Goal: Register for event/course

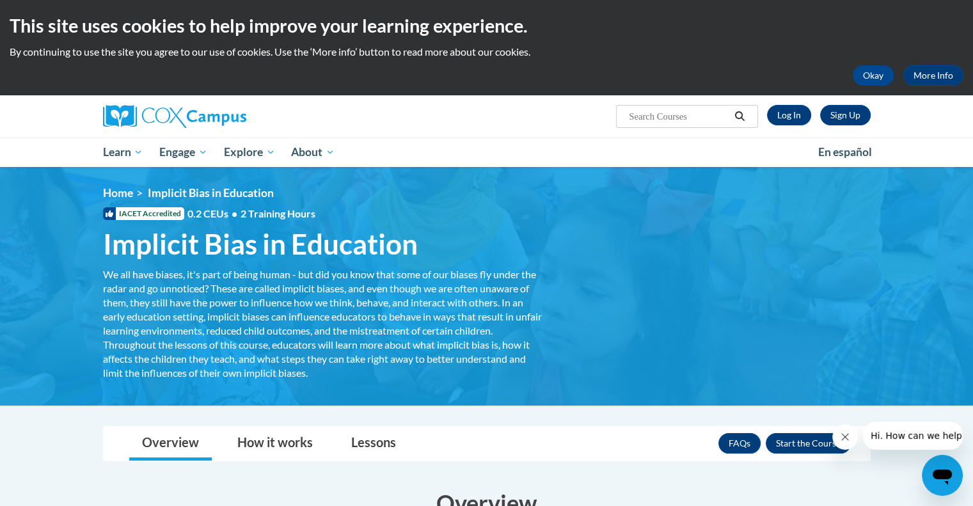
click at [799, 374] on div "<en>Home</en><fr>Accueil</fr><de>Zuhause</de><it>Casa</it><es>Casa</es><pt>Casa…" at bounding box center [487, 286] width 806 height 200
click at [846, 442] on icon "Close message from company" at bounding box center [845, 437] width 10 height 10
click at [806, 439] on button "Enroll" at bounding box center [808, 443] width 85 height 20
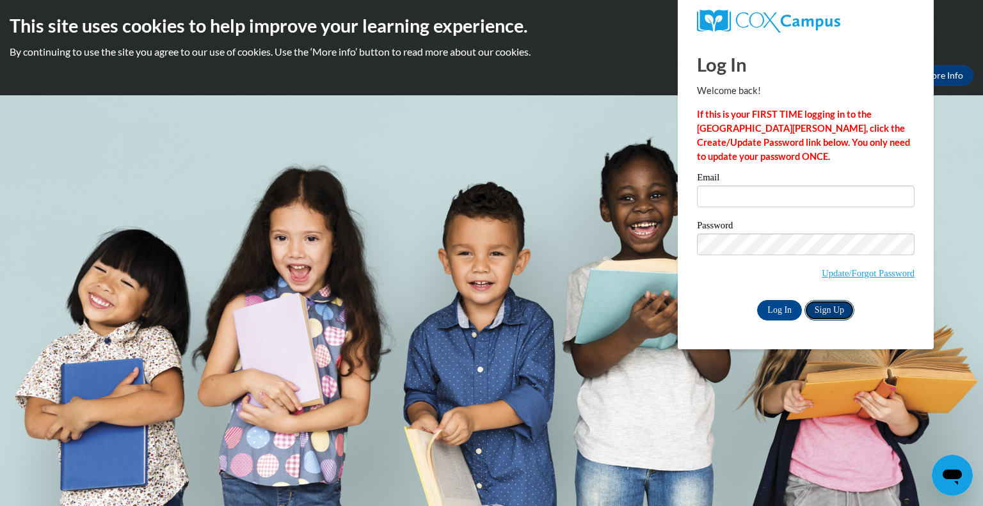
click at [827, 315] on link "Sign Up" at bounding box center [829, 310] width 50 height 20
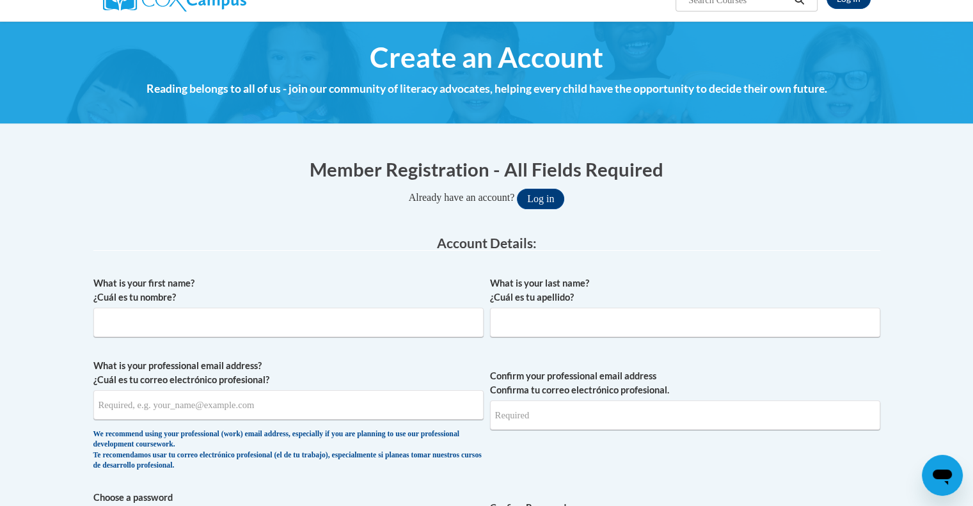
scroll to position [128, 0]
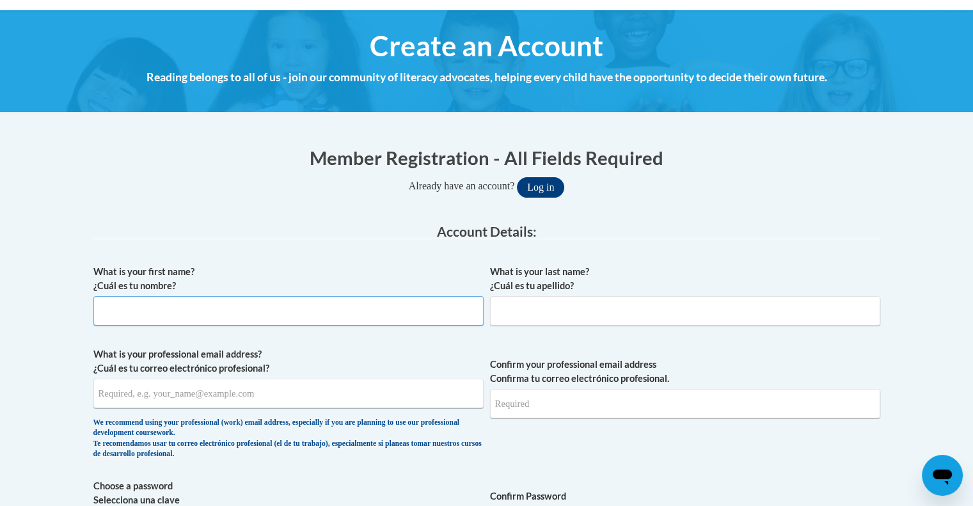
click at [155, 303] on input "What is your first name? ¿Cuál es tu nombre?" at bounding box center [288, 310] width 390 height 29
type input "Sanna"
click at [527, 304] on input "What is your last name? ¿Cuál es tu apellido?" at bounding box center [685, 310] width 390 height 29
type input "Sallah"
click at [187, 392] on input "What is your professional email address? ¿Cuál es tu correo electrónico profesi…" at bounding box center [288, 393] width 390 height 29
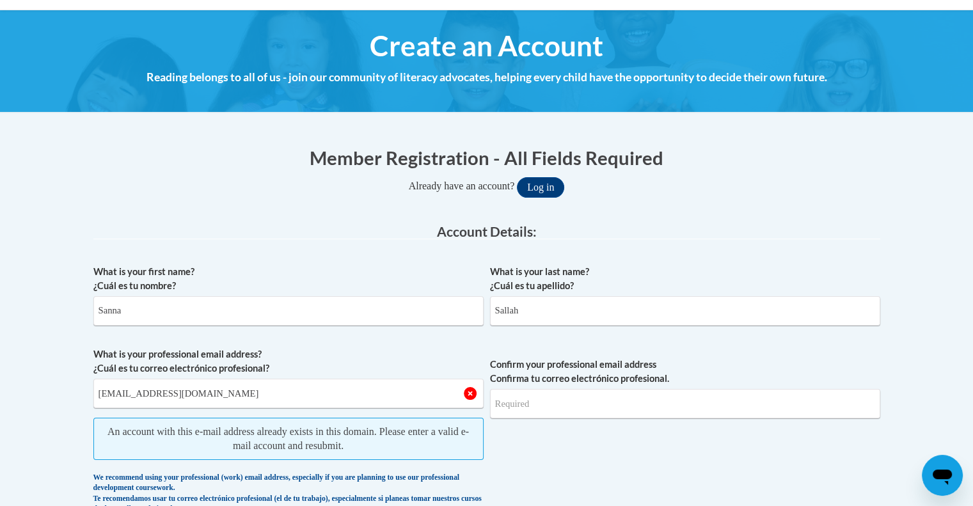
click at [520, 460] on span "Confirm your professional email address Confirma tu correo electrónico profesio…" at bounding box center [685, 433] width 390 height 173
click at [305, 396] on input "e20144064@dekalbschoolsga.org" at bounding box center [288, 393] width 390 height 29
type input "e"
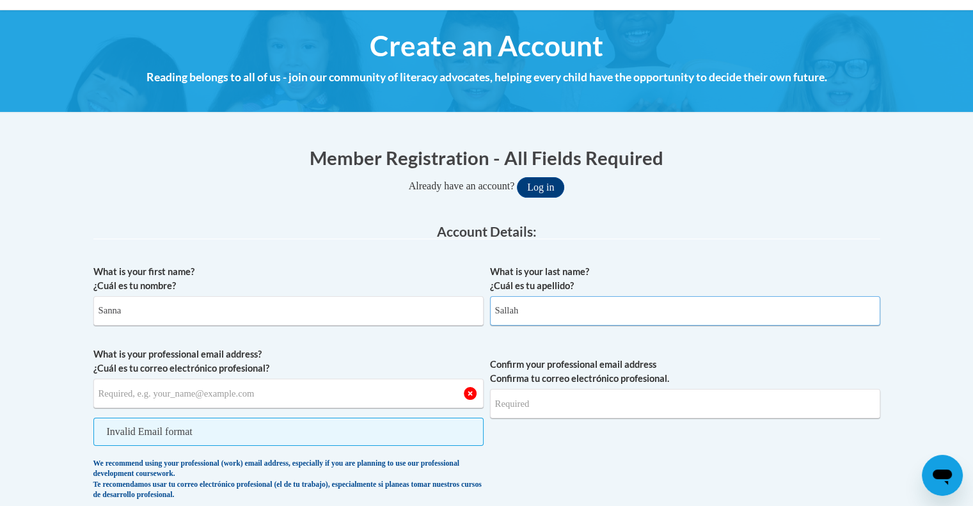
click at [548, 319] on input "Sallah" at bounding box center [685, 310] width 390 height 29
type input "S"
click at [128, 310] on input "Sanna" at bounding box center [288, 310] width 390 height 29
type input "S"
click at [550, 187] on button "Log in" at bounding box center [540, 187] width 47 height 20
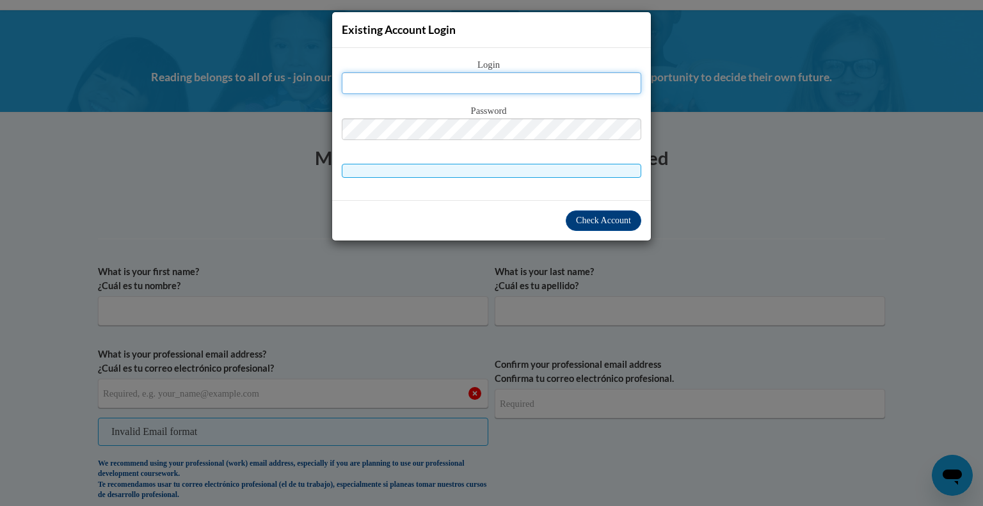
click at [445, 77] on input "text" at bounding box center [491, 83] width 299 height 22
type input "e20144064@dekalschoolsga.org"
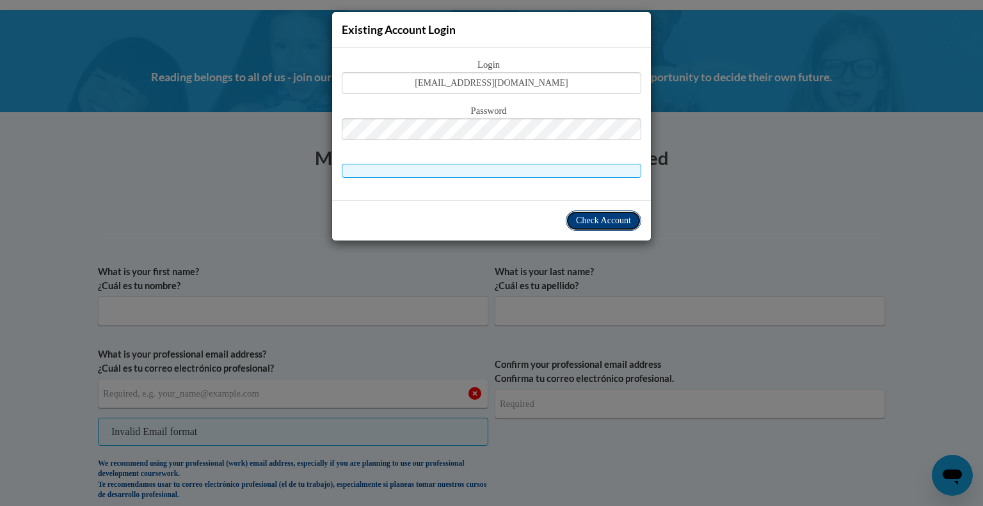
click at [585, 225] on button "Check Account" at bounding box center [604, 221] width 76 height 20
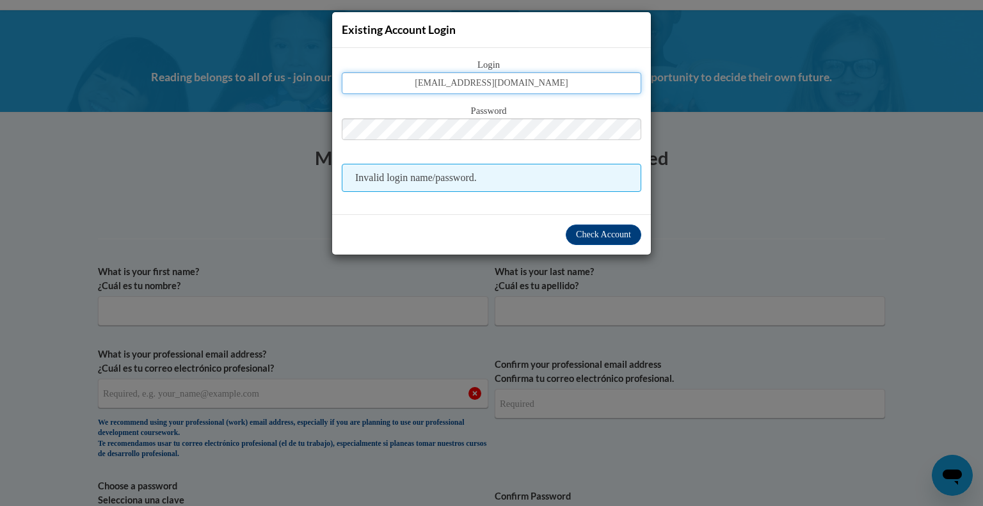
drag, startPoint x: 564, startPoint y: 83, endPoint x: 417, endPoint y: 52, distance: 149.7
click at [417, 52] on div "Login e20144064@dekalschoolsga.org Password Invalid login name/password." at bounding box center [491, 131] width 319 height 166
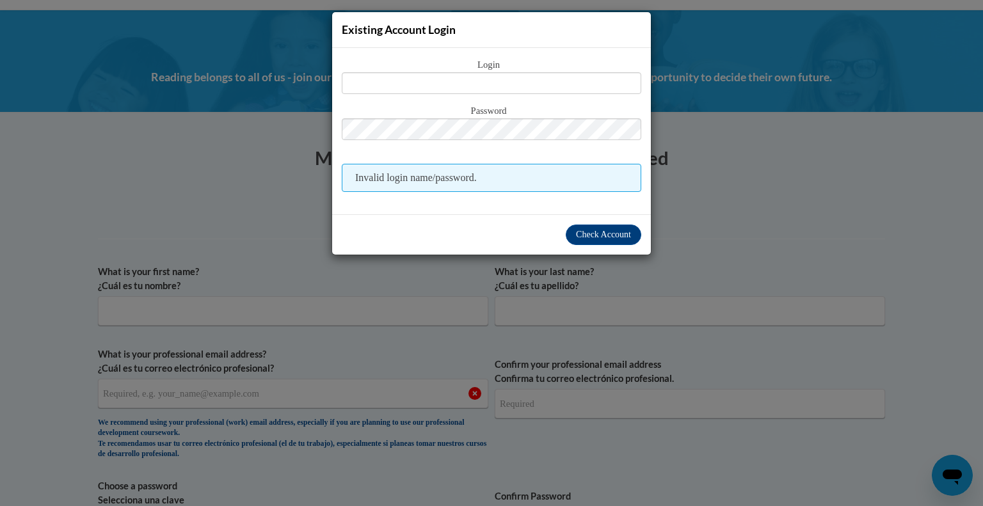
click at [823, 206] on div "Existing Account Login Login Password Invalid login name/password. Check Account" at bounding box center [491, 253] width 983 height 506
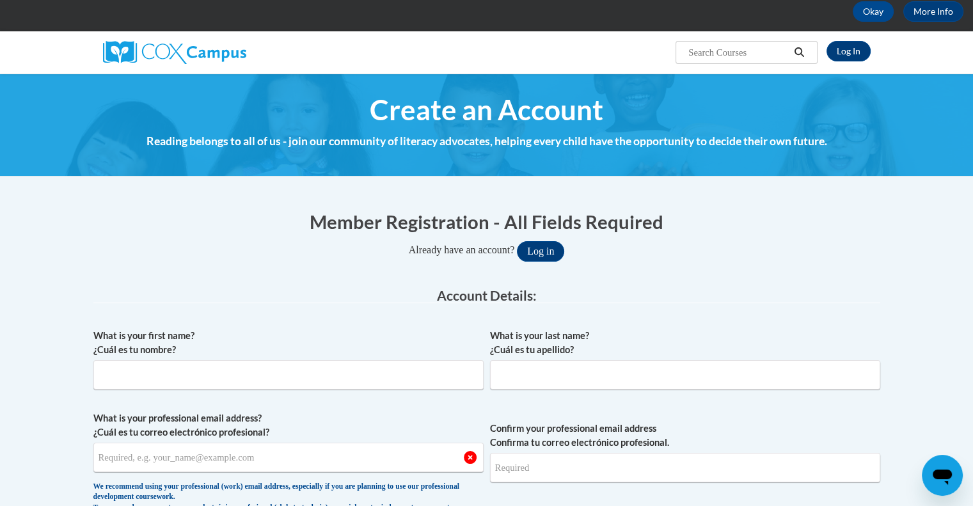
scroll to position [0, 0]
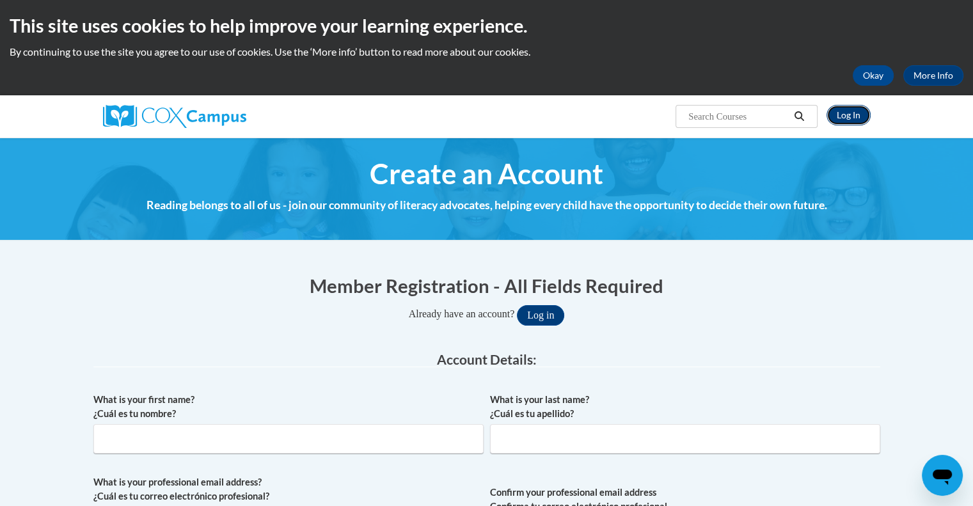
click at [842, 113] on link "Log In" at bounding box center [849, 115] width 44 height 20
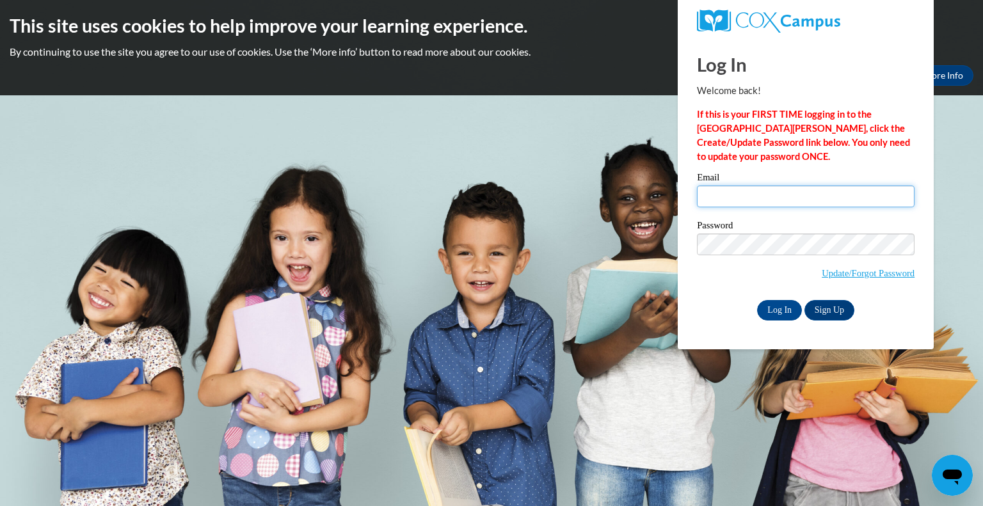
click at [710, 186] on input "Email" at bounding box center [806, 197] width 218 height 22
type input "[EMAIL_ADDRESS][DOMAIN_NAME]"
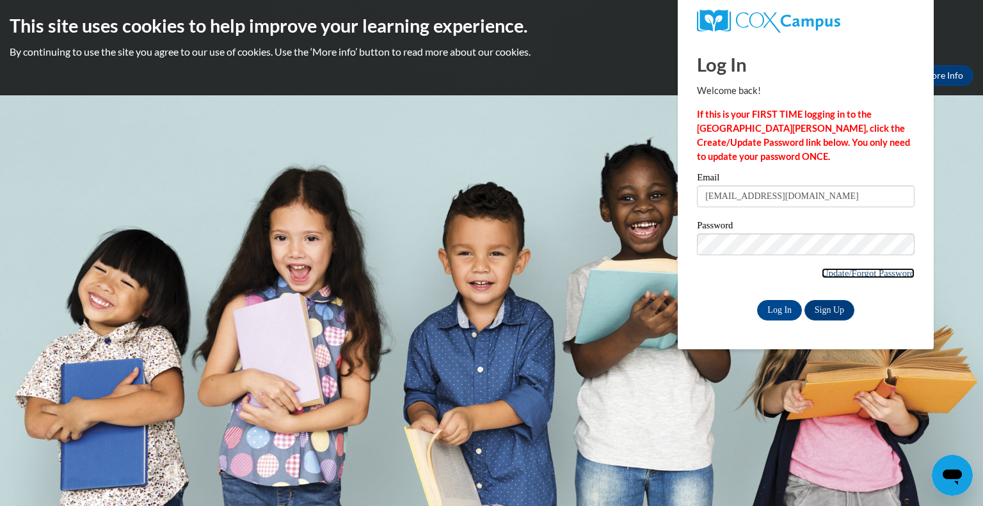
click at [866, 269] on link "Update/Forgot Password" at bounding box center [868, 273] width 93 height 10
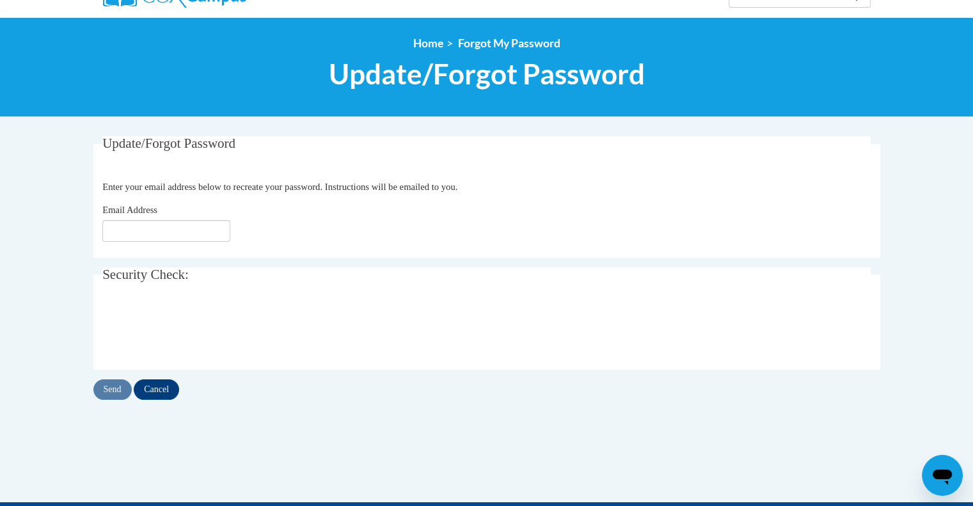
scroll to position [128, 0]
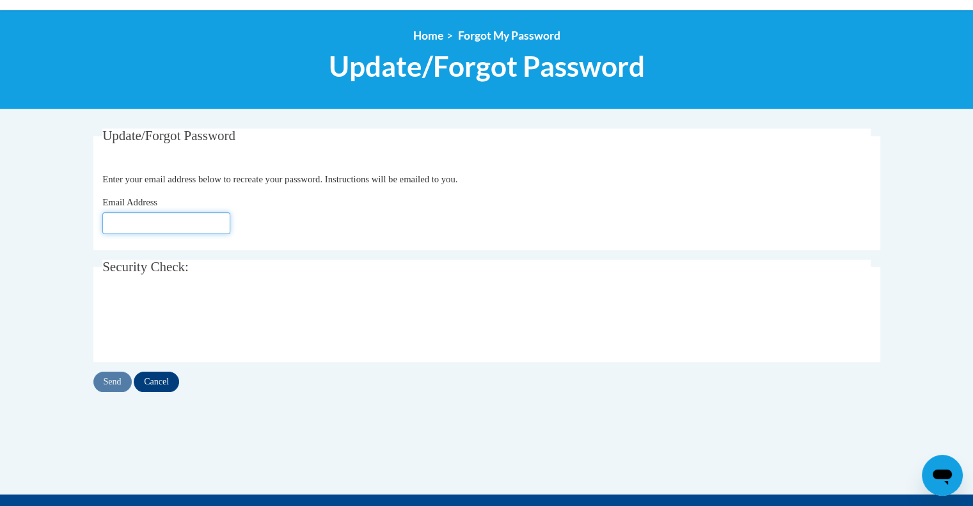
click at [154, 223] on input "Email Address" at bounding box center [166, 223] width 128 height 22
type input "[EMAIL_ADDRESS][DOMAIN_NAME]"
click at [118, 378] on input "Send" at bounding box center [112, 382] width 38 height 20
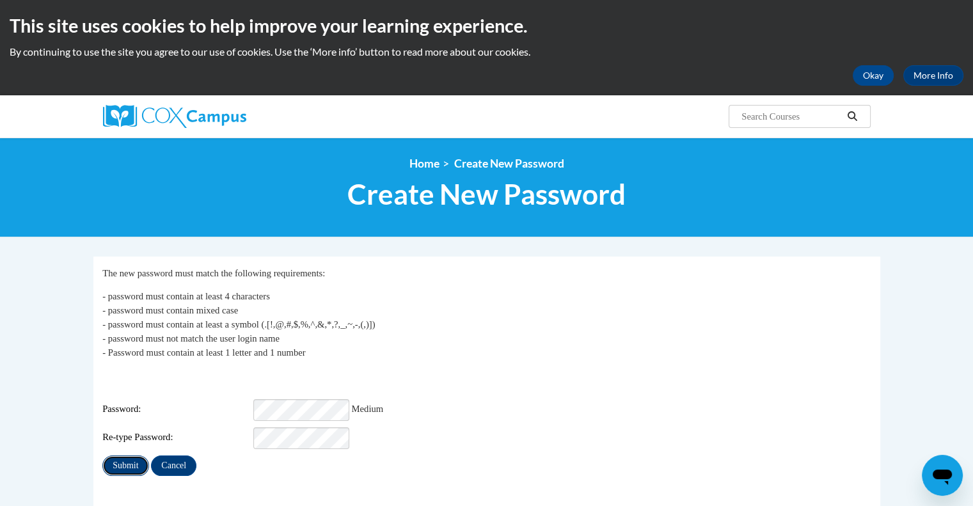
click at [124, 460] on input "Submit" at bounding box center [125, 466] width 46 height 20
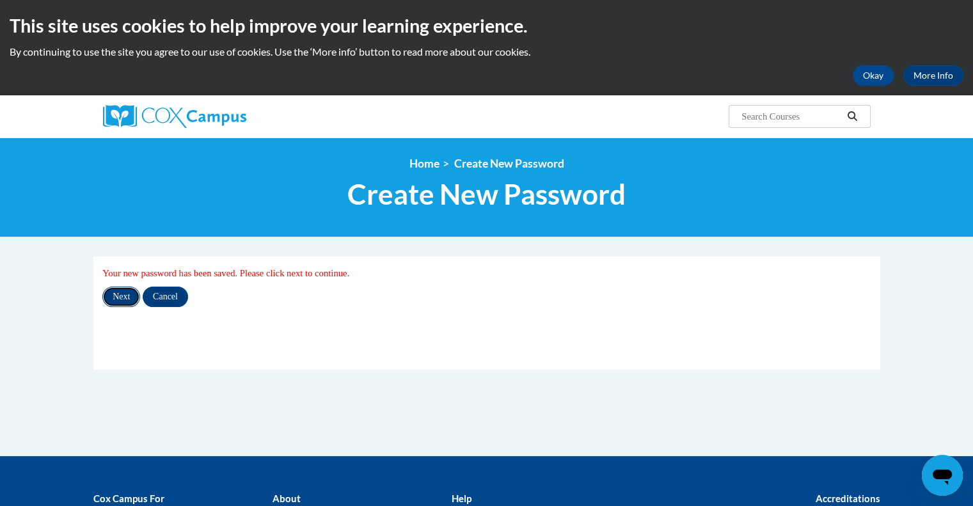
click at [118, 294] on input "Next" at bounding box center [121, 297] width 38 height 20
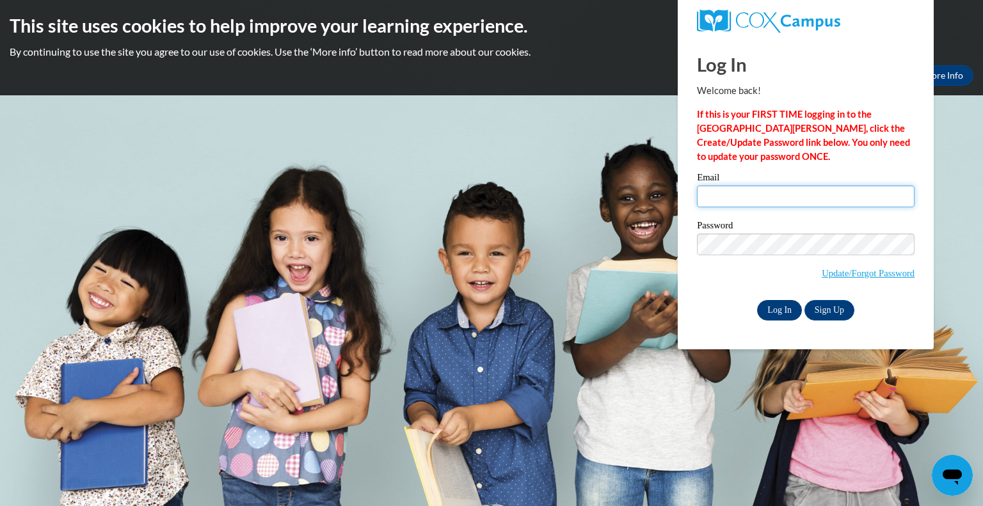
type input "e20144064@dekalbschoolsga.org"
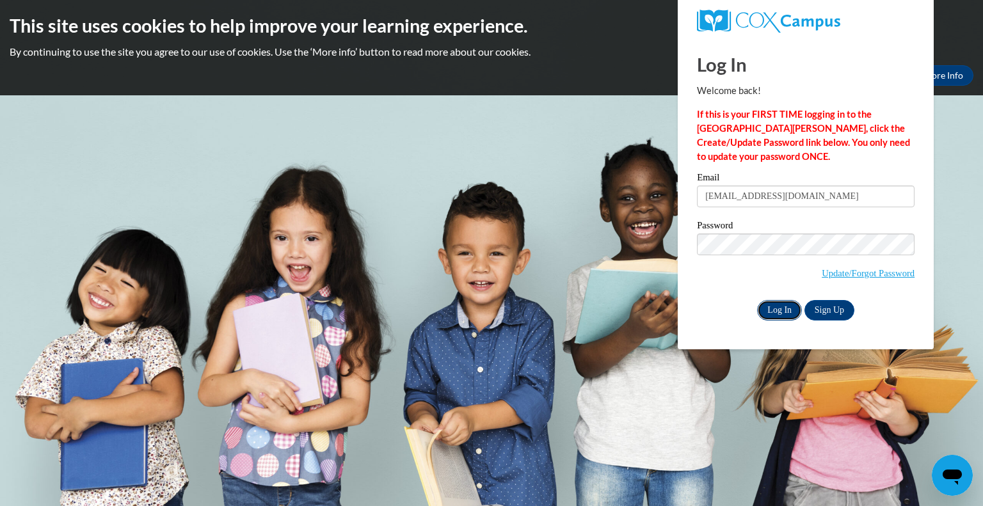
click at [771, 314] on input "Log In" at bounding box center [779, 310] width 45 height 20
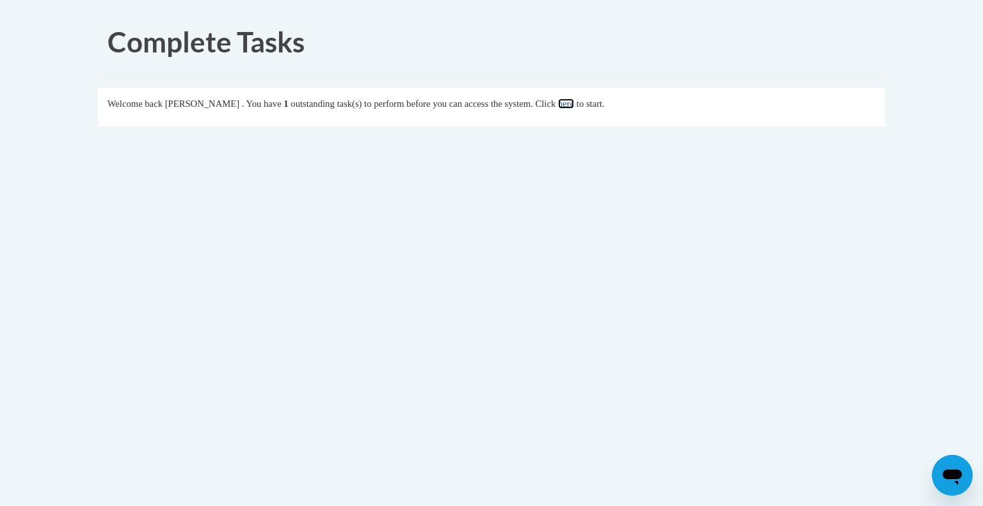
click at [574, 104] on link "here" at bounding box center [566, 104] width 16 height 10
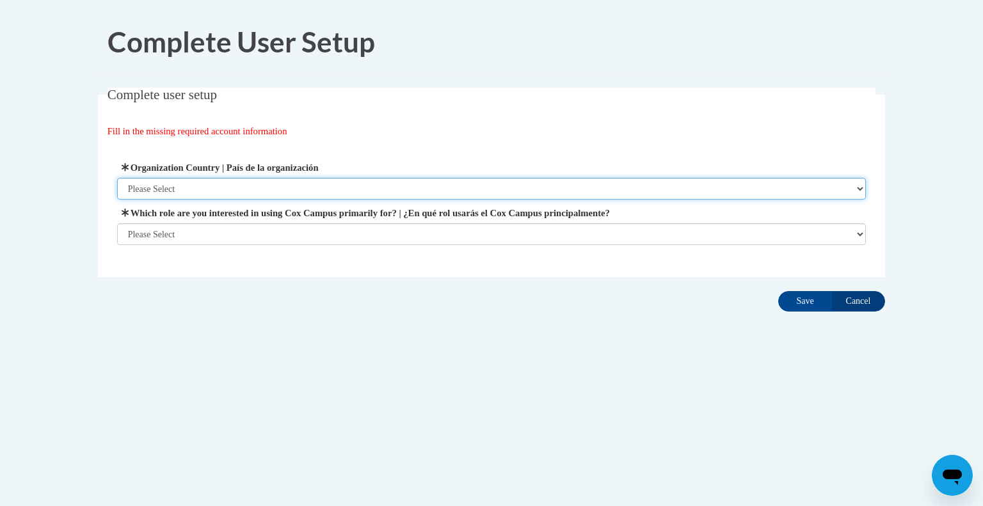
click at [864, 188] on select "Please Select United States | Estados Unidos Outside of the United States | Fue…" at bounding box center [491, 189] width 749 height 22
select select "ad49bcad-a171-4b2e-b99c-48b446064914"
click at [117, 178] on select "Please Select United States | Estados Unidos Outside of the United States | Fue…" at bounding box center [491, 189] width 749 height 22
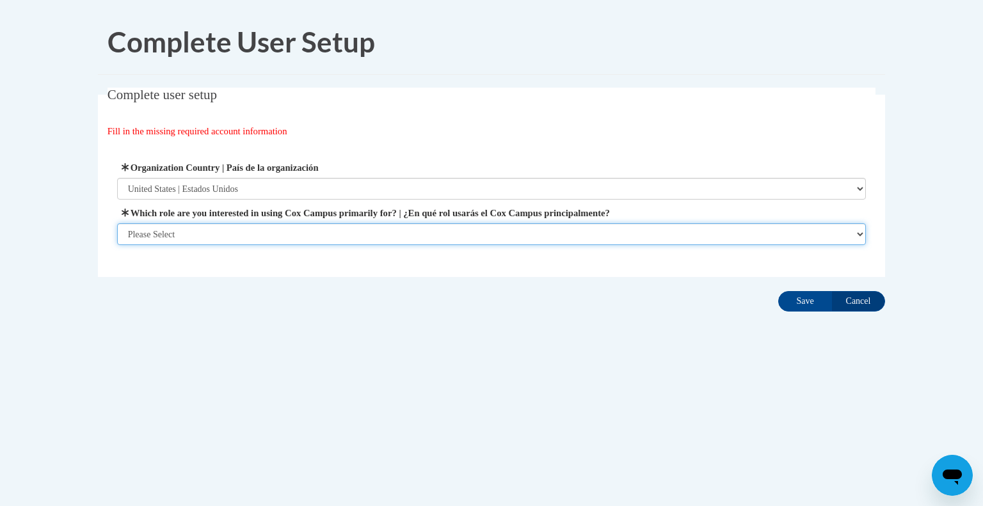
click at [215, 235] on select "Please Select College/University | Colegio/Universidad Community/Nonprofit Part…" at bounding box center [491, 234] width 749 height 22
select select "fbf2d438-af2f-41f8-98f1-81c410e29de3"
click at [117, 245] on select "Please Select College/University | Colegio/Universidad Community/Nonprofit Part…" at bounding box center [491, 234] width 749 height 22
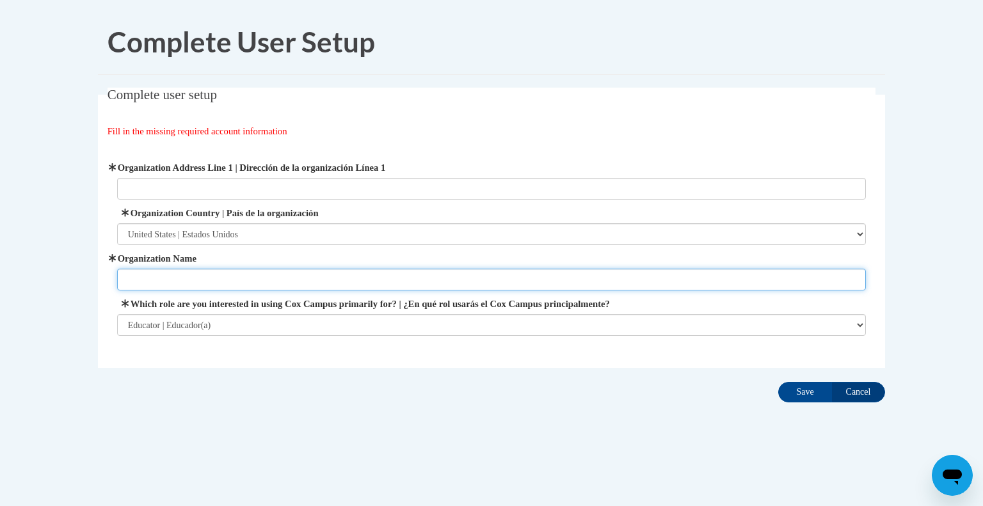
click at [188, 281] on input "Organization Name" at bounding box center [491, 280] width 749 height 22
type input "D"
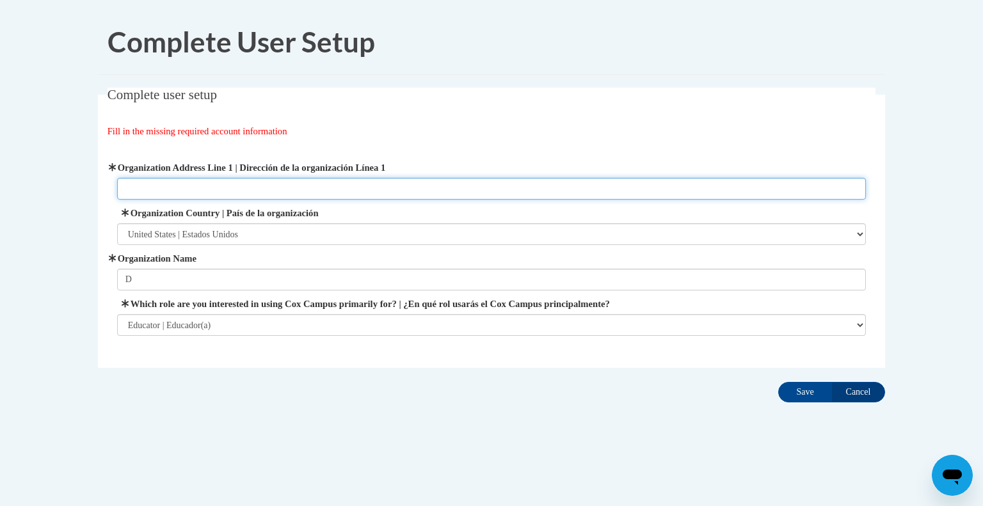
click at [143, 185] on input "Organization Address Line 1 | Dirección de la organización Línea 1" at bounding box center [491, 189] width 749 height 22
type input "Doraville United Elementary School"
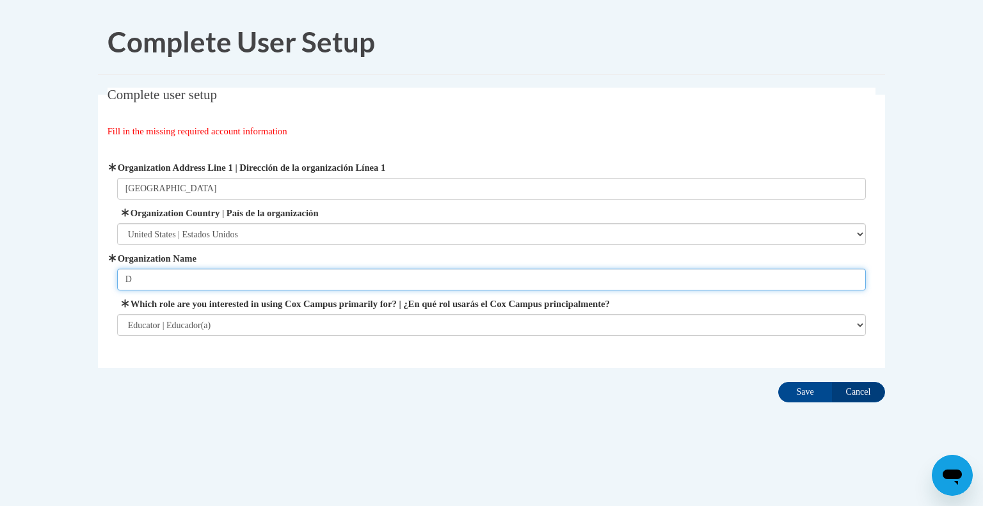
click at [164, 280] on input "D" at bounding box center [491, 280] width 749 height 22
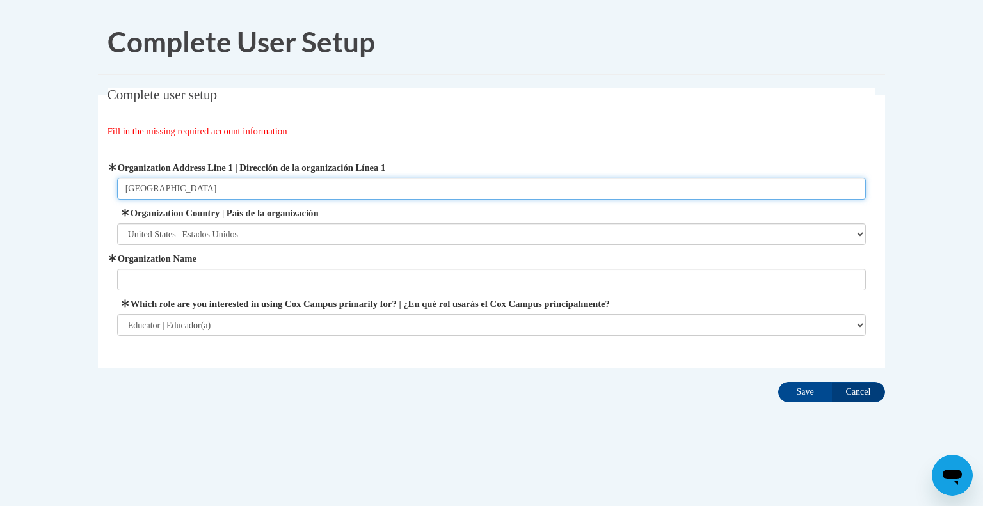
drag, startPoint x: 276, startPoint y: 189, endPoint x: 133, endPoint y: 189, distance: 142.7
click at [123, 194] on input "Doraville United Elementary School" at bounding box center [491, 189] width 749 height 22
paste input "Where can information related to WIDA ACCESS certification requirements be foun…"
type input "Where can information related to WIDA ACCESS certification requirements be foun…"
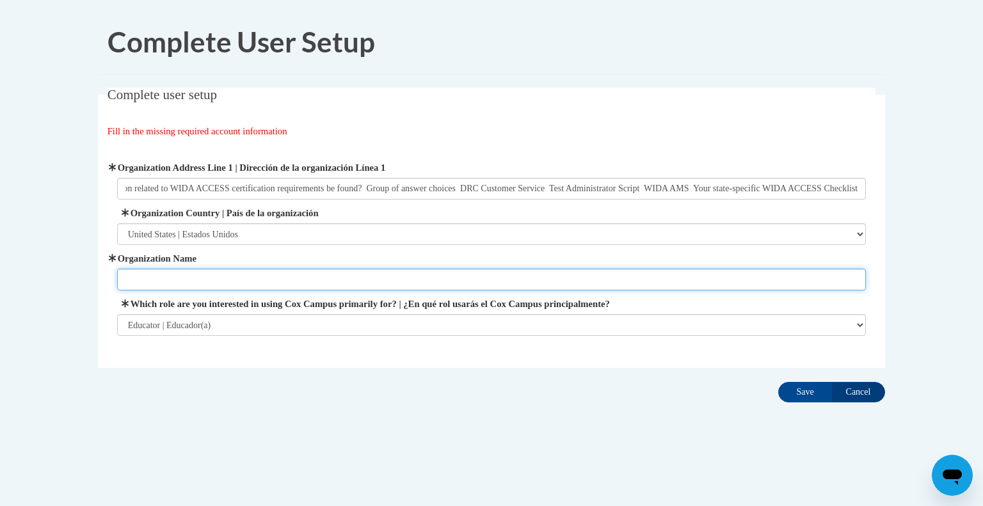
scroll to position [0, 0]
click at [136, 283] on input "Organization Name" at bounding box center [491, 280] width 749 height 22
paste input "Where can information related to WIDA ACCESS certification requirements be foun…"
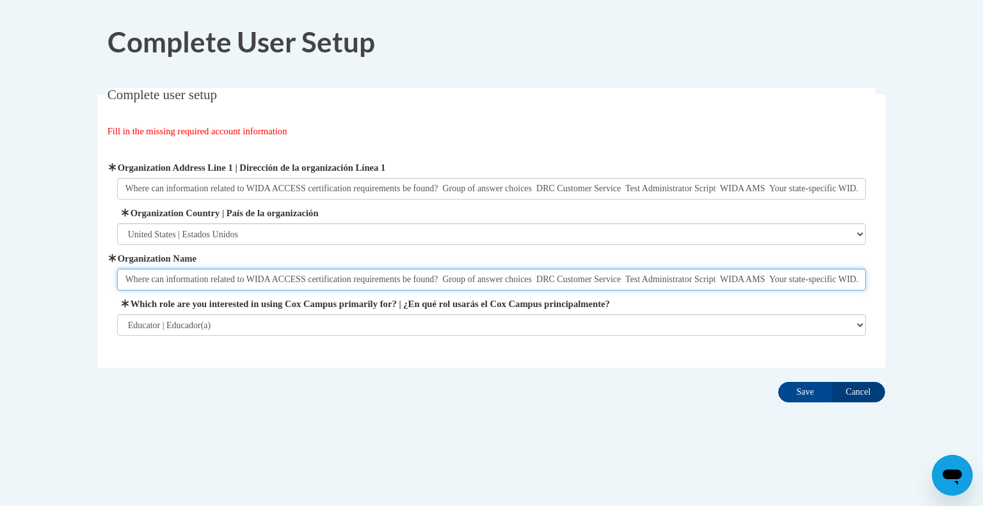
scroll to position [0, 125]
type input "Where can information related to WIDA ACCESS certification requirements be foun…"
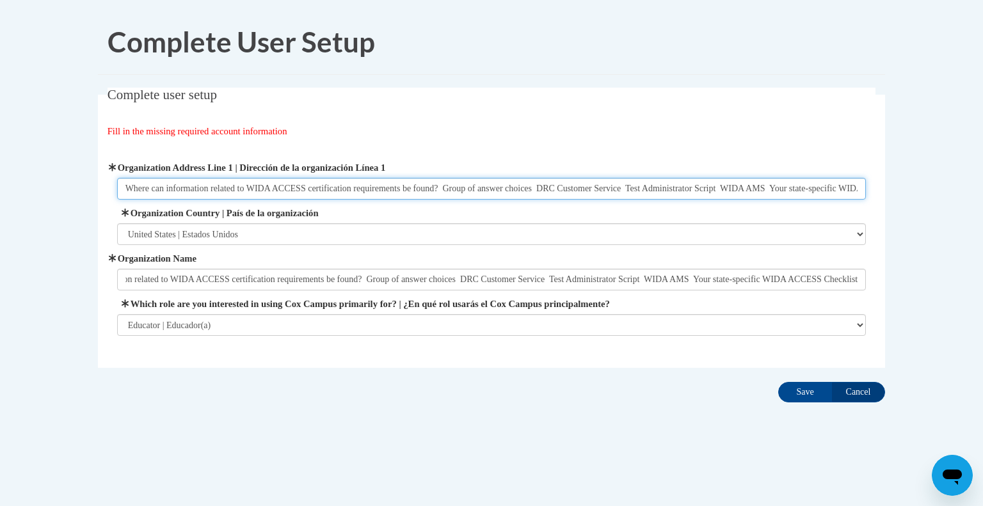
scroll to position [0, 0]
click at [860, 186] on input "Where can information related to WIDA ACCESS certification requirements be foun…" at bounding box center [491, 189] width 749 height 22
click at [715, 187] on input "Where can information related to WIDA ACCESS certification requirements be foun…" at bounding box center [491, 189] width 749 height 22
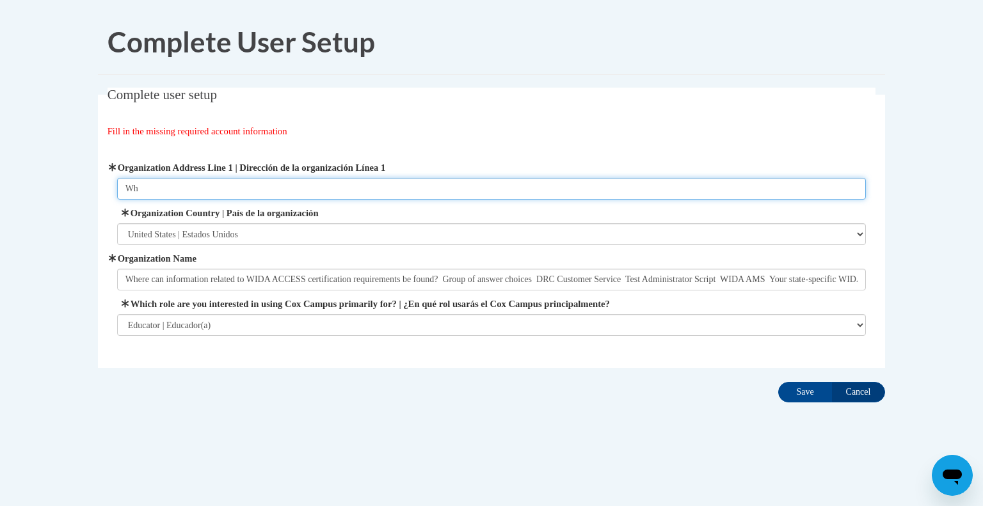
type input "W"
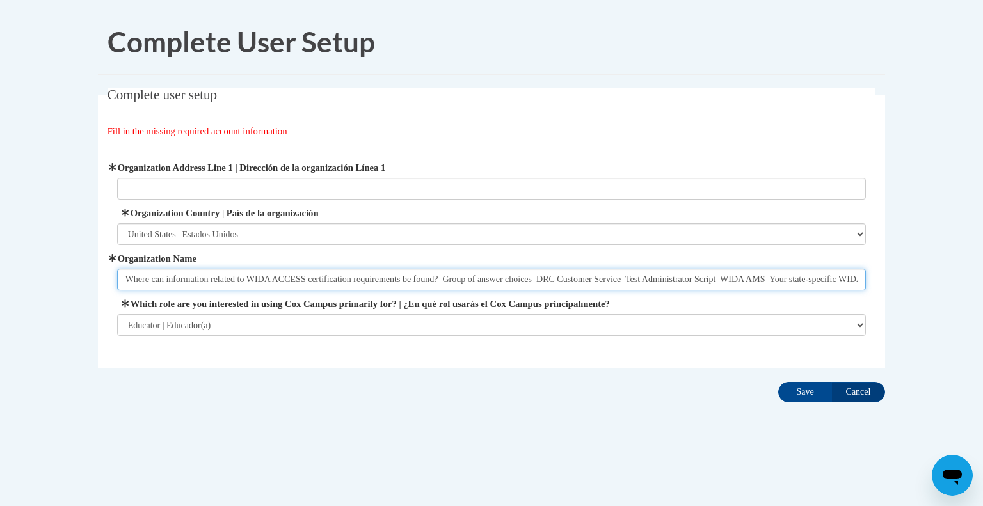
drag, startPoint x: 863, startPoint y: 278, endPoint x: 113, endPoint y: 296, distance: 750.8
click at [113, 296] on div "Organization Address Line 1 | Dirección de la organización Línea 1 Organization…" at bounding box center [492, 248] width 768 height 207
type input "pecific WIDA ACCESS Checklist"
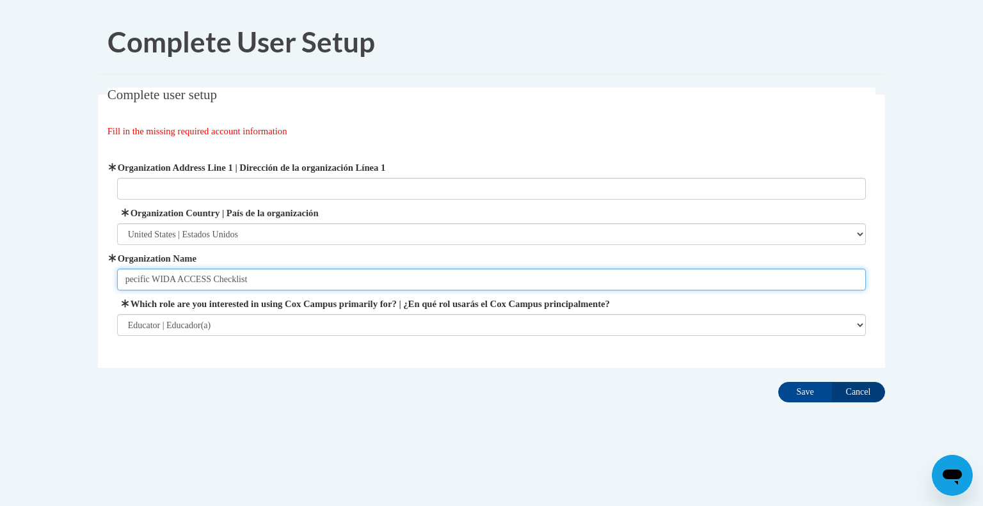
drag, startPoint x: 256, startPoint y: 282, endPoint x: 106, endPoint y: 286, distance: 150.4
click at [106, 286] on fieldset "Complete user setup Fill in the missing required account information User Profi…" at bounding box center [491, 228] width 787 height 280
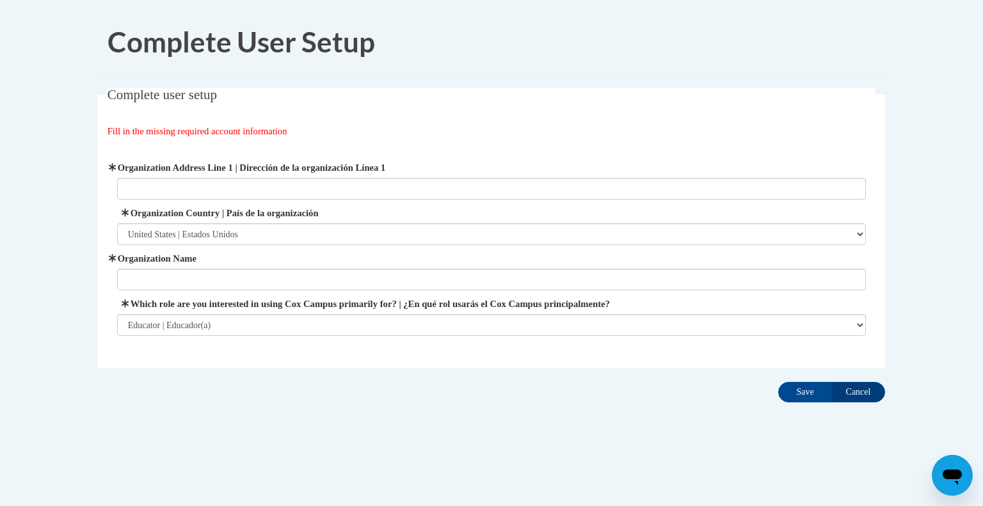
click at [247, 351] on div "Organization Address Line 1 | Dirección de la organización Línea 1 Organization…" at bounding box center [492, 248] width 768 height 207
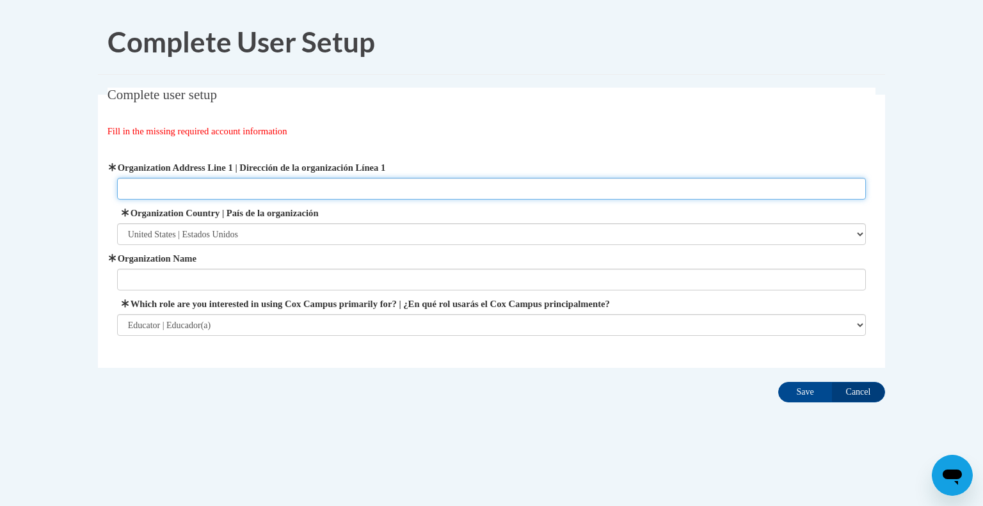
click at [141, 185] on input "Organization Address Line 1 | Dirección de la organización Línea 1" at bounding box center [491, 189] width 749 height 22
click at [258, 189] on input "3630 Shallowford Road Doraville 30340" at bounding box center [491, 189] width 749 height 22
type input "3630 Shallowford Road Doraville GA 30340"
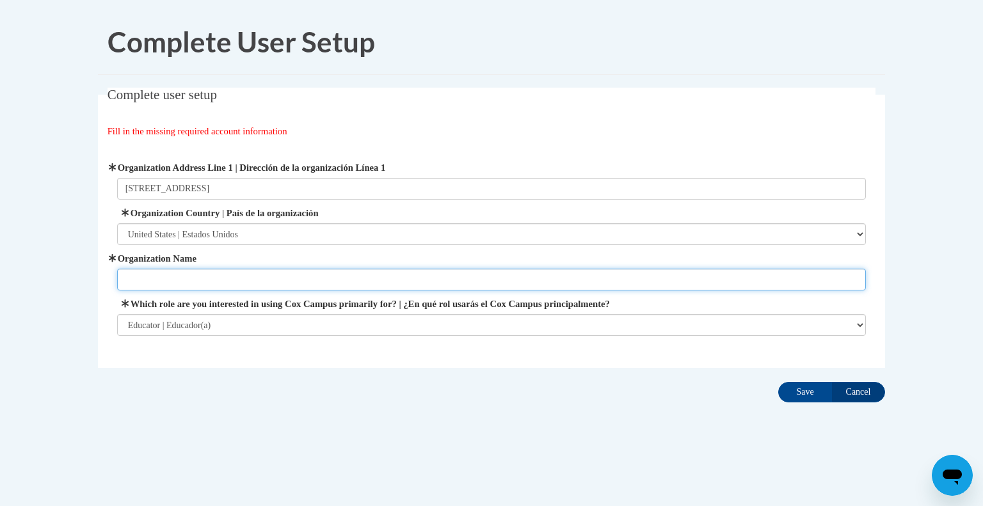
click at [163, 276] on input "Organization Name" at bounding box center [491, 280] width 749 height 22
type input "Doraville United Elementary School"
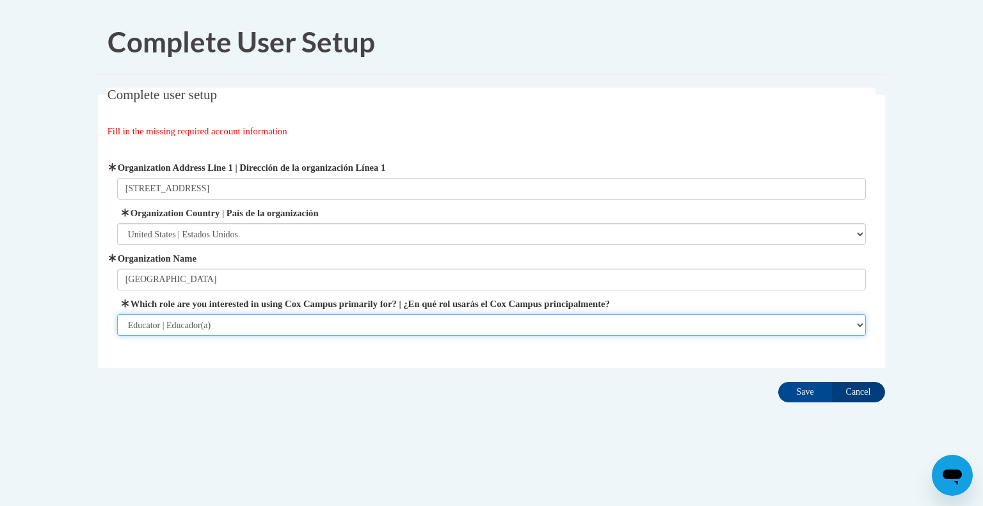
click at [162, 324] on select "Please Select College/University | Colegio/Universidad Community/Nonprofit Part…" at bounding box center [491, 325] width 749 height 22
click at [117, 314] on select "Please Select College/University | Colegio/Universidad Community/Nonprofit Part…" at bounding box center [491, 325] width 749 height 22
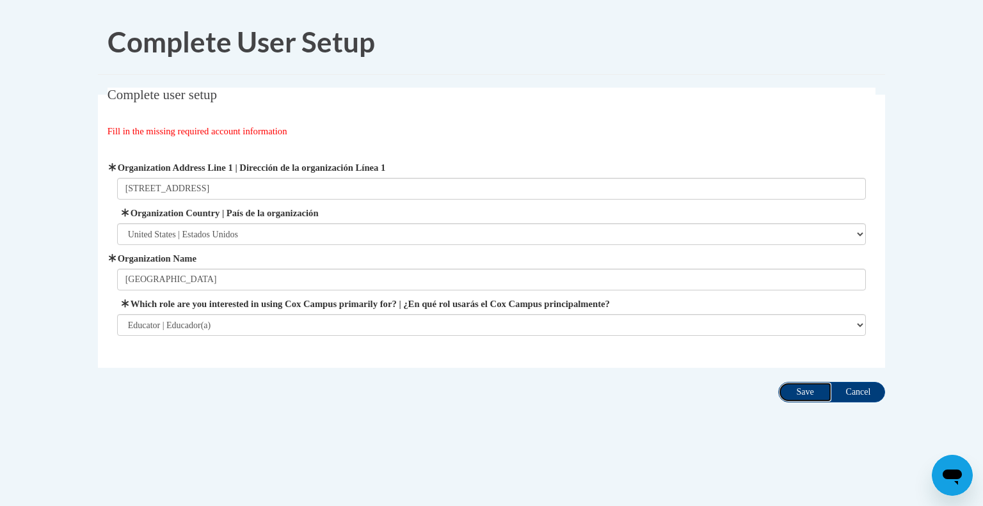
click at [805, 395] on input "Save" at bounding box center [805, 392] width 54 height 20
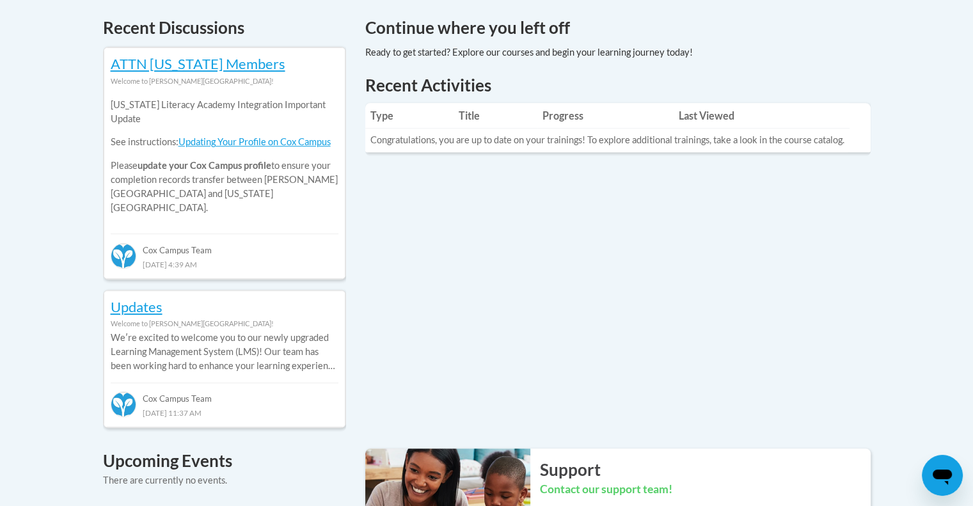
scroll to position [384, 0]
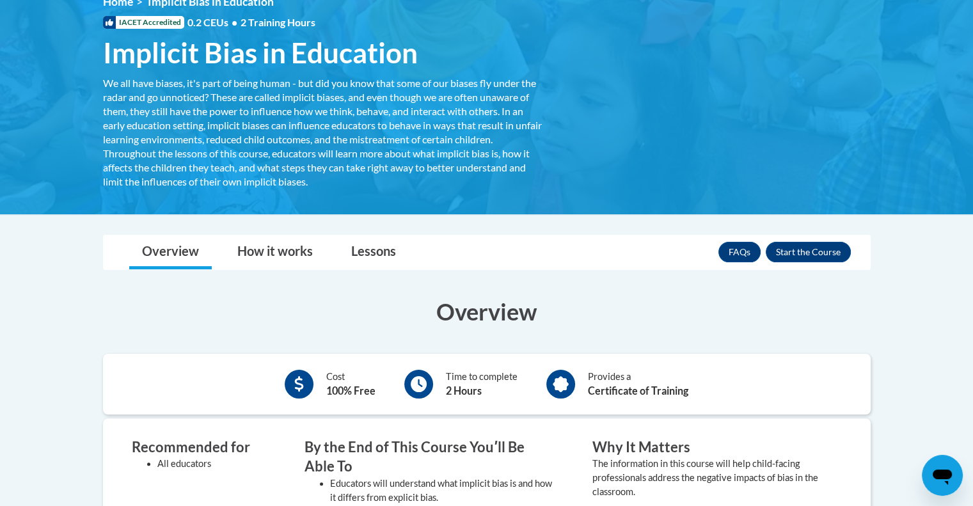
scroll to position [192, 0]
click at [795, 255] on button "Enroll" at bounding box center [808, 251] width 85 height 20
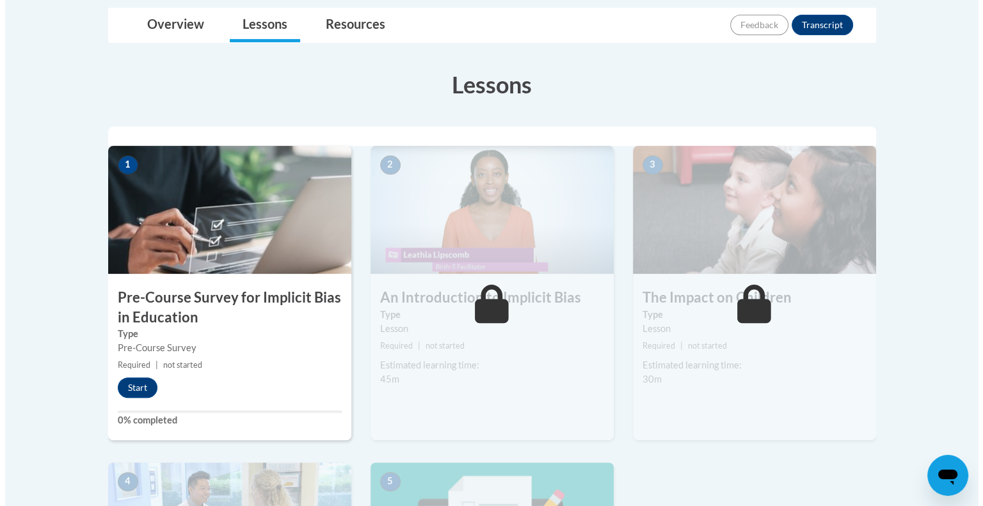
scroll to position [320, 0]
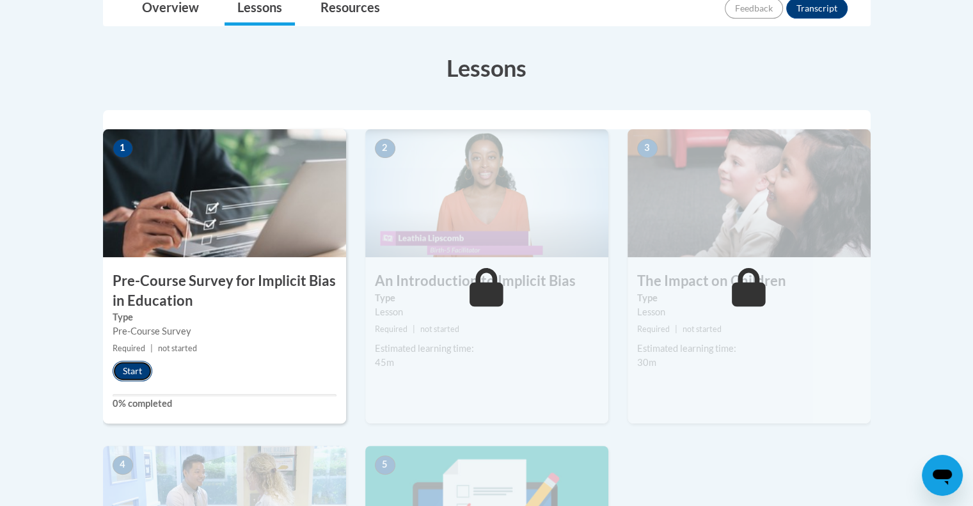
click at [134, 373] on button "Start" at bounding box center [133, 371] width 40 height 20
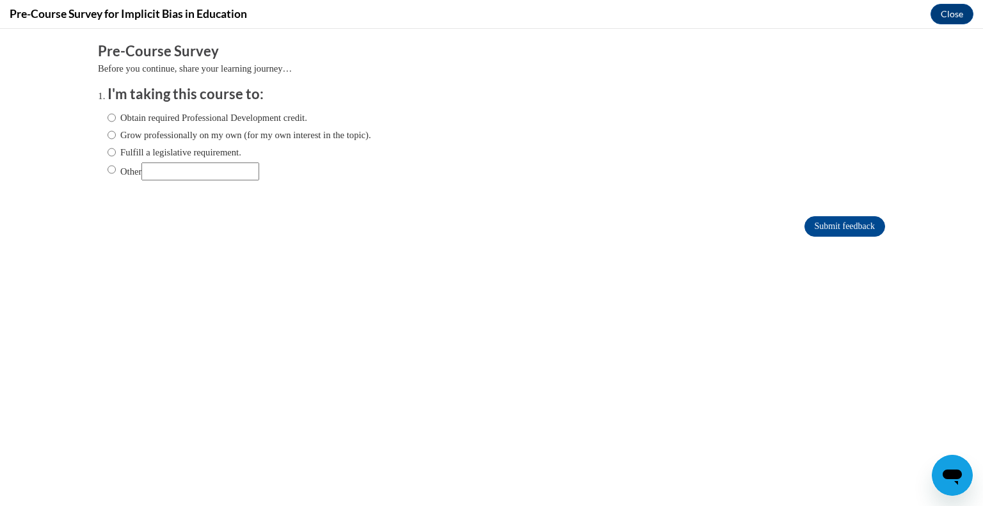
scroll to position [0, 0]
drag, startPoint x: 312, startPoint y: 259, endPoint x: 205, endPoint y: 227, distance: 112.3
click at [207, 239] on form "Pre-Course Survey Before you continue, share your learning journey… I'm taking …" at bounding box center [491, 146] width 787 height 209
click at [108, 150] on input "Fulfill a legislative requirement." at bounding box center [112, 152] width 8 height 14
radio input "true"
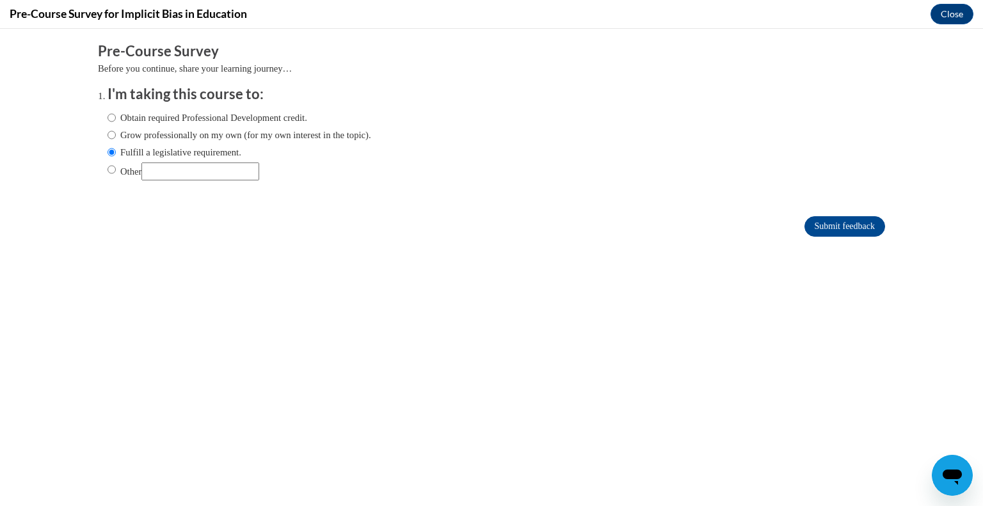
click at [262, 209] on form "Pre-Course Survey Before you continue, share your learning journey… I'm taking …" at bounding box center [491, 146] width 787 height 209
drag, startPoint x: 262, startPoint y: 209, endPoint x: 257, endPoint y: 215, distance: 8.2
click at [257, 215] on form "Pre-Course Survey Before you continue, share your learning journey… I'm taking …" at bounding box center [491, 146] width 787 height 209
click at [296, 186] on div "Obtain required Professional Development credit. Grow professionally on my own …" at bounding box center [240, 145] width 264 height 83
click at [108, 115] on input "Obtain required Professional Development credit." at bounding box center [112, 118] width 8 height 14
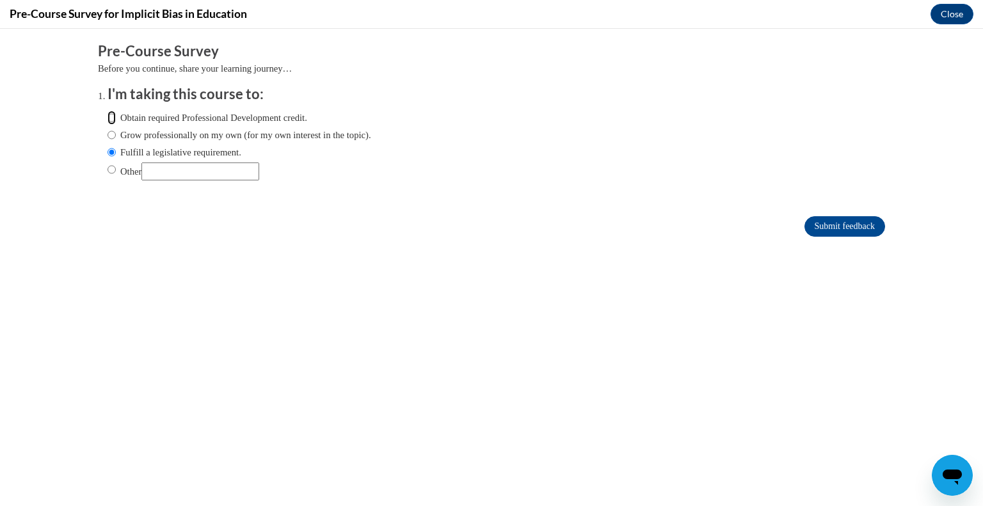
radio input "true"
click at [809, 227] on input "Submit feedback" at bounding box center [844, 226] width 81 height 20
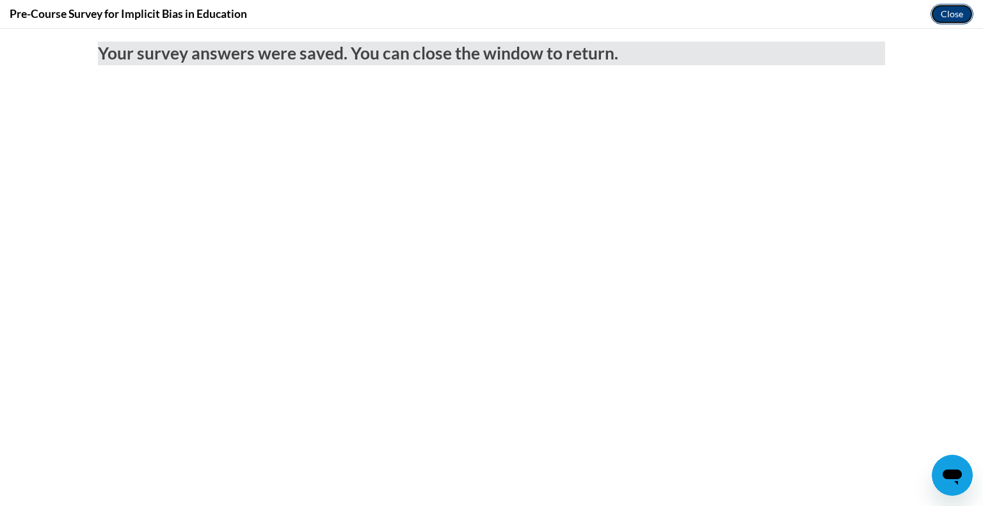
click at [947, 10] on button "Close" at bounding box center [951, 14] width 43 height 20
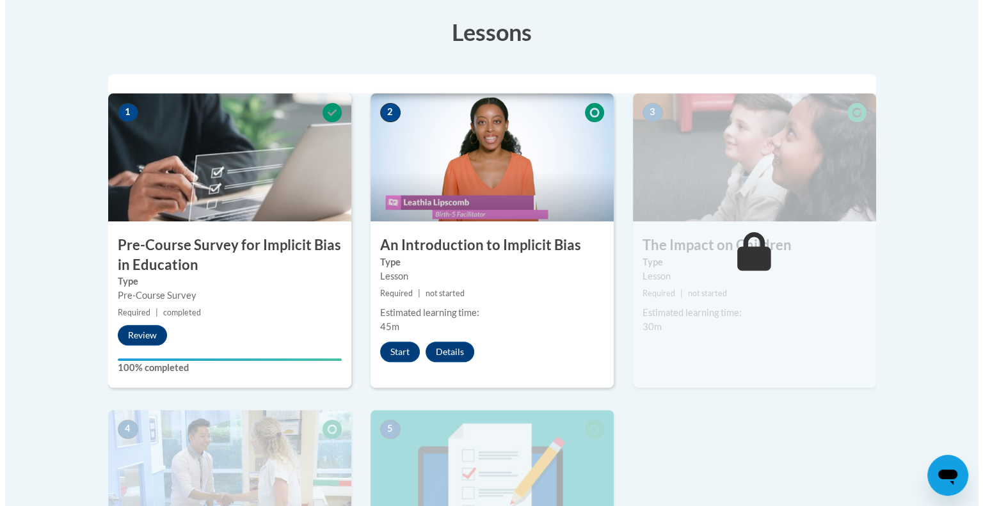
scroll to position [384, 0]
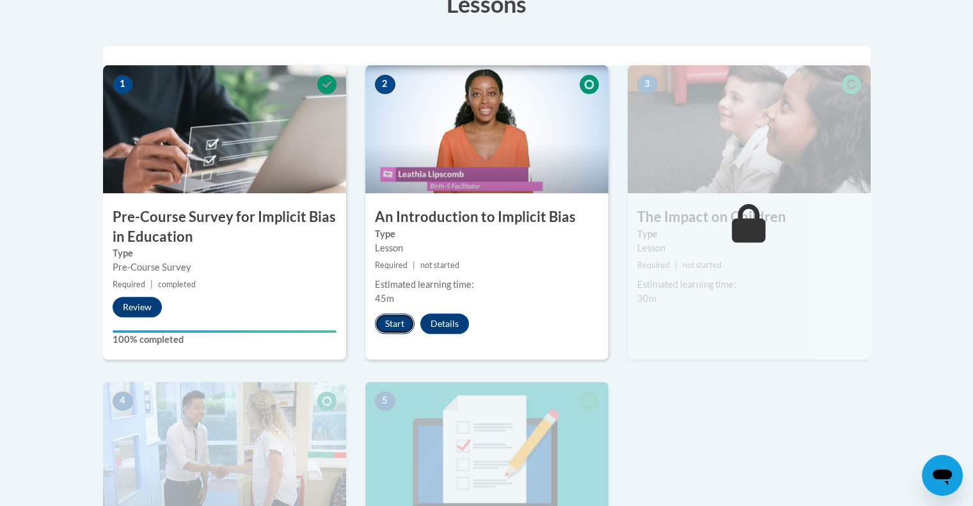
click at [398, 319] on button "Start" at bounding box center [395, 324] width 40 height 20
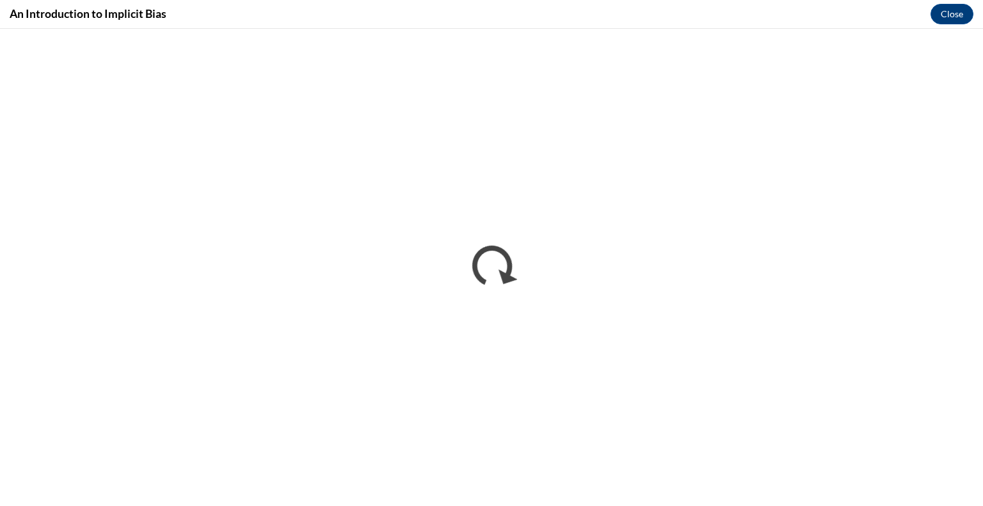
scroll to position [0, 0]
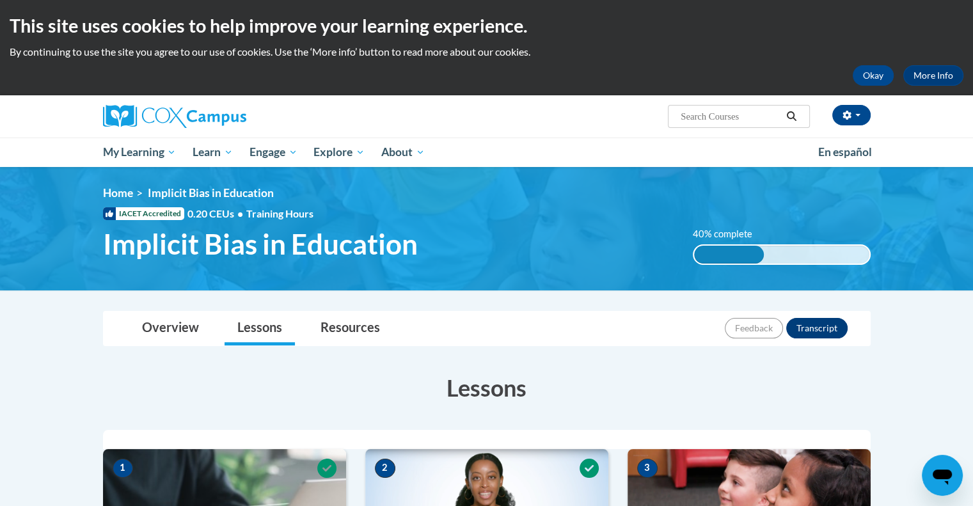
scroll to position [64, 0]
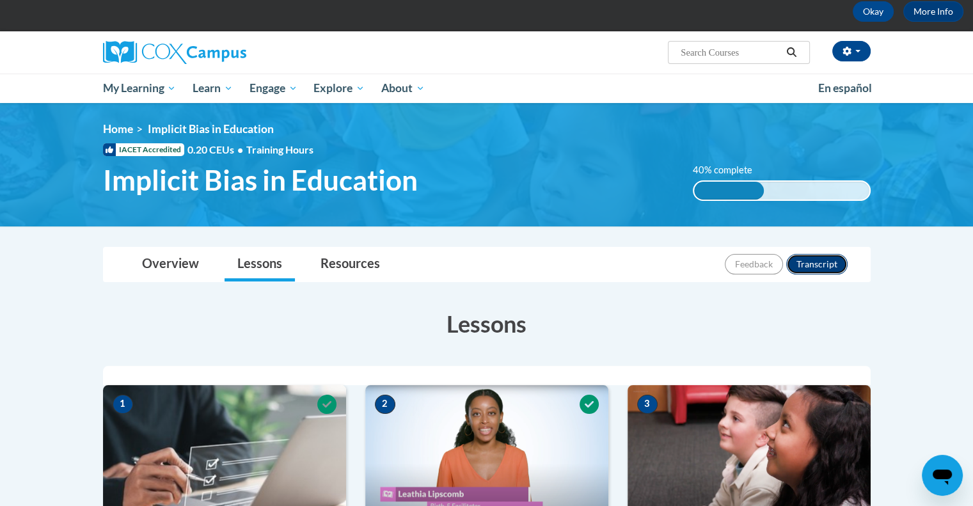
click at [809, 261] on button "Transcript" at bounding box center [816, 264] width 61 height 20
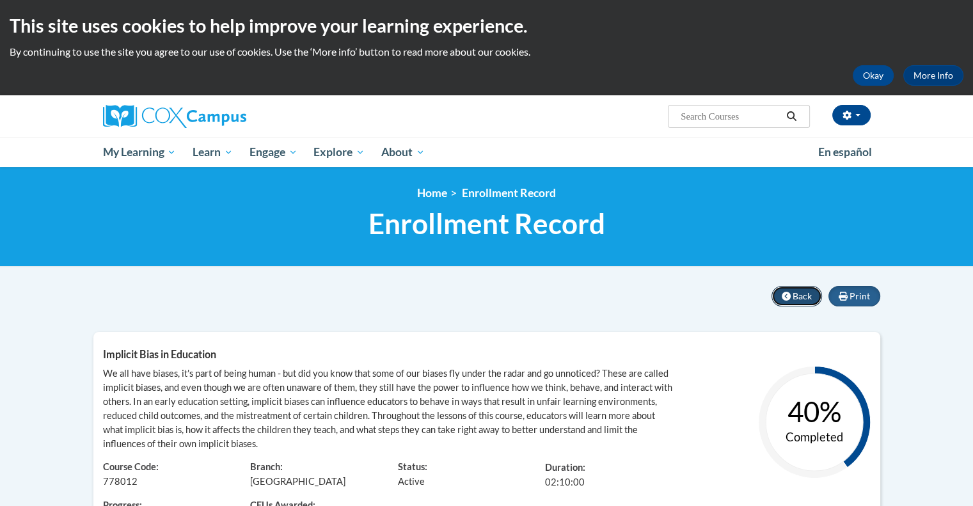
click at [788, 292] on icon at bounding box center [786, 296] width 9 height 9
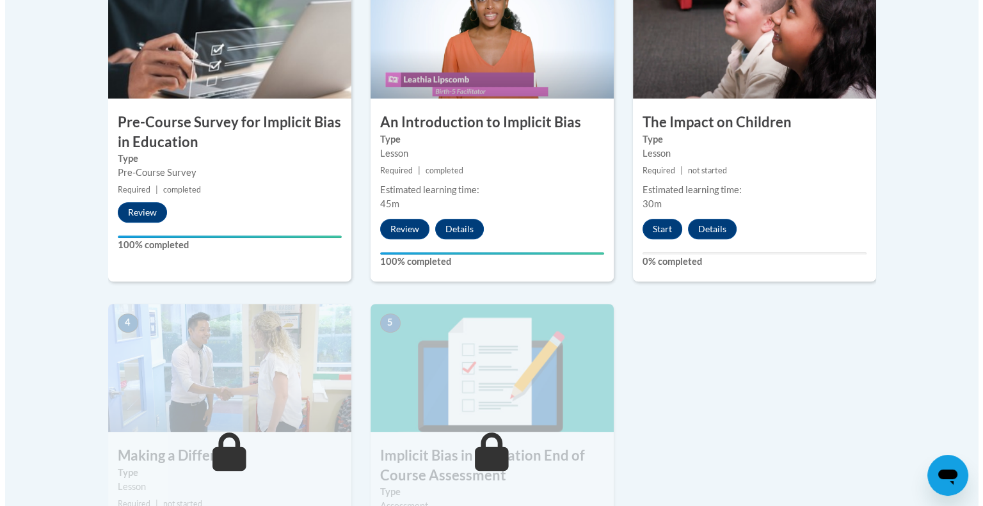
scroll to position [448, 0]
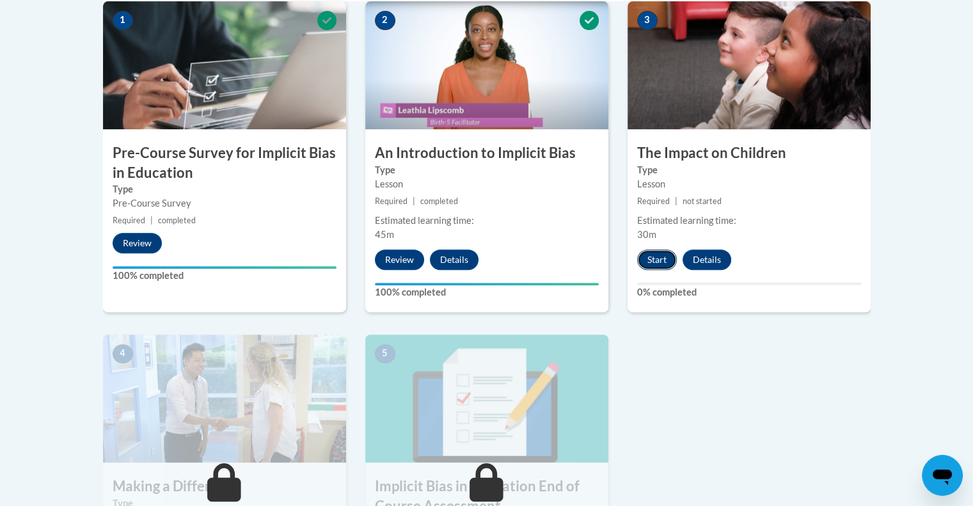
click at [655, 261] on button "Start" at bounding box center [657, 260] width 40 height 20
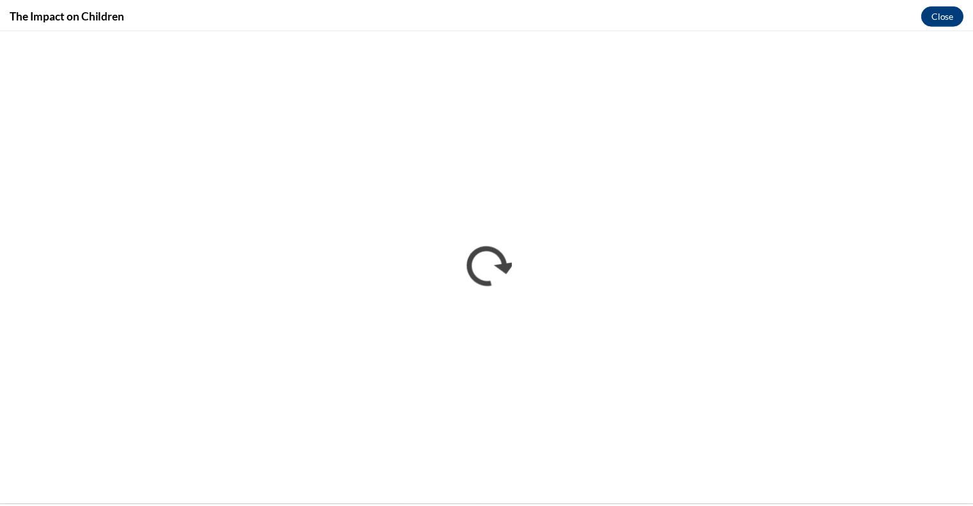
scroll to position [0, 0]
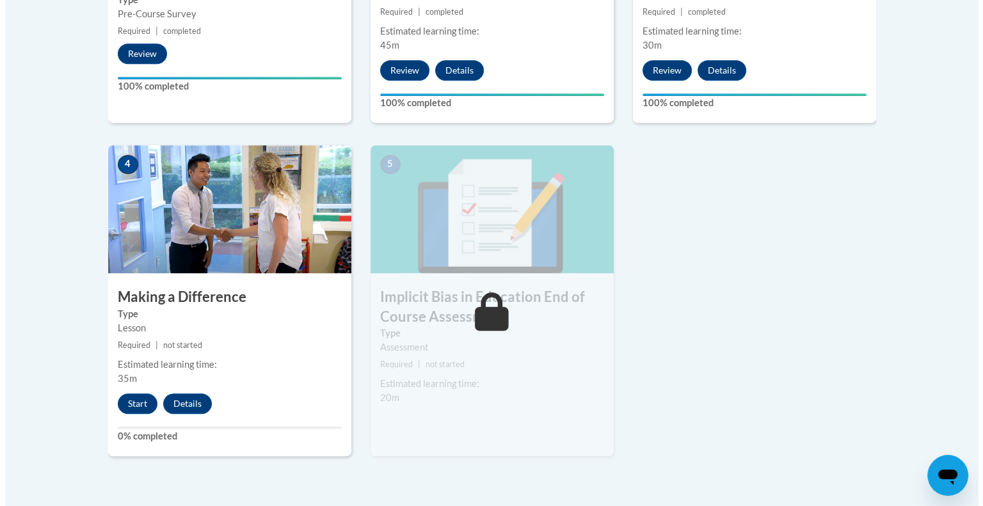
scroll to position [640, 0]
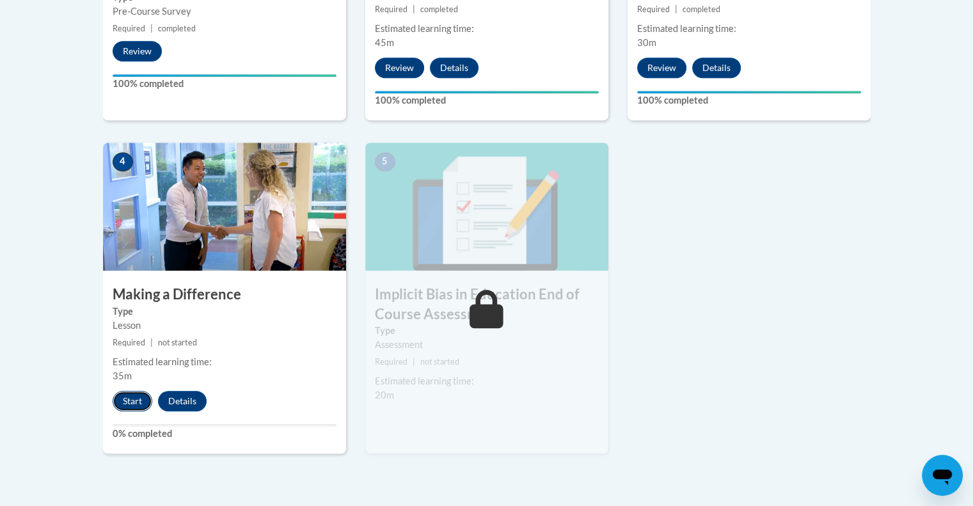
click at [121, 396] on button "Start" at bounding box center [133, 401] width 40 height 20
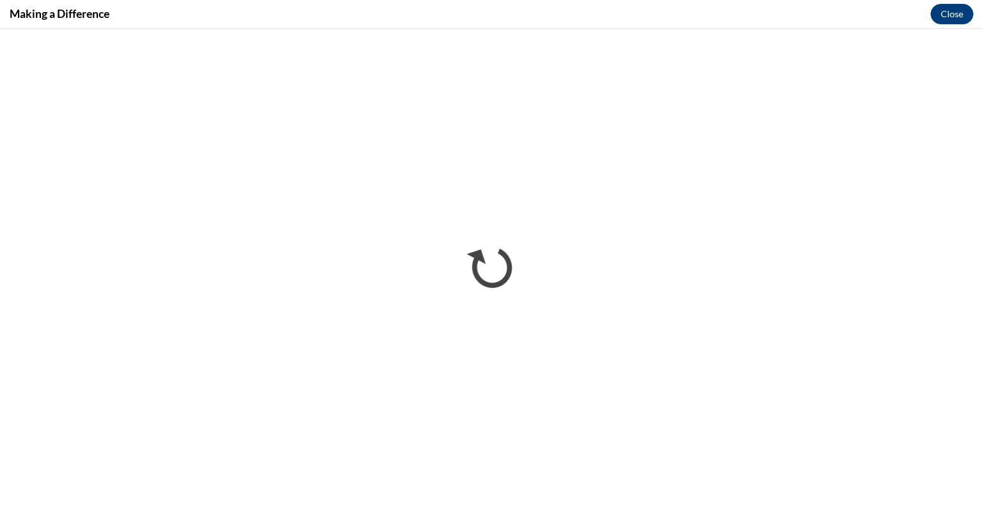
scroll to position [0, 0]
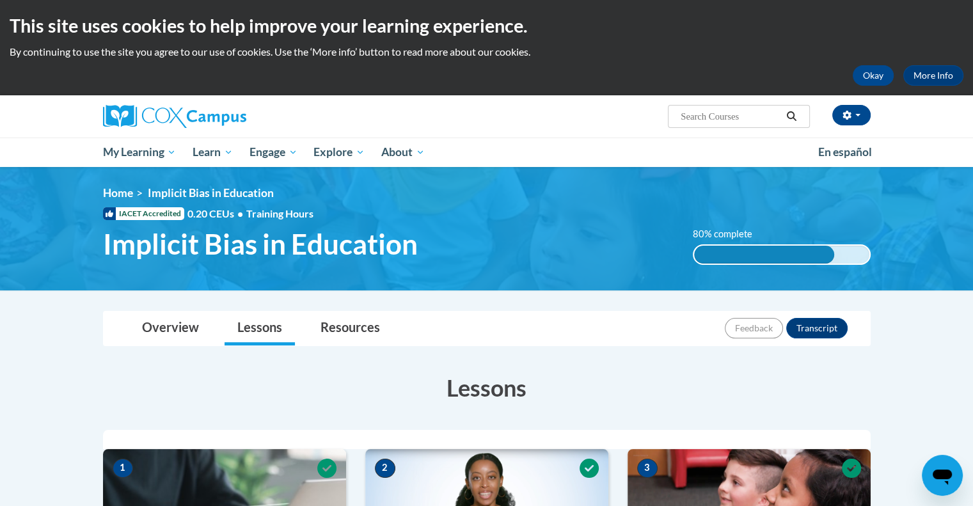
click at [743, 250] on div "80% complete" at bounding box center [764, 255] width 140 height 18
click at [738, 253] on div "80% complete" at bounding box center [764, 255] width 140 height 18
click at [806, 325] on button "Transcript" at bounding box center [816, 328] width 61 height 20
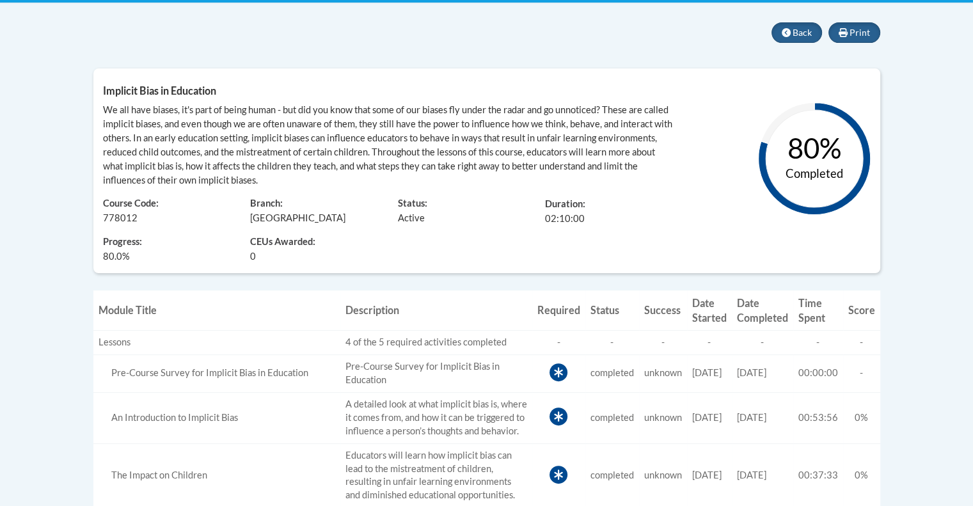
scroll to position [256, 0]
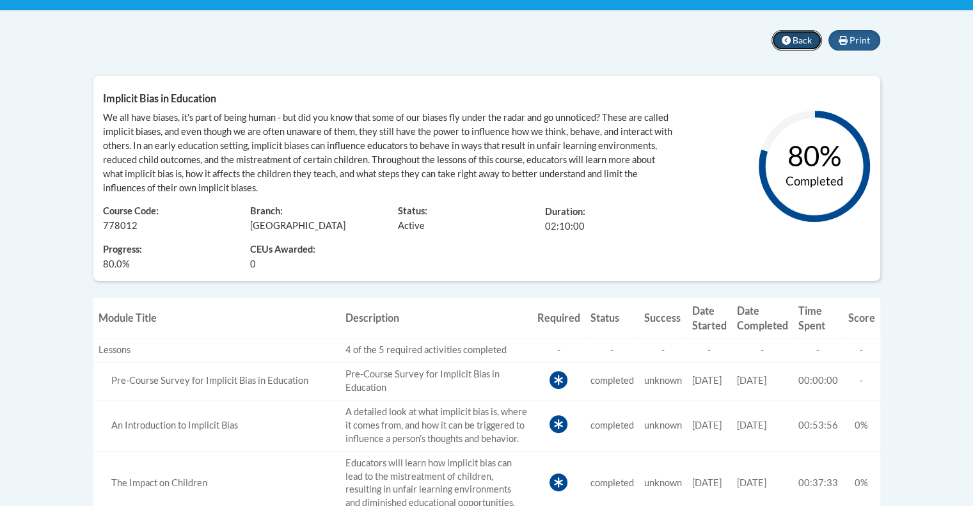
click at [784, 38] on icon at bounding box center [786, 40] width 9 height 9
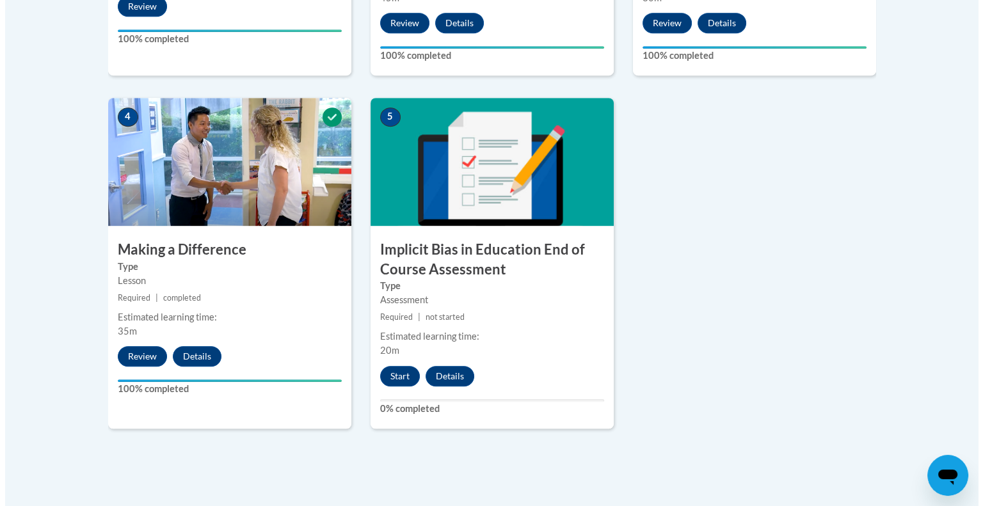
scroll to position [704, 0]
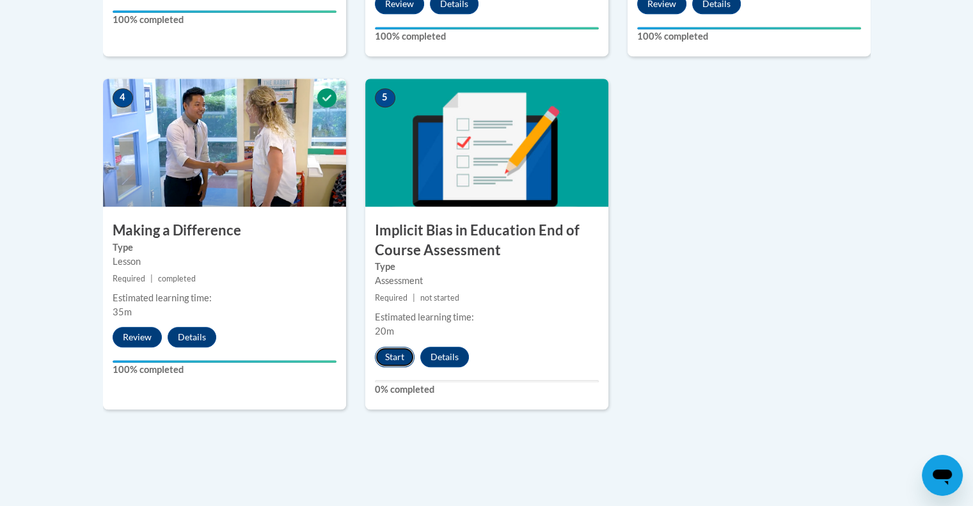
click at [390, 351] on button "Start" at bounding box center [395, 357] width 40 height 20
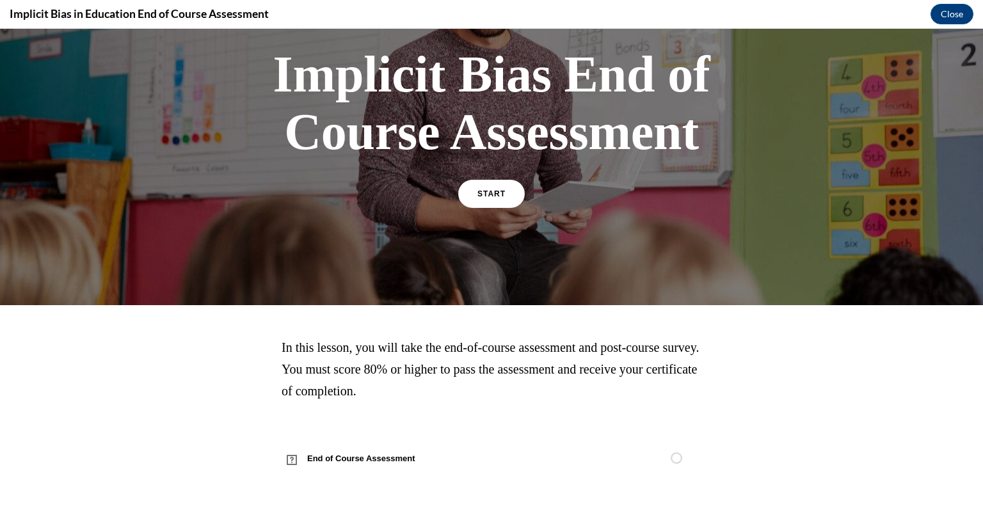
scroll to position [79, 0]
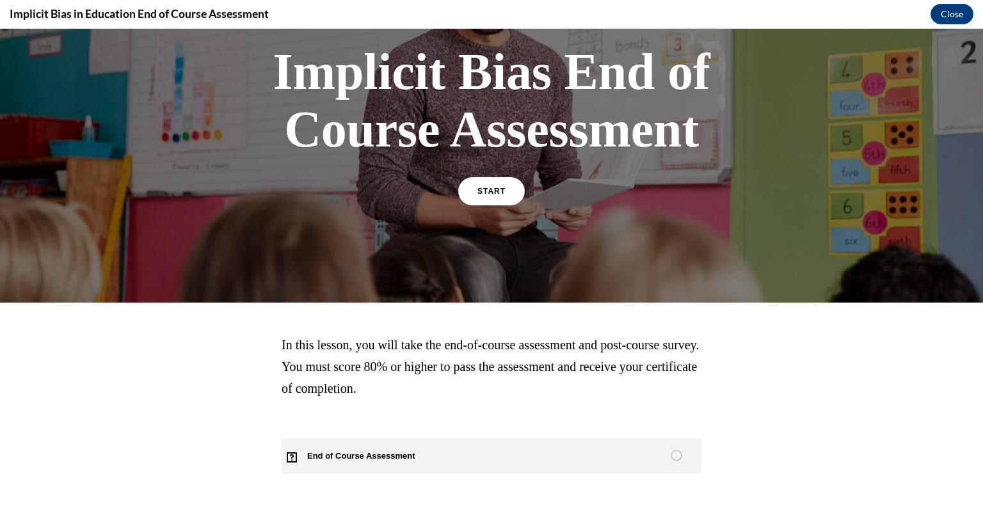
click at [338, 451] on span "End of Course Assessment" at bounding box center [369, 456] width 174 height 36
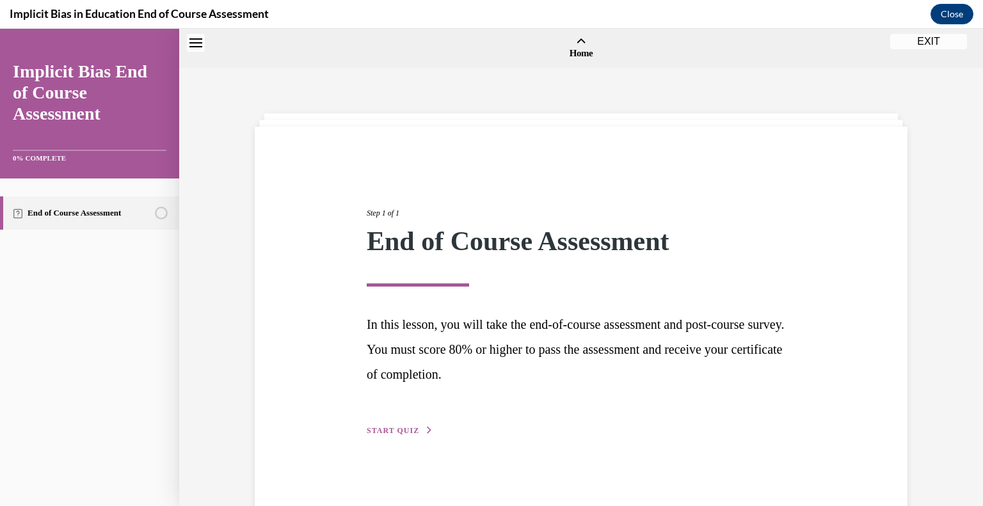
scroll to position [40, 0]
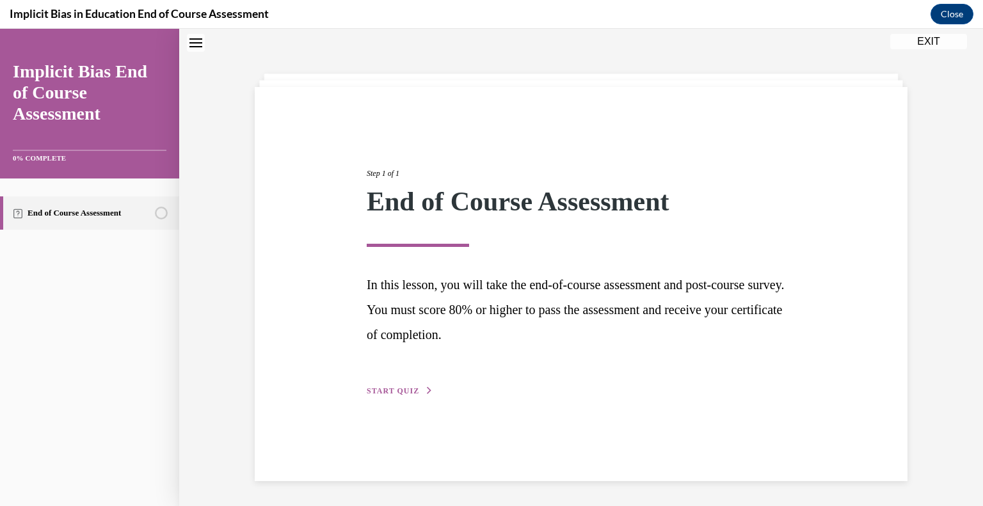
click at [372, 388] on span "START QUIZ" at bounding box center [393, 390] width 52 height 9
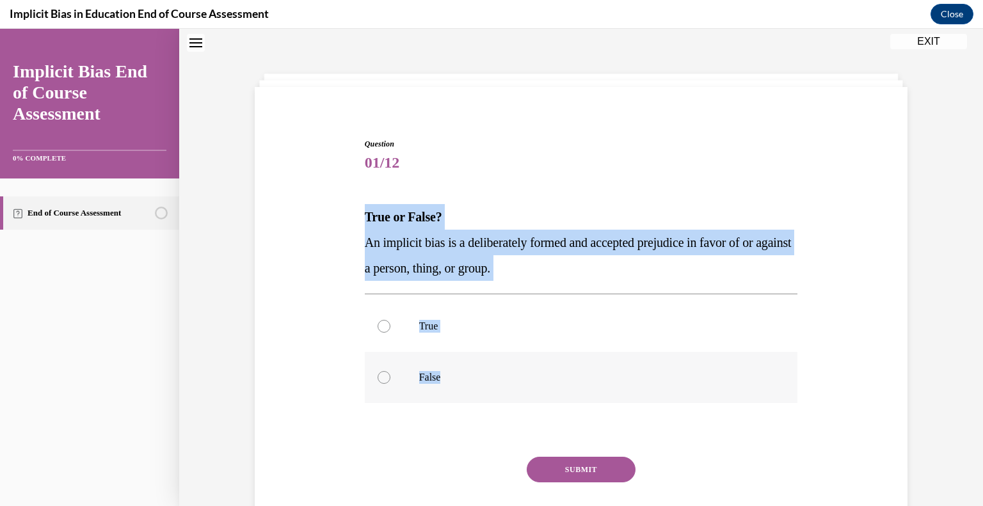
drag, startPoint x: 358, startPoint y: 207, endPoint x: 453, endPoint y: 361, distance: 180.4
click at [447, 371] on div "Question 01/12 True or False? An implicit bias is a deliberately formed and acc…" at bounding box center [582, 340] width 440 height 443
click at [530, 394] on label "False" at bounding box center [581, 377] width 433 height 51
click at [390, 384] on input "False" at bounding box center [384, 377] width 13 height 13
radio input "true"
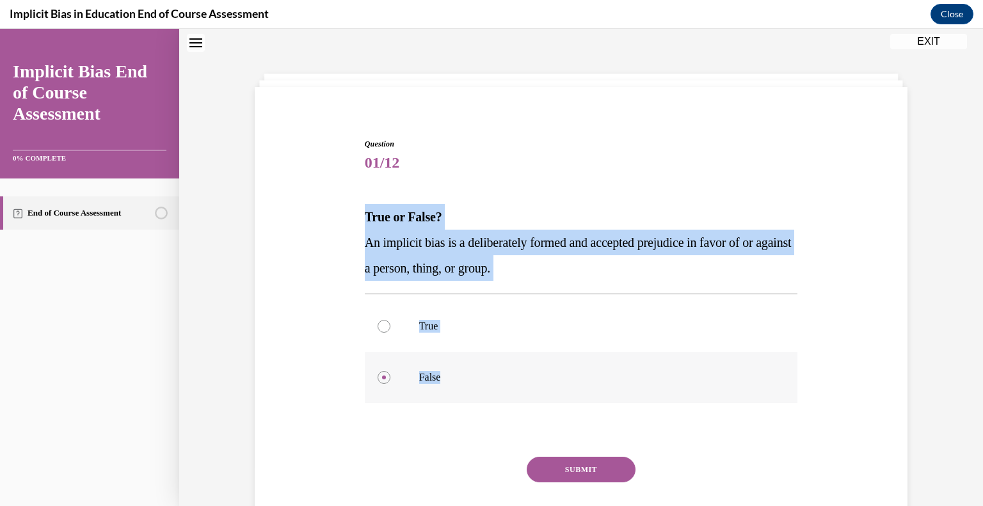
click at [520, 354] on label "False" at bounding box center [581, 377] width 433 height 51
click at [390, 371] on input "False" at bounding box center [384, 377] width 13 height 13
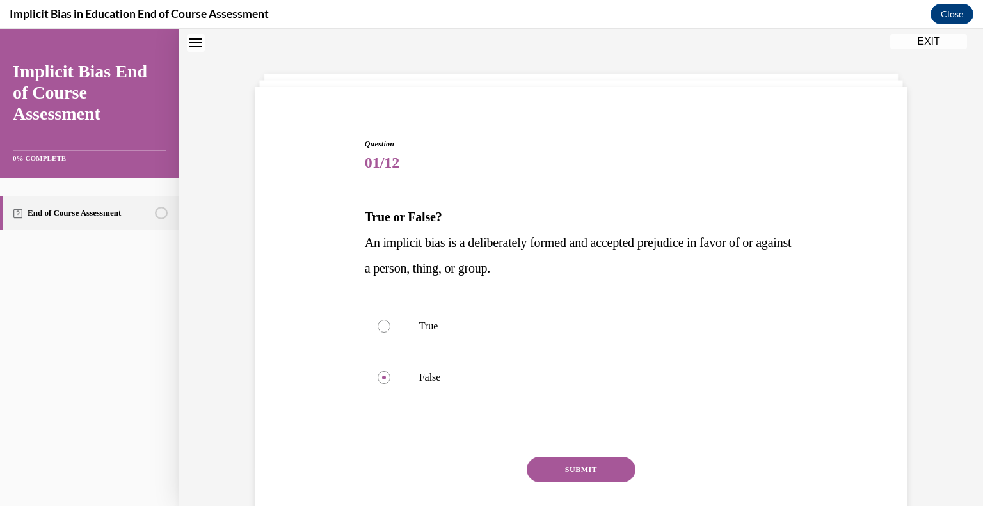
click at [577, 467] on button "SUBMIT" at bounding box center [581, 470] width 109 height 26
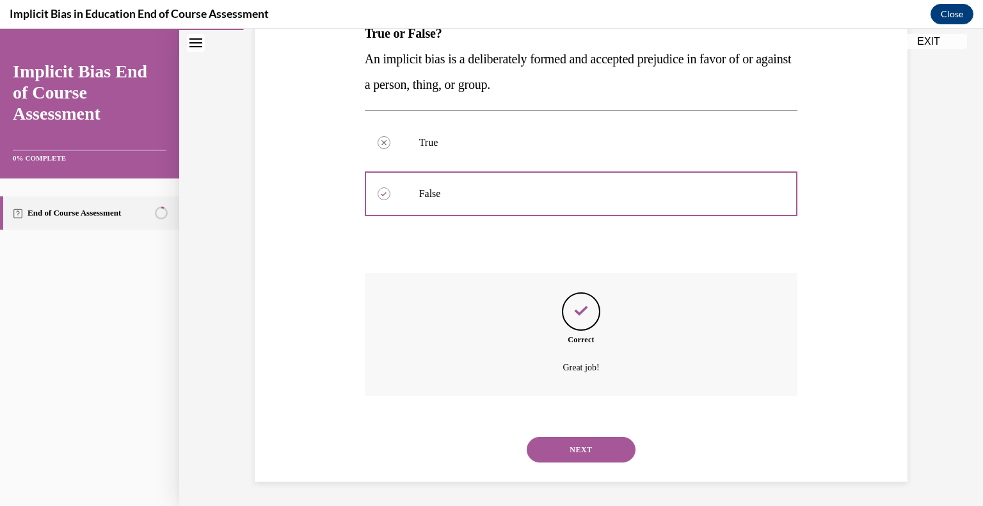
scroll to position [224, 0]
click at [582, 450] on button "NEXT" at bounding box center [581, 449] width 109 height 26
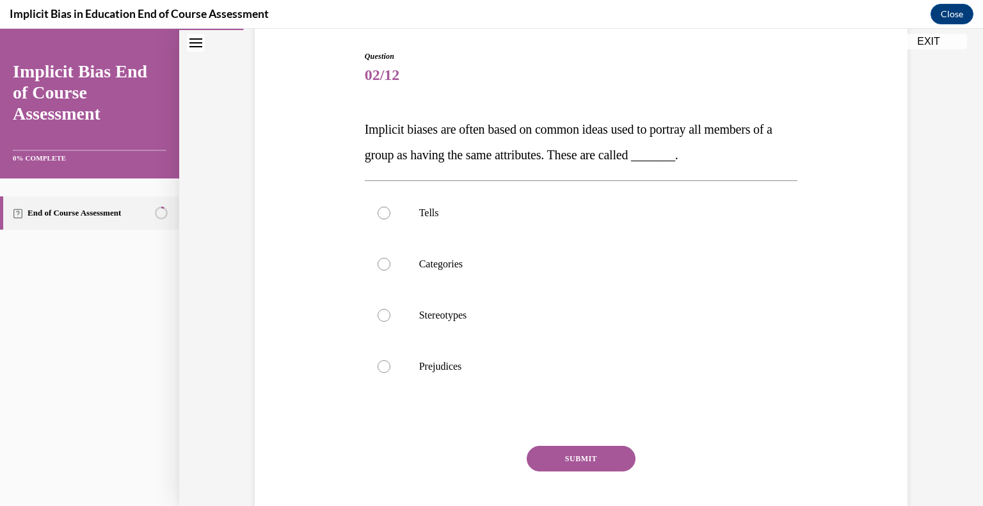
scroll to position [128, 0]
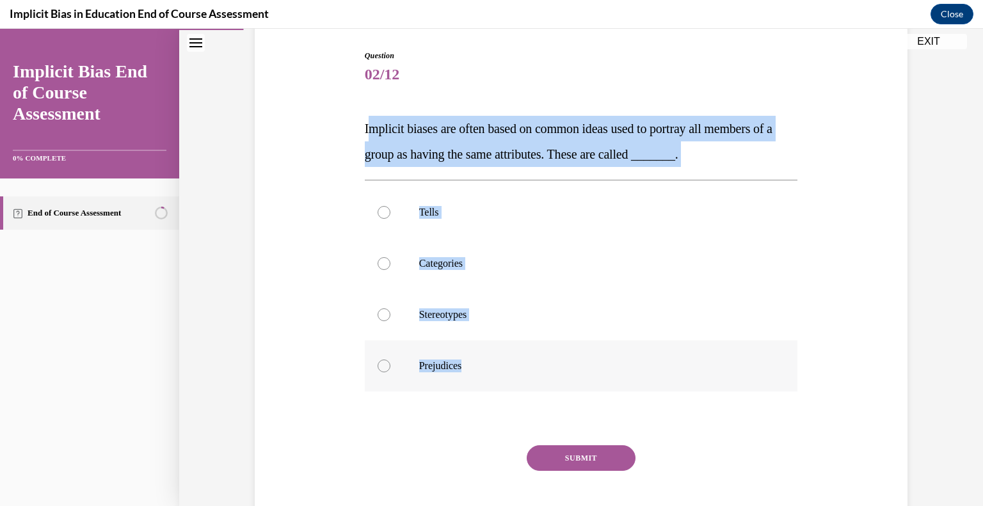
drag, startPoint x: 361, startPoint y: 125, endPoint x: 482, endPoint y: 362, distance: 266.4
click at [482, 362] on div "Question 02/12 Implicit biases are often based on common ideas used to portray …" at bounding box center [581, 300] width 433 height 500
copy div "mplicit biases are often based on common ideas used to portray all members of a…"
click at [379, 314] on div at bounding box center [384, 314] width 13 height 13
click at [379, 314] on input "Stereotypes" at bounding box center [384, 314] width 13 height 13
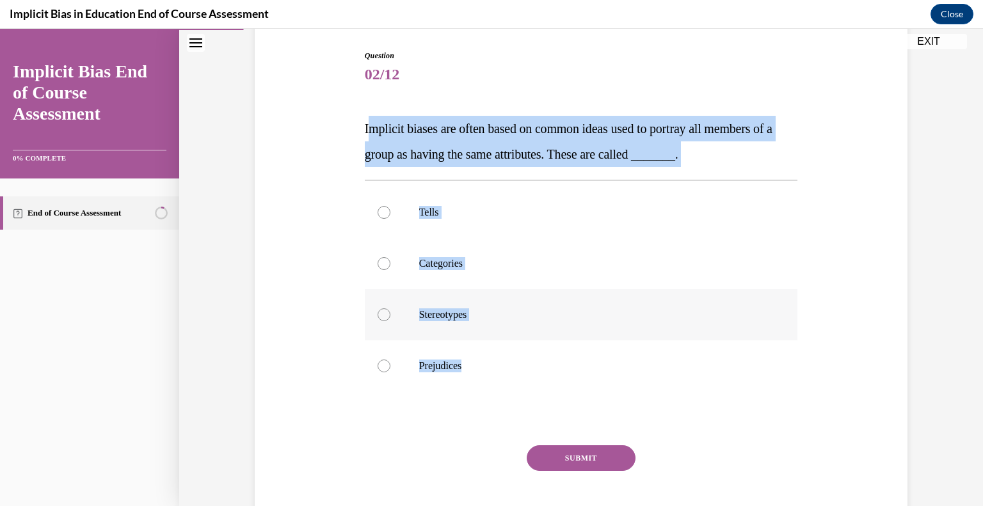
radio input "true"
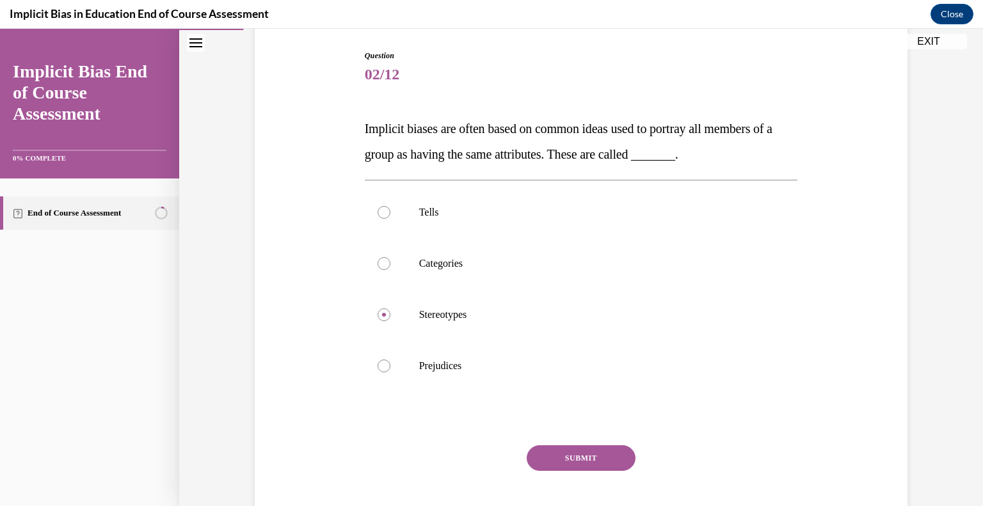
click at [557, 458] on button "SUBMIT" at bounding box center [581, 458] width 109 height 26
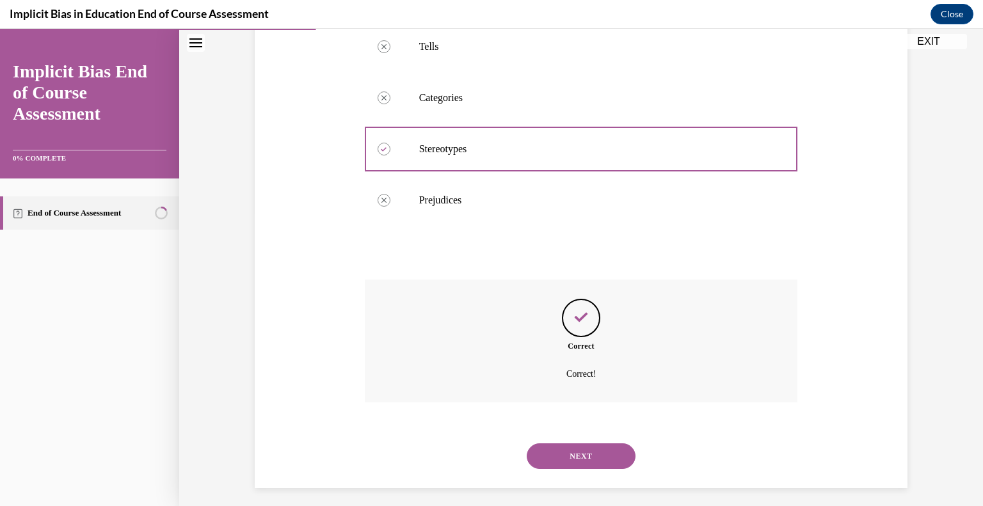
scroll to position [301, 0]
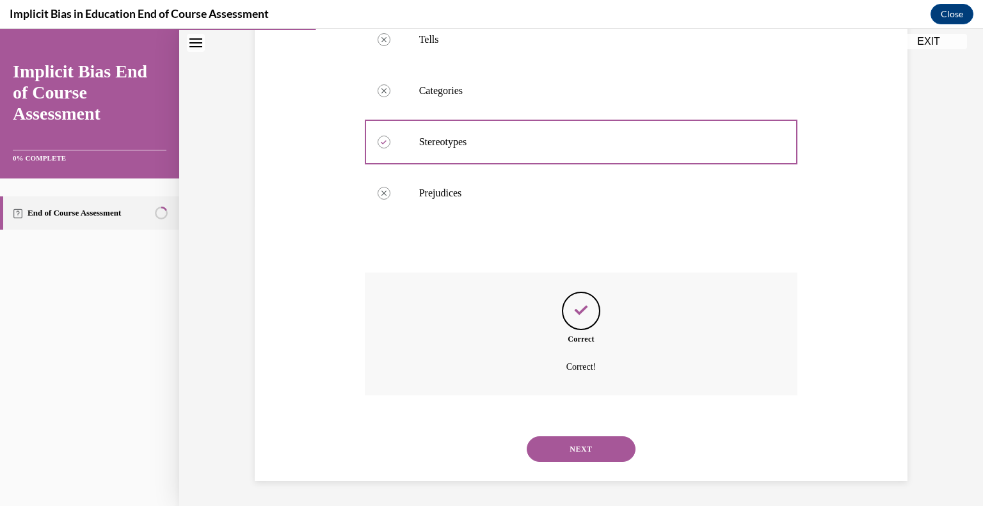
click at [578, 449] on button "NEXT" at bounding box center [581, 449] width 109 height 26
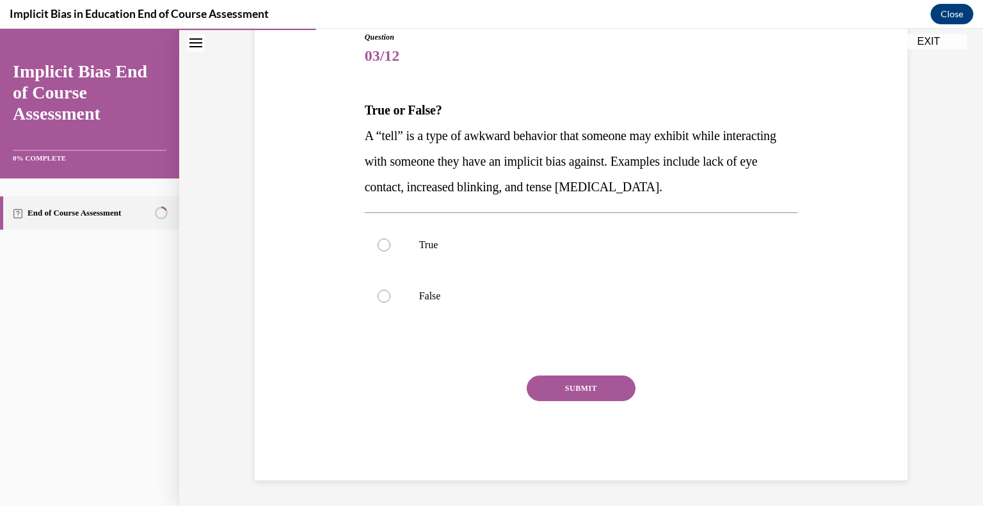
scroll to position [142, 0]
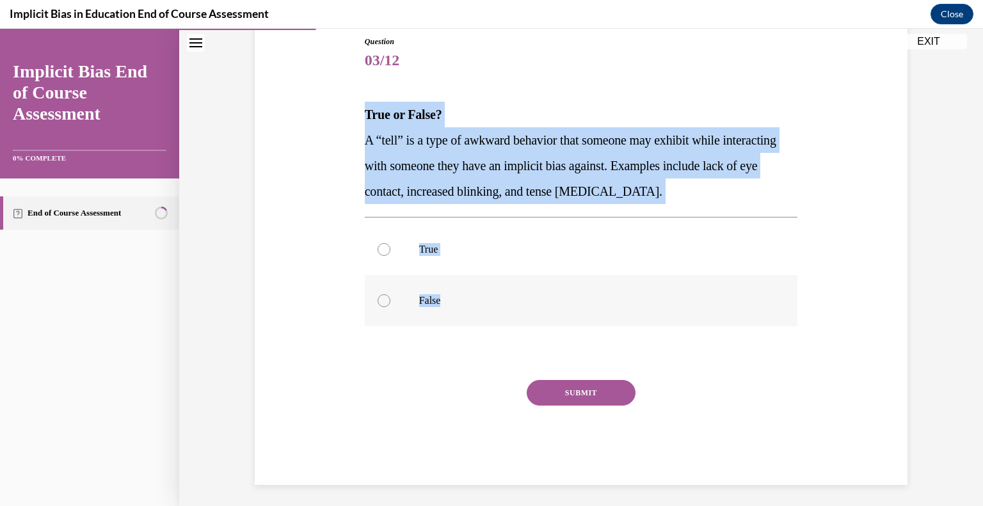
drag, startPoint x: 361, startPoint y: 106, endPoint x: 475, endPoint y: 302, distance: 226.8
click at [468, 296] on div "Question 03/12 True or False? A “tell” is a type of awkward behavior that someo…" at bounding box center [581, 260] width 433 height 449
copy div "True or False? A “tell” is a type of awkward behavior that someone may exhibit …"
click at [381, 248] on div at bounding box center [384, 249] width 13 height 13
click at [381, 248] on input "True" at bounding box center [384, 249] width 13 height 13
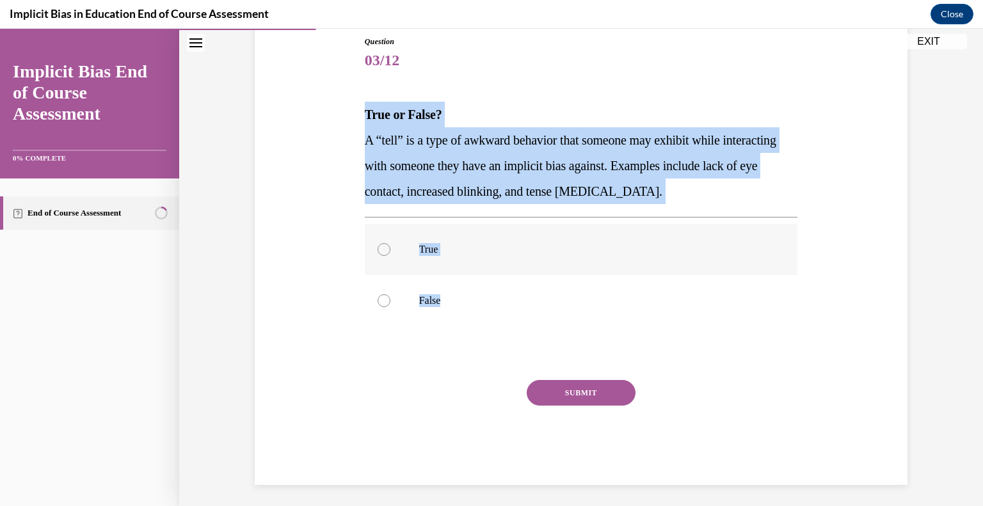
radio input "true"
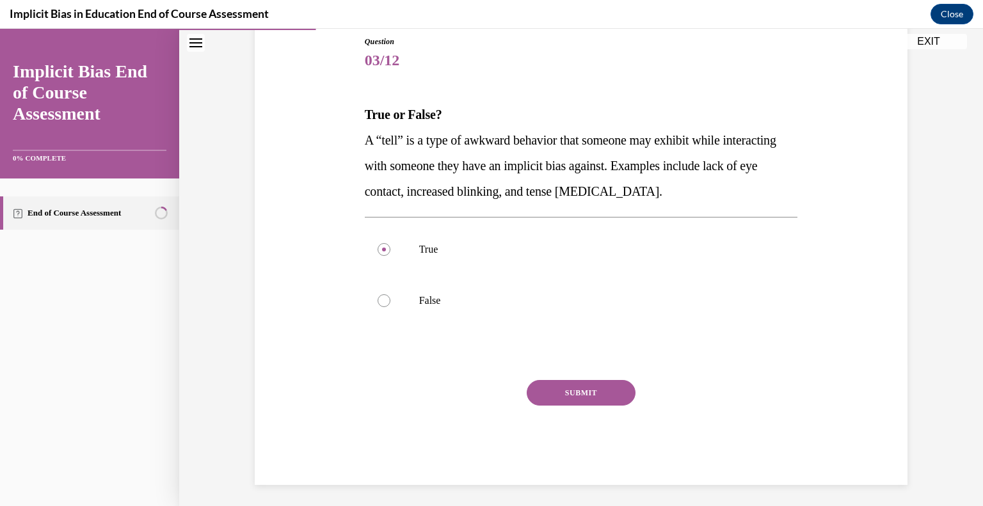
click at [566, 396] on button "SUBMIT" at bounding box center [581, 393] width 109 height 26
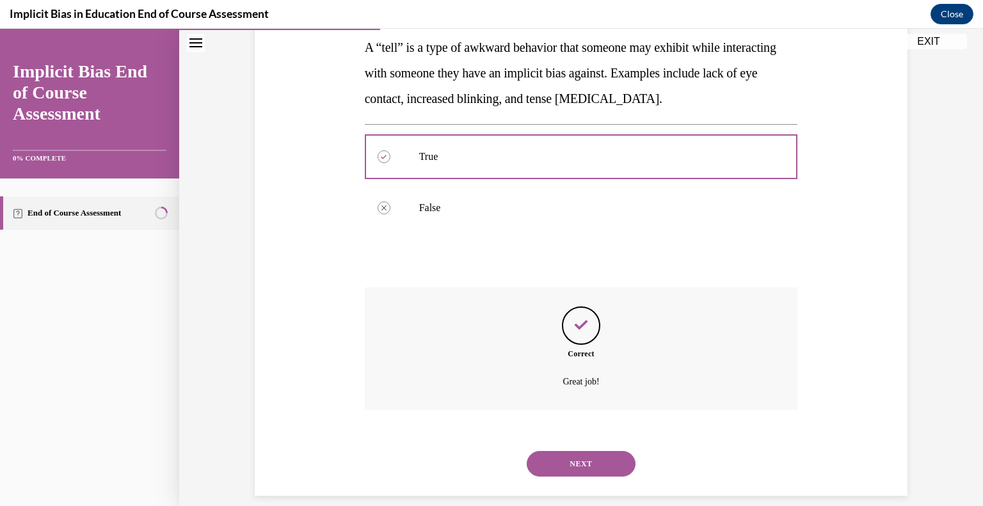
scroll to position [250, 0]
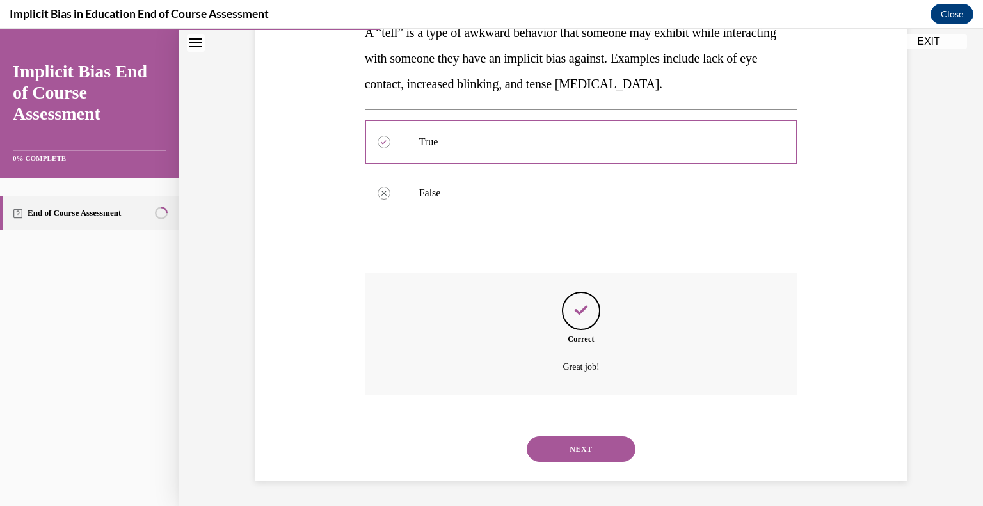
click at [568, 444] on button "NEXT" at bounding box center [581, 449] width 109 height 26
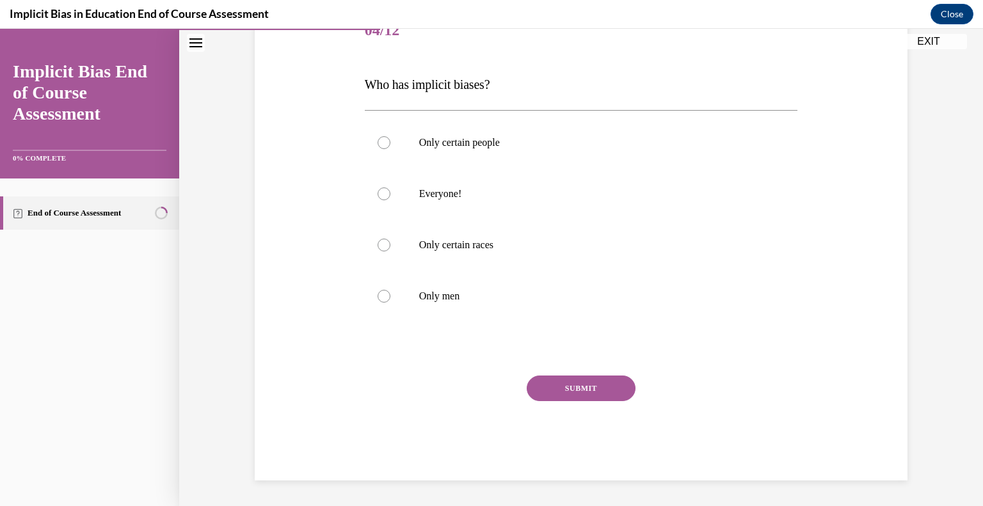
scroll to position [142, 0]
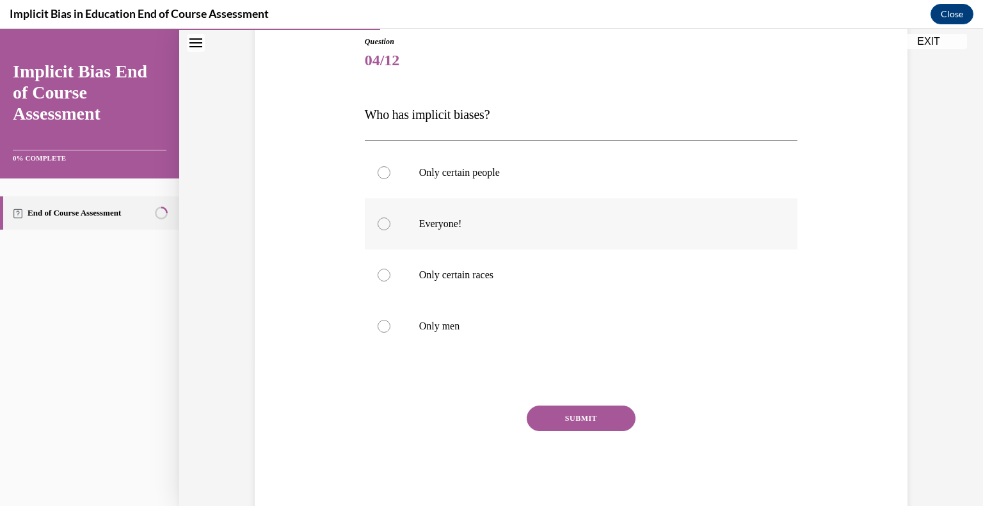
click at [379, 223] on div at bounding box center [384, 224] width 13 height 13
click at [379, 223] on input "Everyone!" at bounding box center [384, 224] width 13 height 13
radio input "true"
click at [589, 419] on button "SUBMIT" at bounding box center [581, 419] width 109 height 26
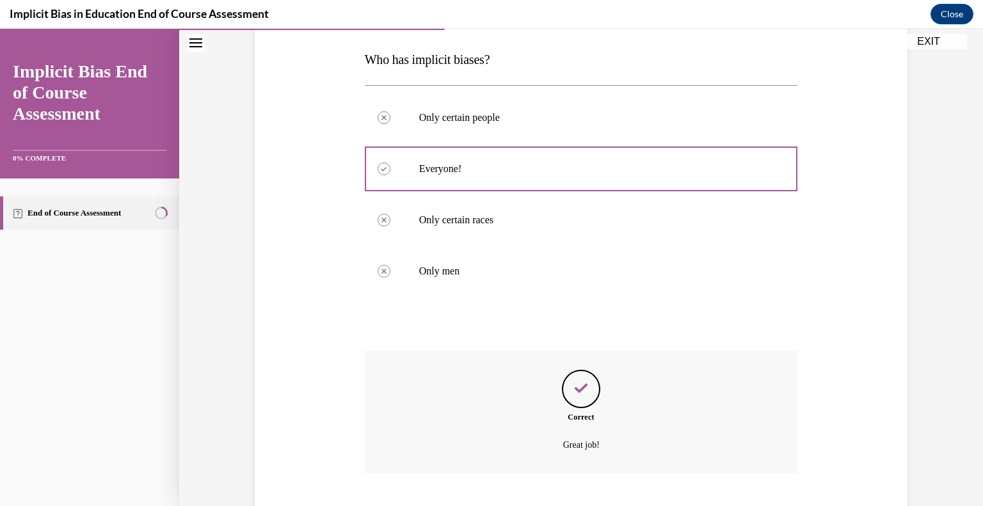
scroll to position [275, 0]
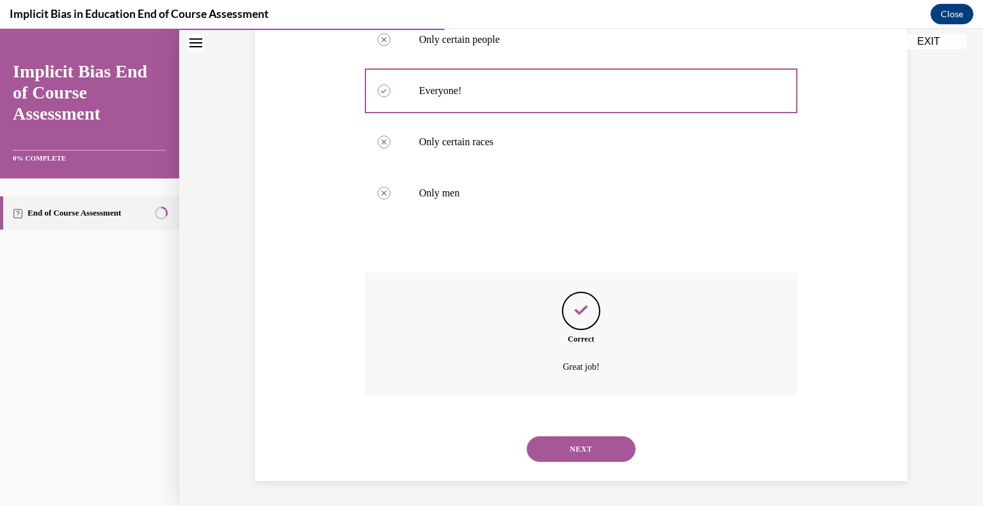
click at [571, 448] on button "NEXT" at bounding box center [581, 449] width 109 height 26
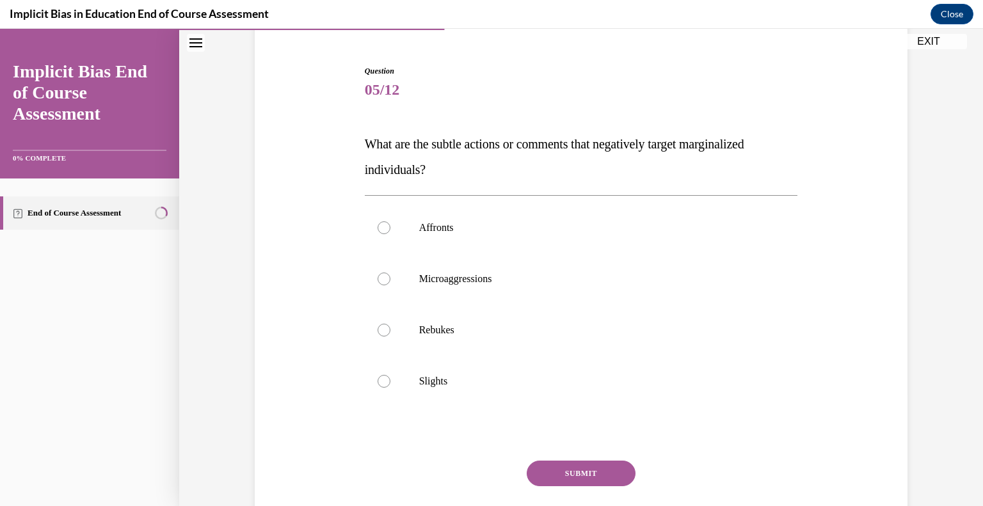
scroll to position [128, 0]
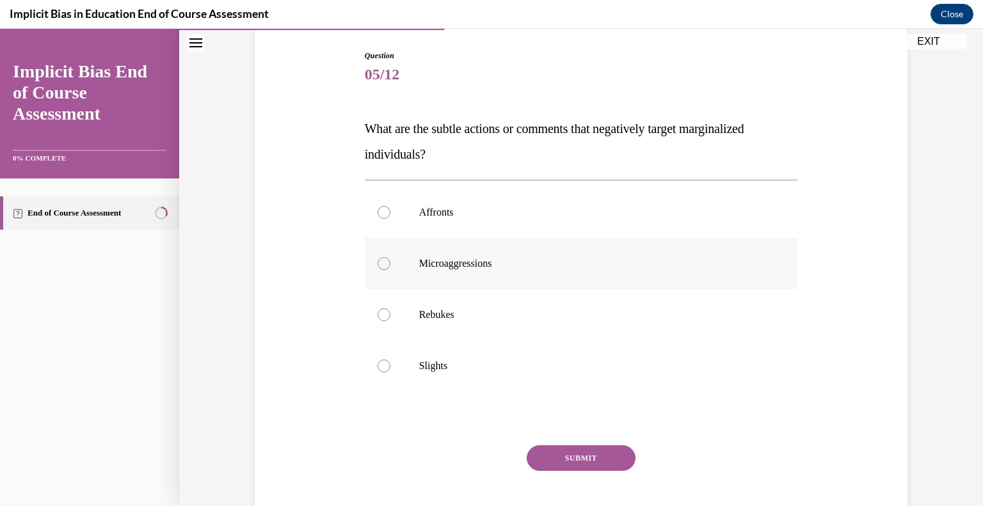
click at [371, 262] on label "Microaggressions" at bounding box center [581, 263] width 433 height 51
click at [378, 262] on input "Microaggressions" at bounding box center [384, 263] width 13 height 13
radio input "true"
click at [574, 460] on button "SUBMIT" at bounding box center [581, 458] width 109 height 26
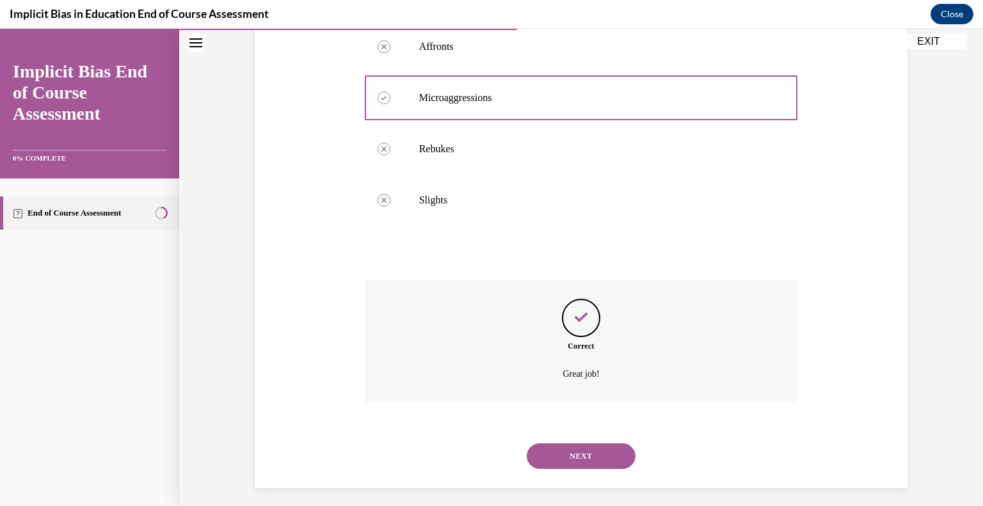
scroll to position [301, 0]
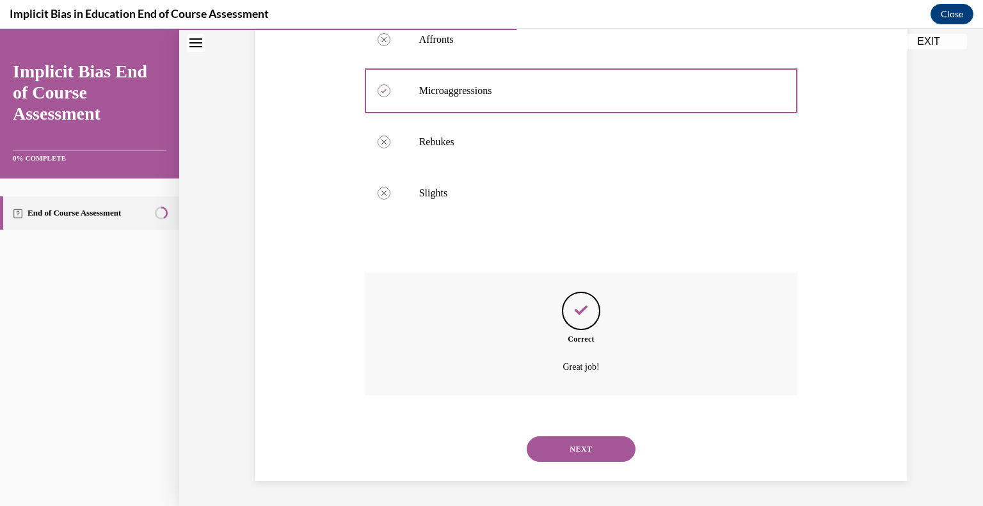
click at [569, 452] on button "NEXT" at bounding box center [581, 449] width 109 height 26
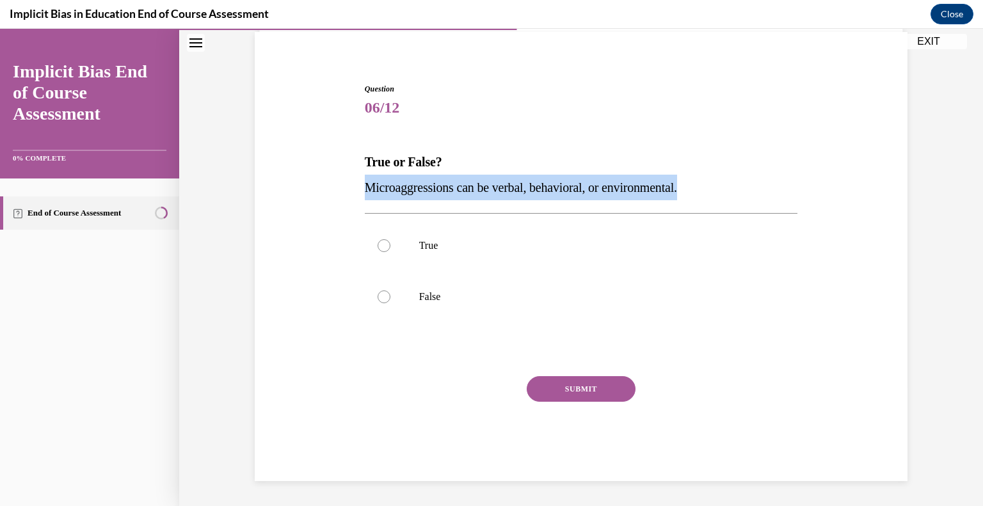
drag, startPoint x: 700, startPoint y: 181, endPoint x: 363, endPoint y: 189, distance: 337.3
click at [365, 189] on p "Microaggressions can be verbal, behavioral, or environmental." at bounding box center [581, 188] width 433 height 26
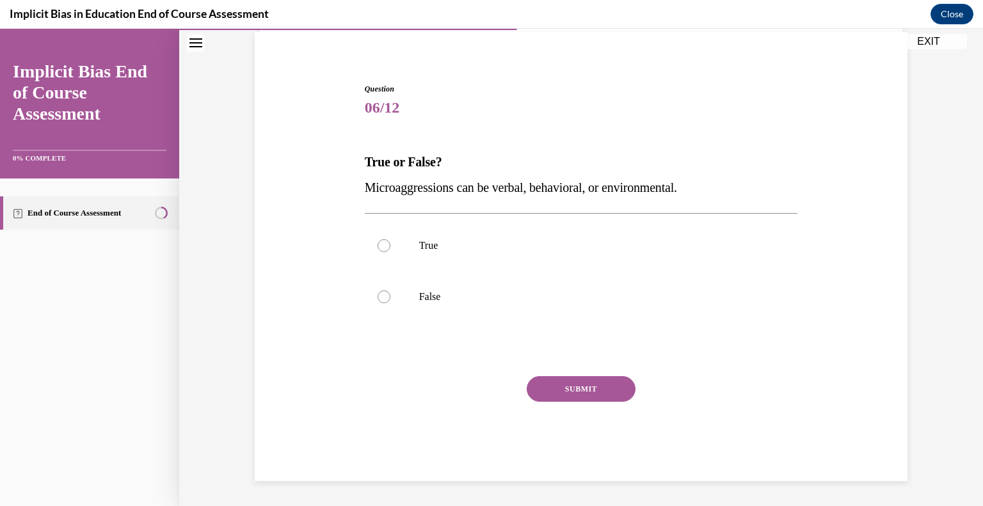
click at [825, 362] on div "Question 06/12 True or False? Microaggressions can be verbal, behavioral, or en…" at bounding box center [580, 263] width 659 height 436
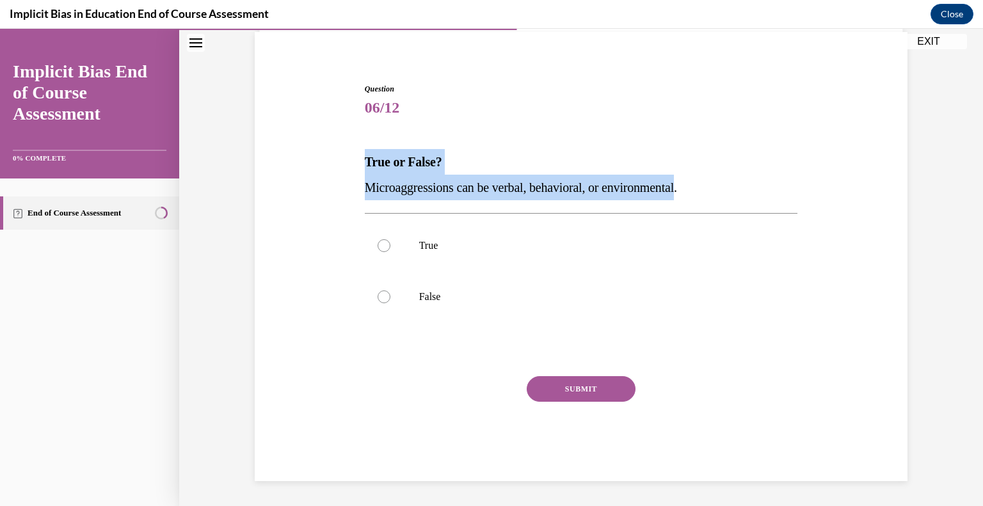
drag, startPoint x: 694, startPoint y: 185, endPoint x: 355, endPoint y: 150, distance: 340.3
click at [344, 147] on div "Question 06/12 True or False? Microaggressions can be verbal, behavioral, or en…" at bounding box center [580, 263] width 659 height 436
copy div "True or False? Microaggressions can be verbal, behavioral, or environmental"
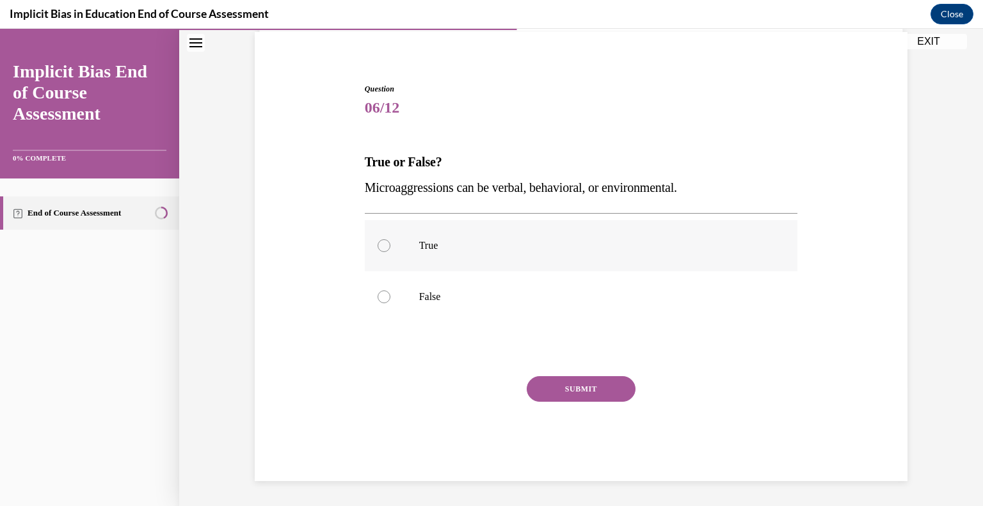
click at [378, 243] on div at bounding box center [384, 245] width 13 height 13
click at [378, 243] on input "True" at bounding box center [384, 245] width 13 height 13
radio input "true"
click at [548, 390] on button "SUBMIT" at bounding box center [581, 389] width 109 height 26
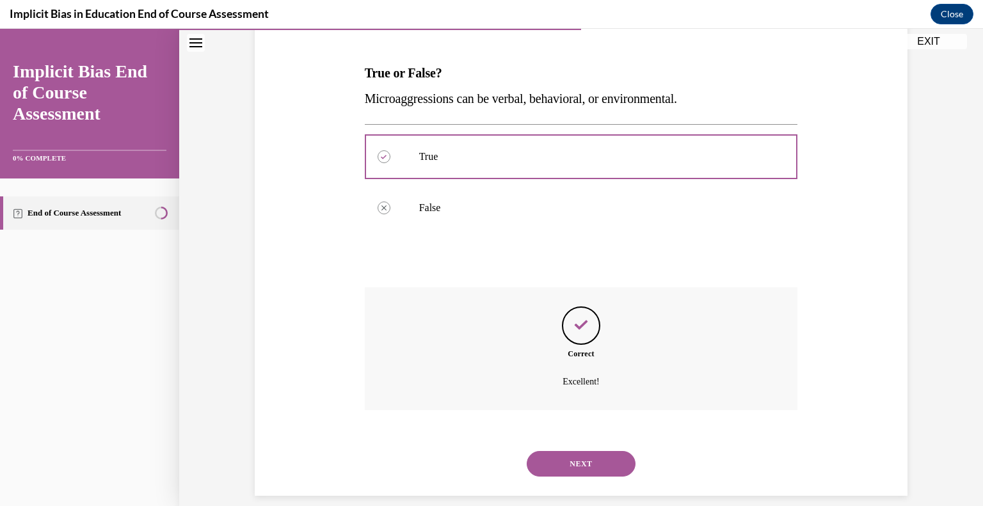
scroll to position [198, 0]
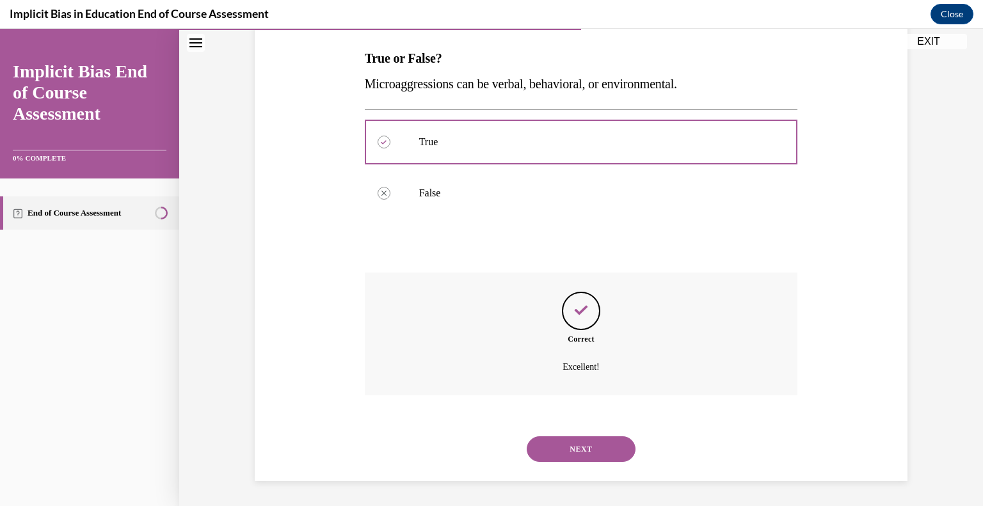
click at [573, 445] on button "NEXT" at bounding box center [581, 449] width 109 height 26
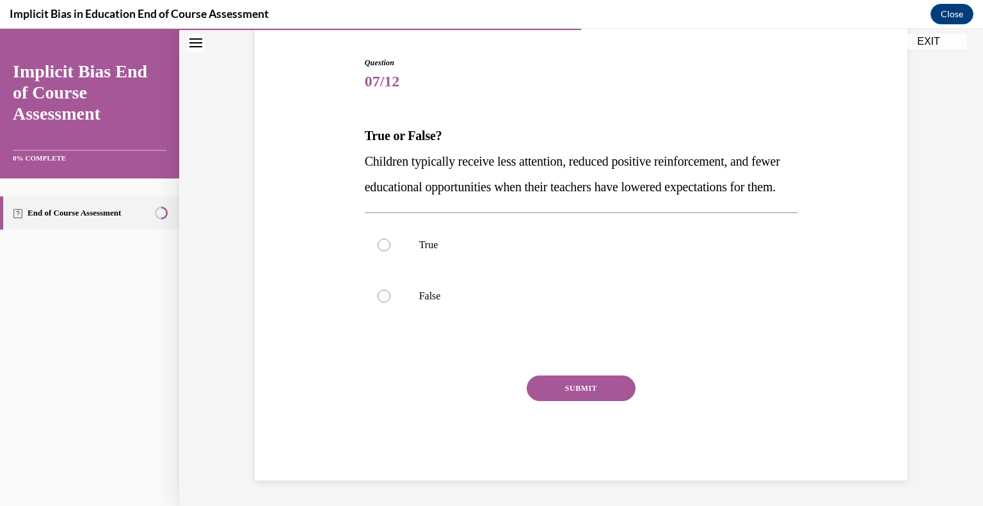
scroll to position [142, 0]
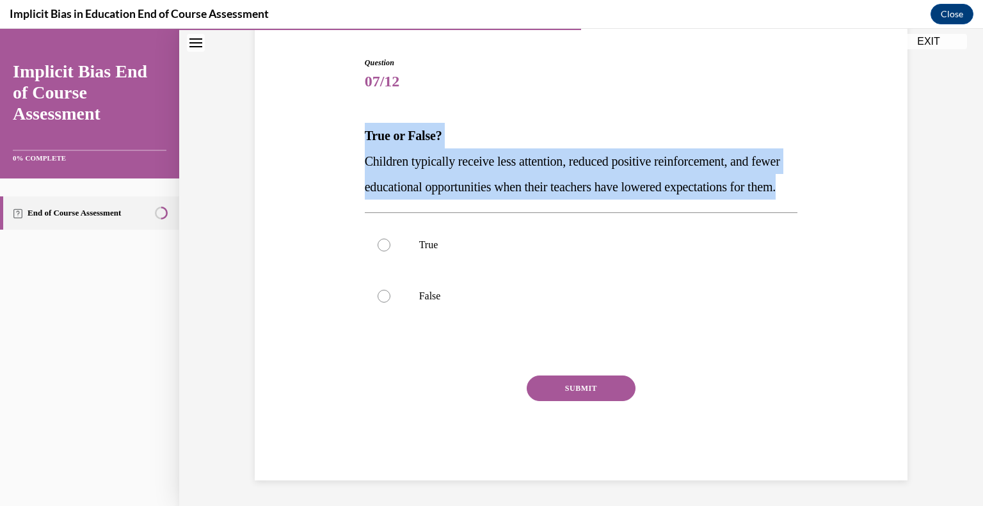
drag, startPoint x: 361, startPoint y: 107, endPoint x: 543, endPoint y: 192, distance: 200.7
click at [543, 192] on div "True or False? Children typically receive less attention, reduced positive rein…" at bounding box center [581, 161] width 433 height 77
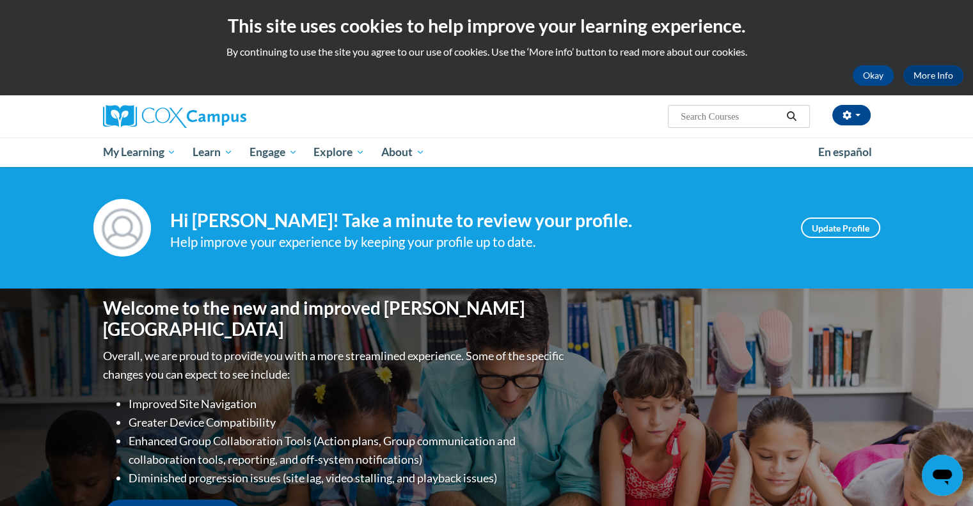
click at [758, 118] on input "Search..." at bounding box center [731, 116] width 102 height 15
type input "implicit"
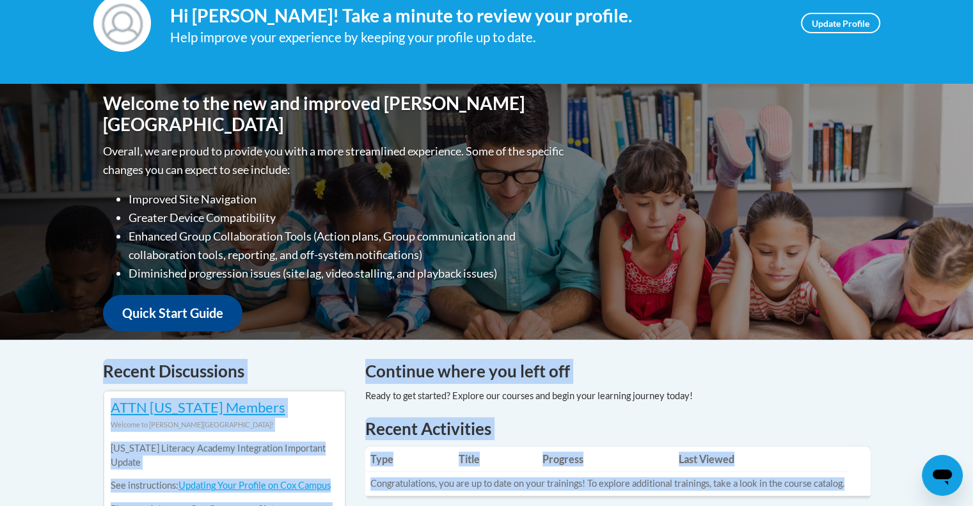
drag, startPoint x: 809, startPoint y: 536, endPoint x: 901, endPoint y: 536, distance: 92.1
click at [901, 301] on html "This site uses cookies to help improve your learning experience. By continuing …" at bounding box center [486, 48] width 973 height 506
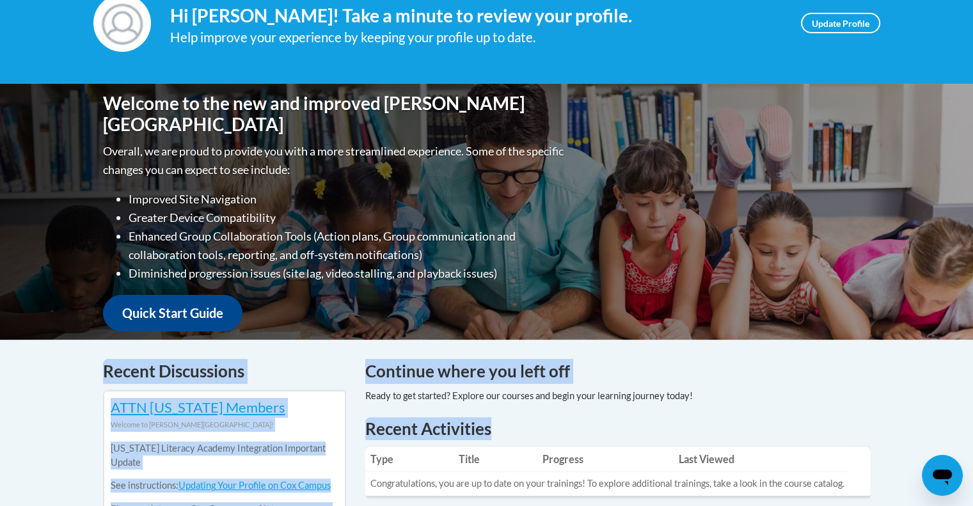
scroll to position [287, 0]
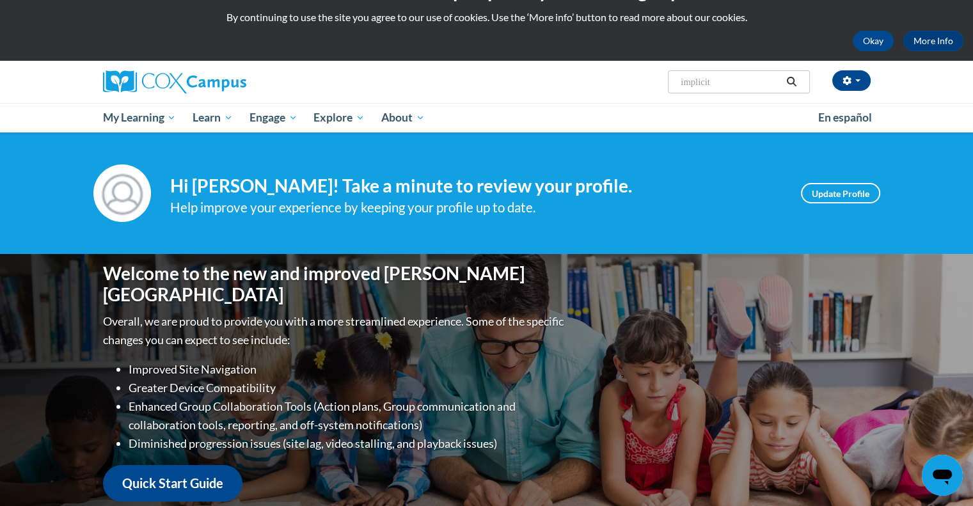
scroll to position [31, 0]
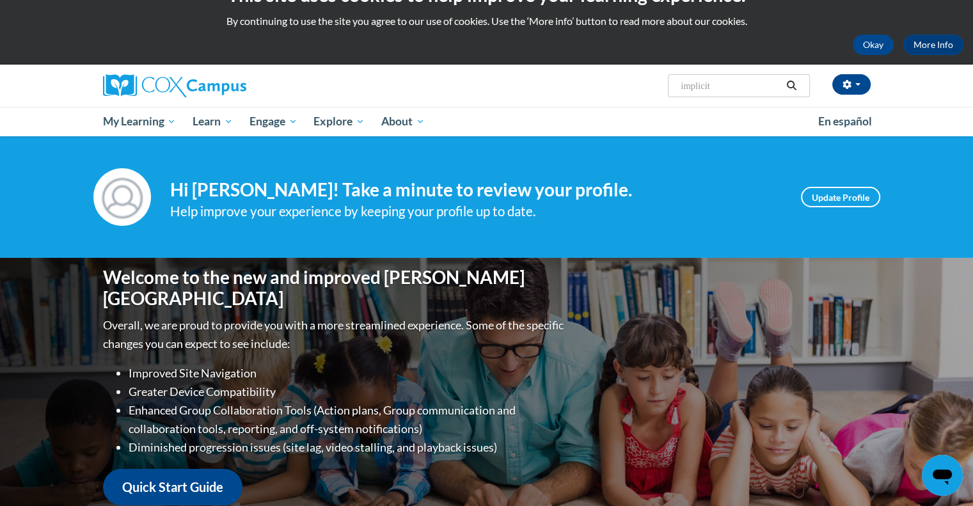
click at [3, 330] on div "Welcome to the new and improved Cox Campus Overall, we are proud to provide you…" at bounding box center [486, 386] width 973 height 256
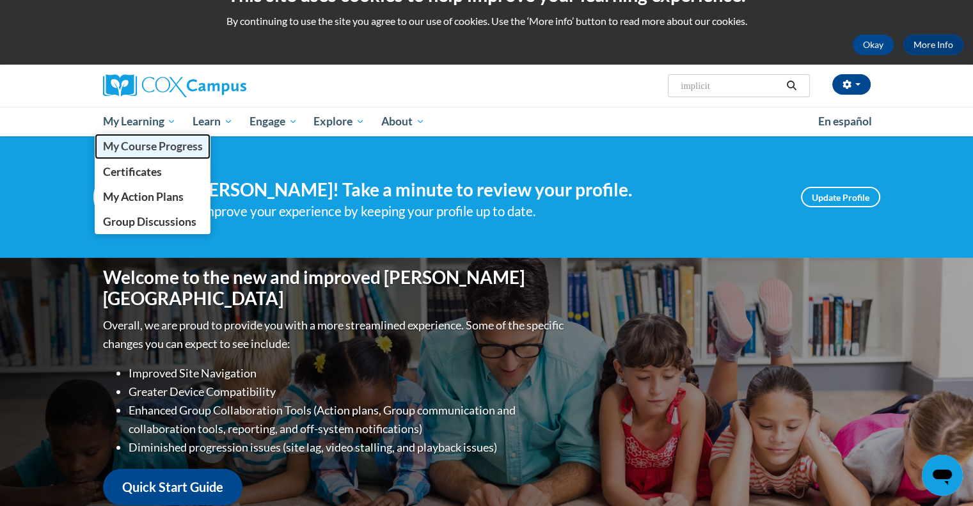
click at [133, 144] on span "My Course Progress" at bounding box center [152, 145] width 100 height 13
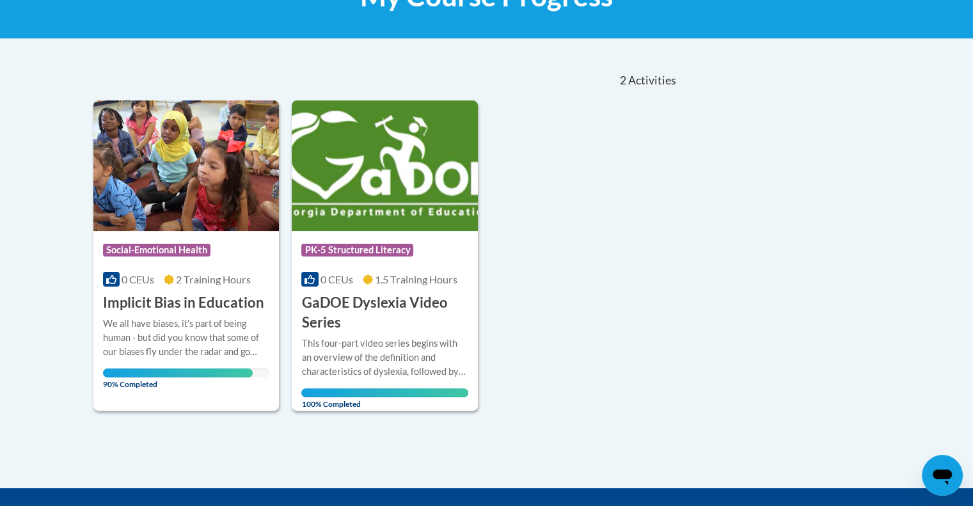
scroll to position [256, 0]
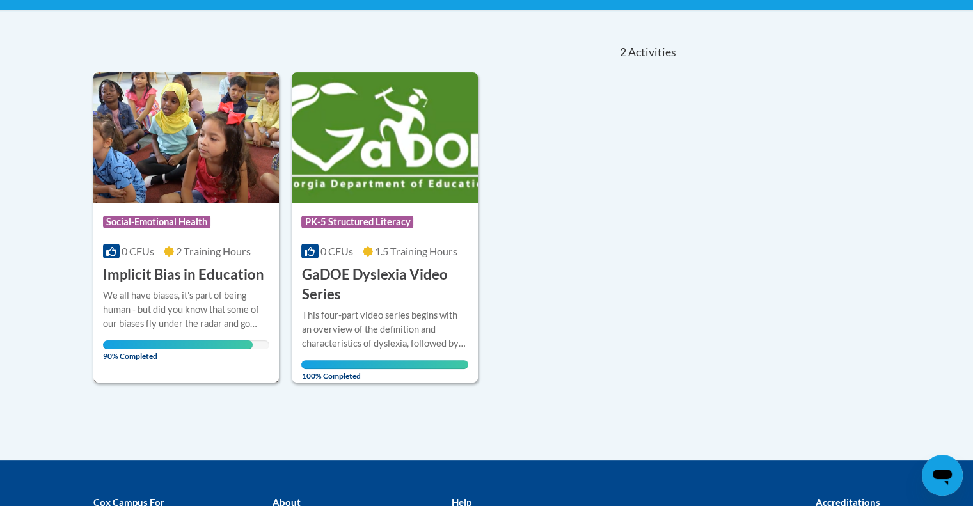
click at [166, 319] on div "We all have biases, it's part of being human - but did you know that some of ou…" at bounding box center [186, 310] width 167 height 42
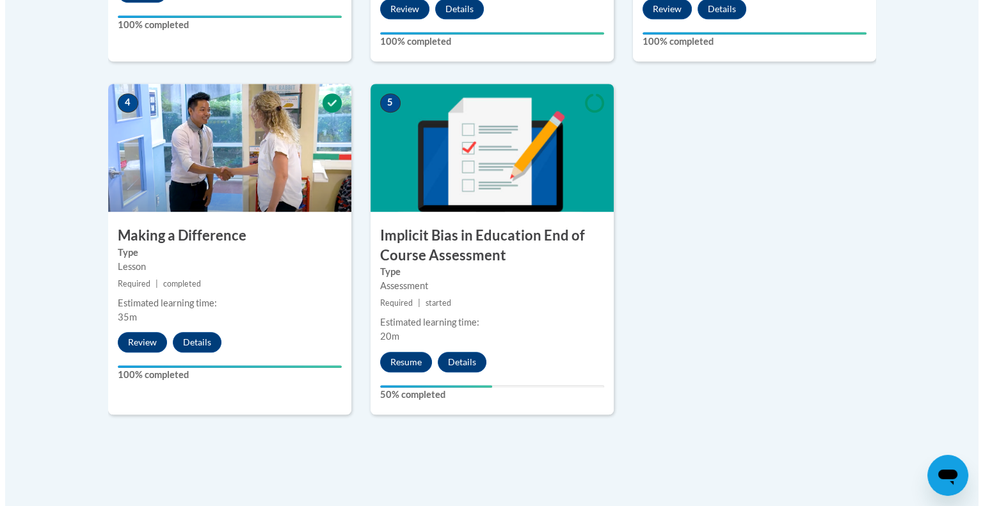
scroll to position [704, 0]
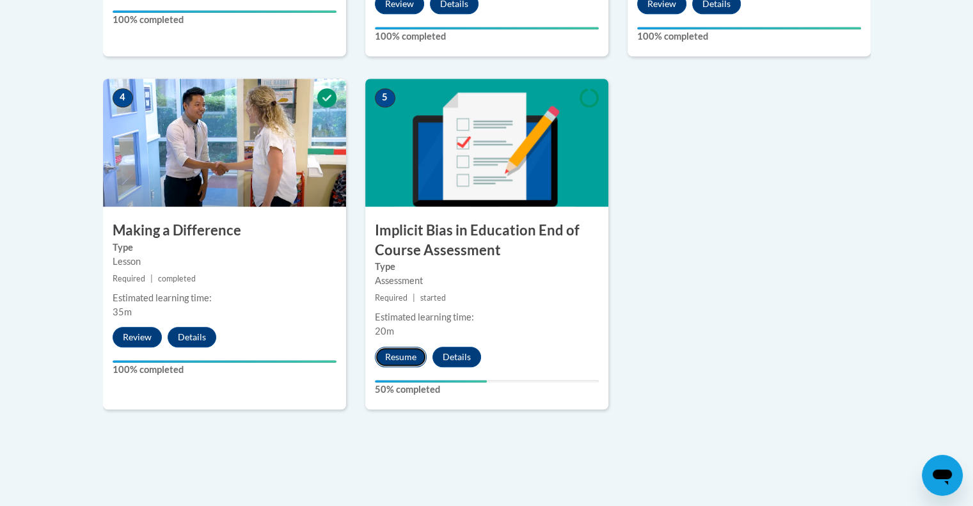
click at [397, 353] on button "Resume" at bounding box center [401, 357] width 52 height 20
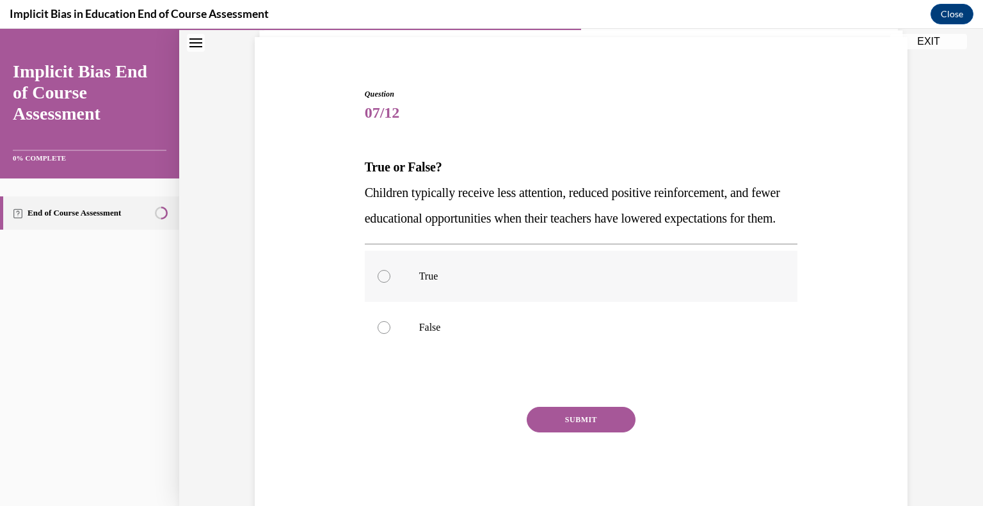
scroll to position [104, 0]
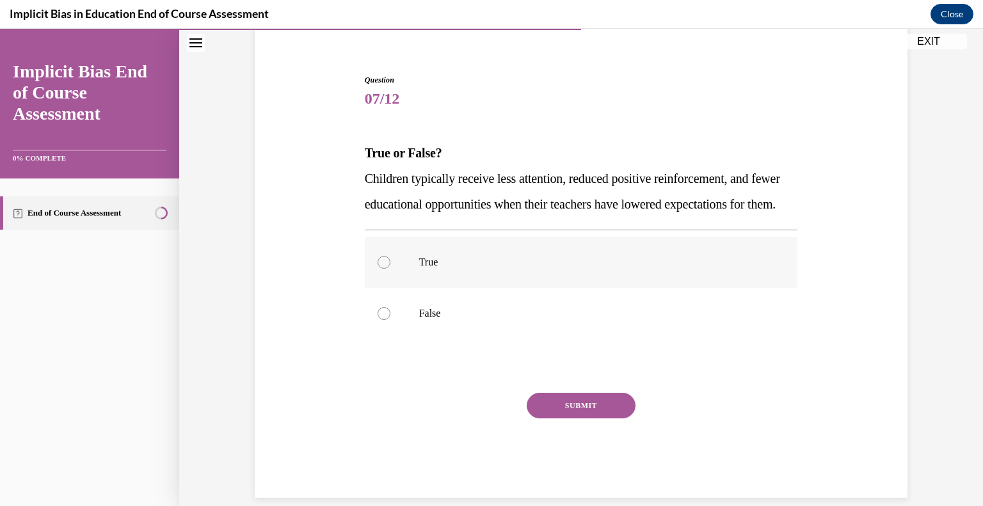
click at [378, 269] on div at bounding box center [384, 262] width 13 height 13
click at [378, 269] on input "True" at bounding box center [384, 262] width 13 height 13
radio input "true"
click at [589, 418] on button "SUBMIT" at bounding box center [581, 406] width 109 height 26
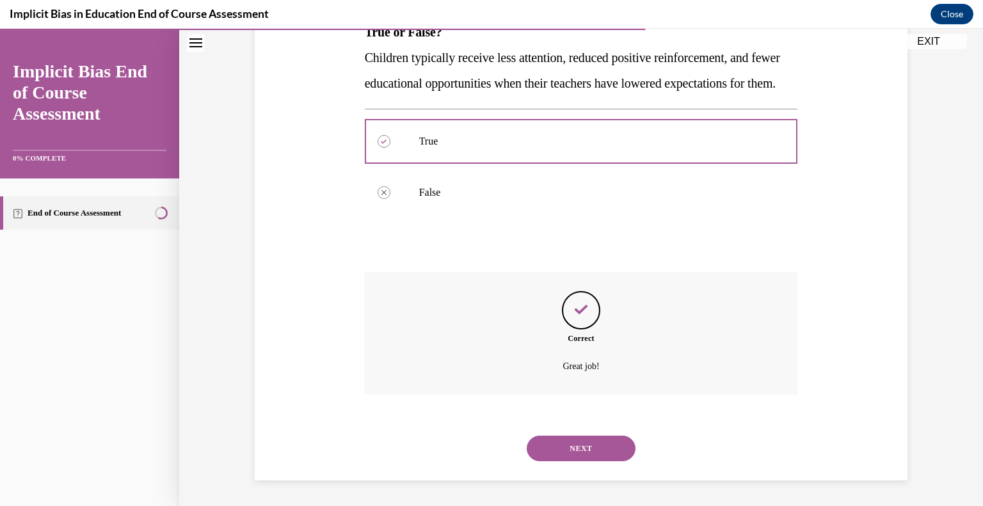
scroll to position [250, 0]
click at [563, 443] on button "NEXT" at bounding box center [581, 449] width 109 height 26
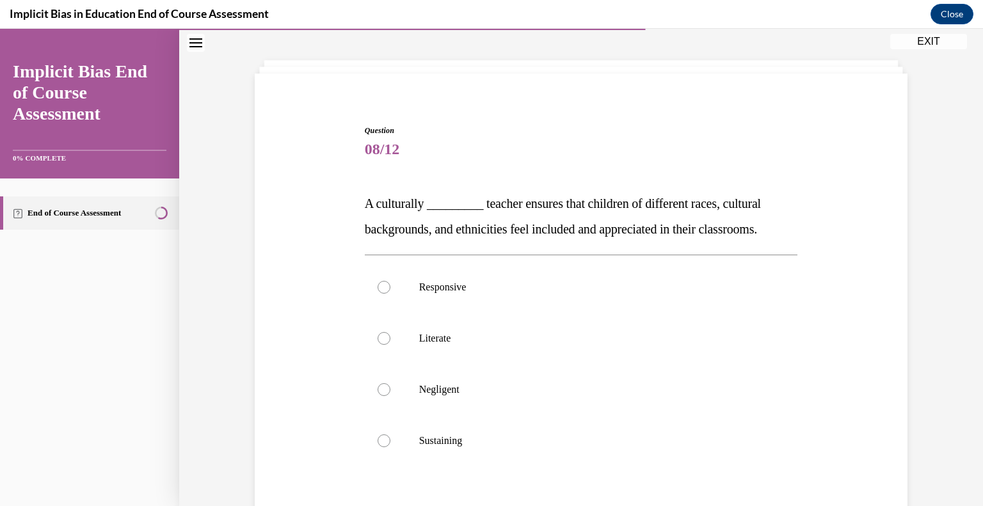
scroll to position [128, 0]
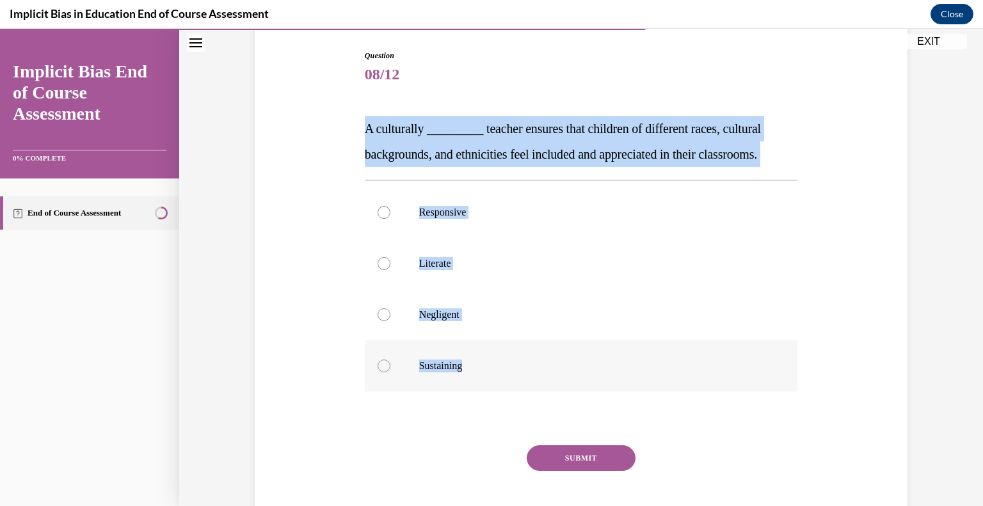
drag, startPoint x: 361, startPoint y: 124, endPoint x: 527, endPoint y: 379, distance: 304.7
click at [527, 379] on div "Question 08/12 A culturally _________ teacher ensures that children of differen…" at bounding box center [581, 300] width 433 height 500
copy div "A culturally _________ teacher ensures that children of different races, cultur…"
click at [381, 214] on div at bounding box center [384, 212] width 13 height 13
click at [381, 214] on input "Responsive" at bounding box center [384, 212] width 13 height 13
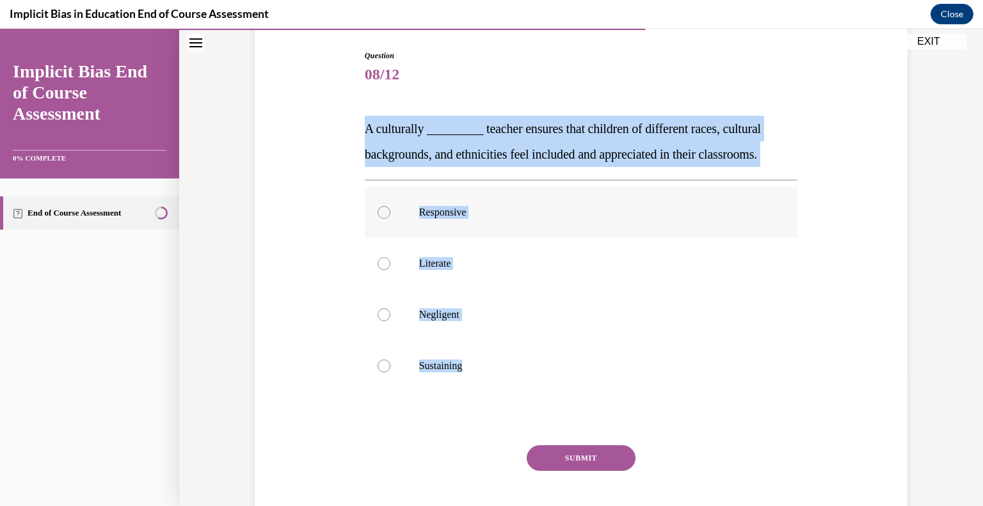
radio input "true"
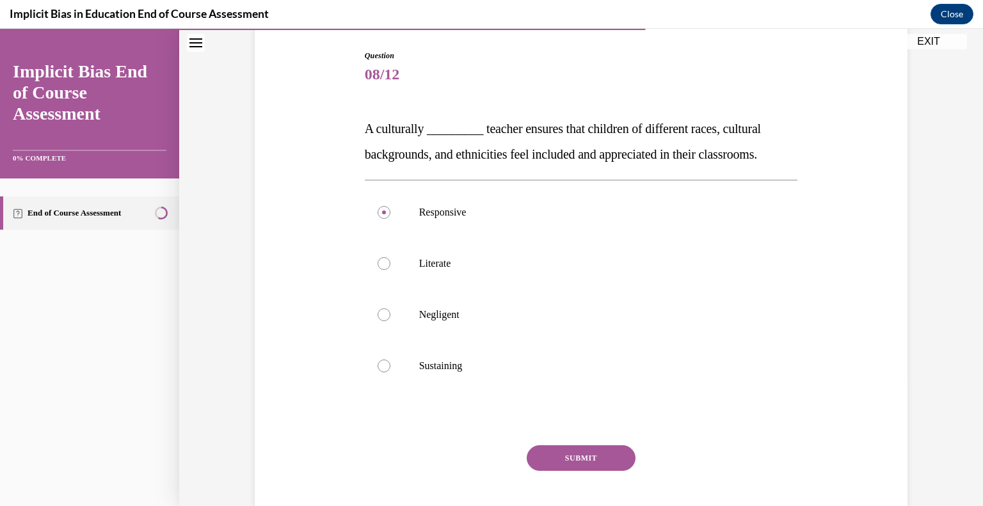
click at [571, 465] on button "SUBMIT" at bounding box center [581, 458] width 109 height 26
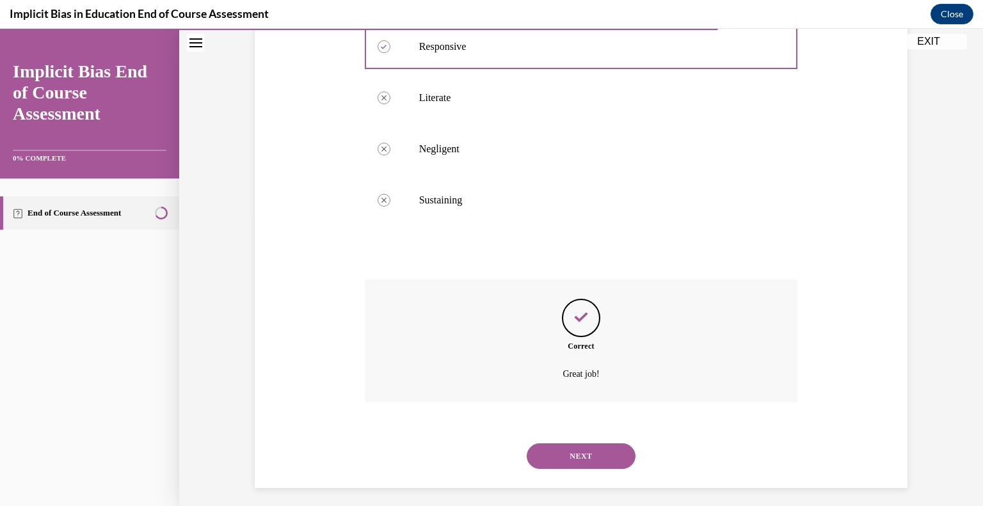
scroll to position [301, 0]
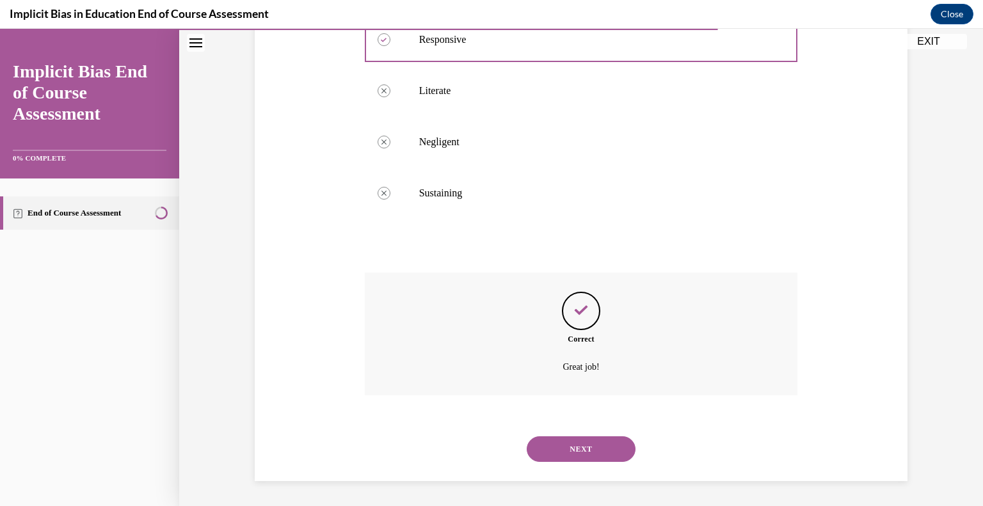
click at [594, 449] on button "NEXT" at bounding box center [581, 449] width 109 height 26
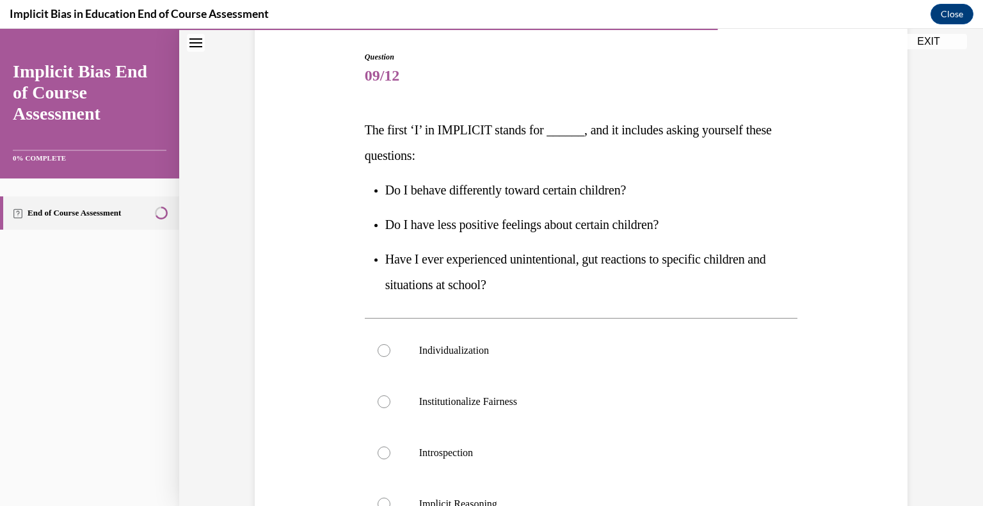
scroll to position [128, 0]
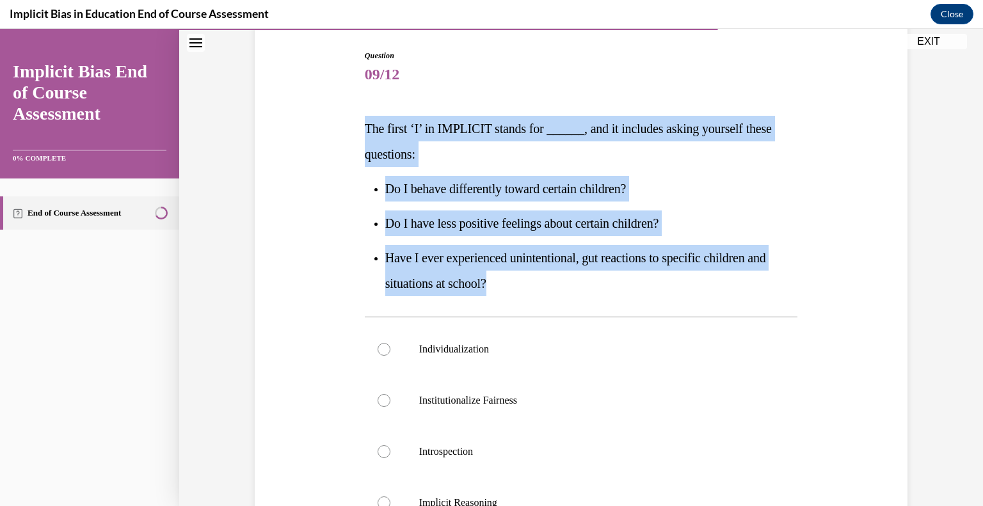
drag, startPoint x: 524, startPoint y: 282, endPoint x: 351, endPoint y: 122, distance: 235.9
click at [351, 122] on div "Question 09/12 The first ‘I’ in IMPLICIT stands for ______, and it includes ask…" at bounding box center [580, 350] width 659 height 676
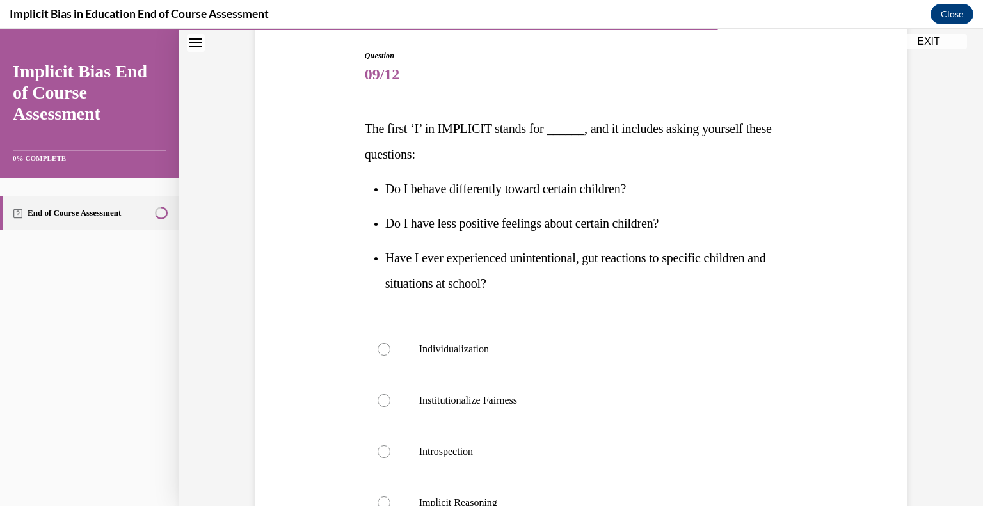
click at [559, 298] on div "Question 09/12 The first ‘I’ in IMPLICIT stands for ______, and it includes ask…" at bounding box center [581, 368] width 433 height 637
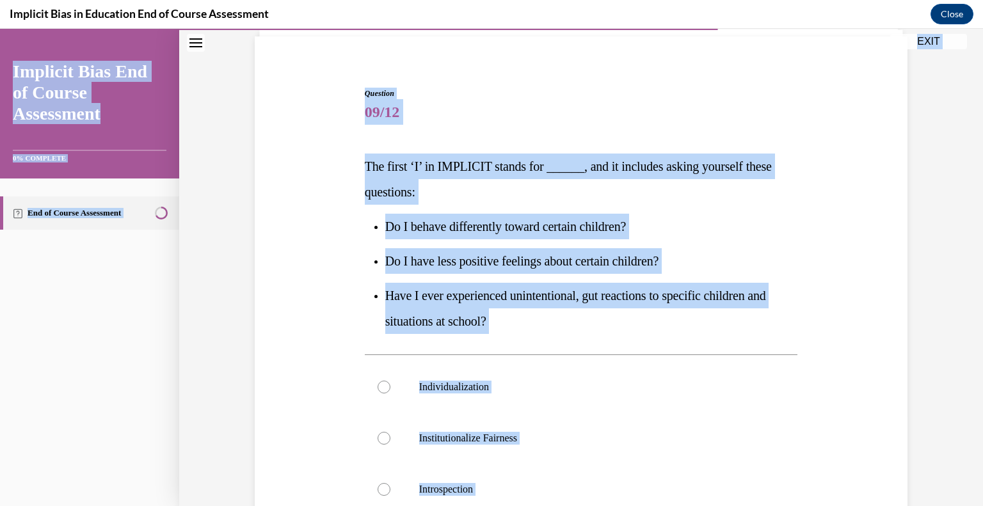
scroll to position [0, 0]
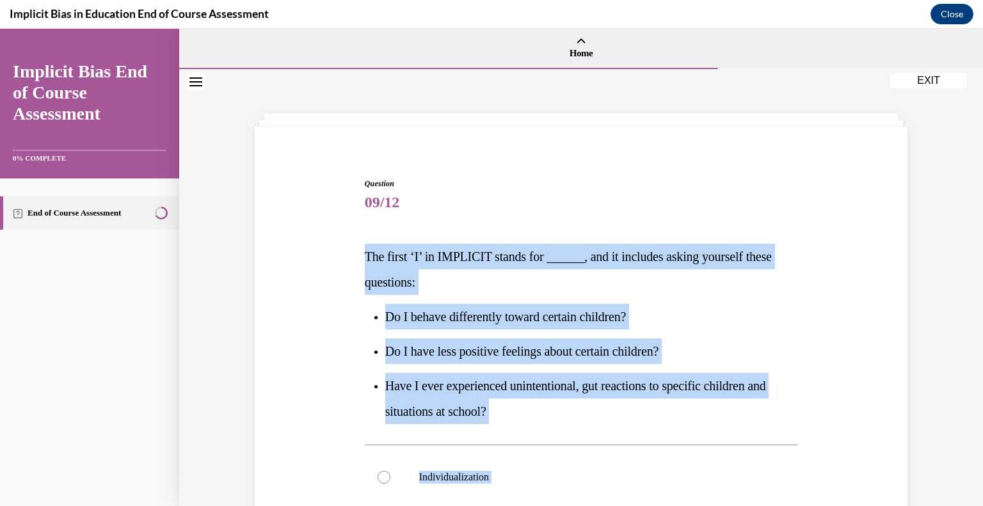
drag, startPoint x: 504, startPoint y: 308, endPoint x: 356, endPoint y: 243, distance: 162.4
click at [353, 245] on div "Question 09/12 The first ‘I’ in IMPLICIT stands for ______, and it includes ask…" at bounding box center [580, 477] width 659 height 676
copy div "The first ‘I’ in IMPLICIT stands for ______, and it includes asking yourself th…"
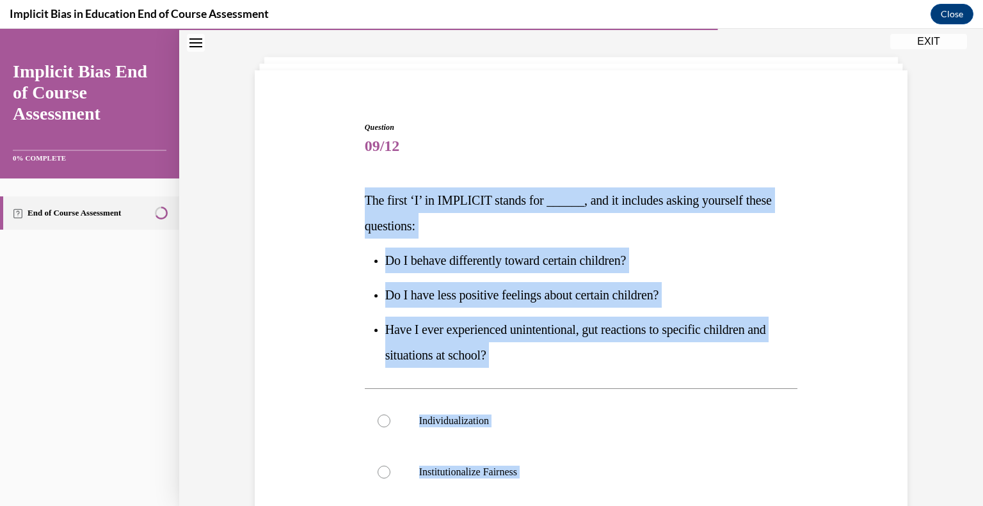
scroll to position [256, 0]
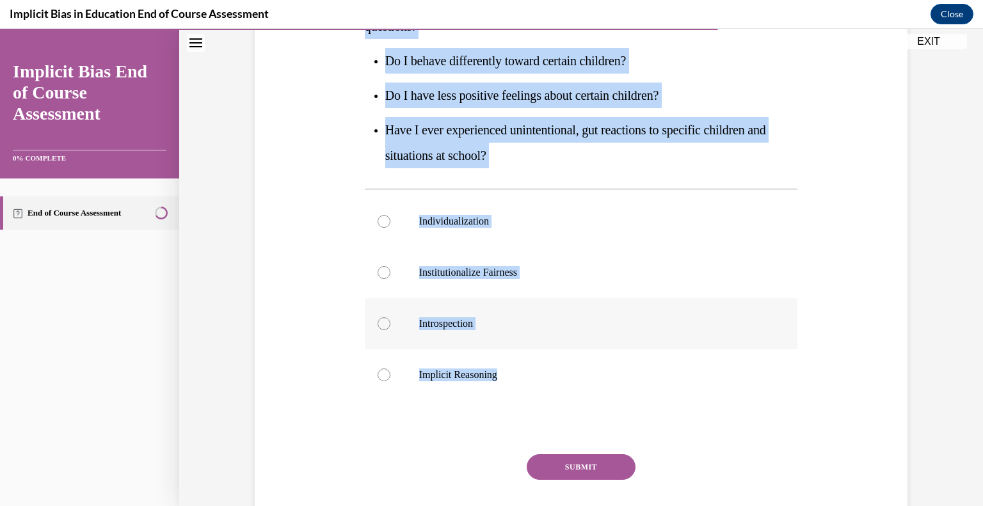
click at [378, 320] on div at bounding box center [384, 323] width 13 height 13
click at [378, 320] on input "Introspection" at bounding box center [384, 323] width 13 height 13
radio input "true"
click at [832, 258] on div "Question 09/12 The first ‘I’ in IMPLICIT stands for ______, and it includes ask…" at bounding box center [580, 222] width 659 height 676
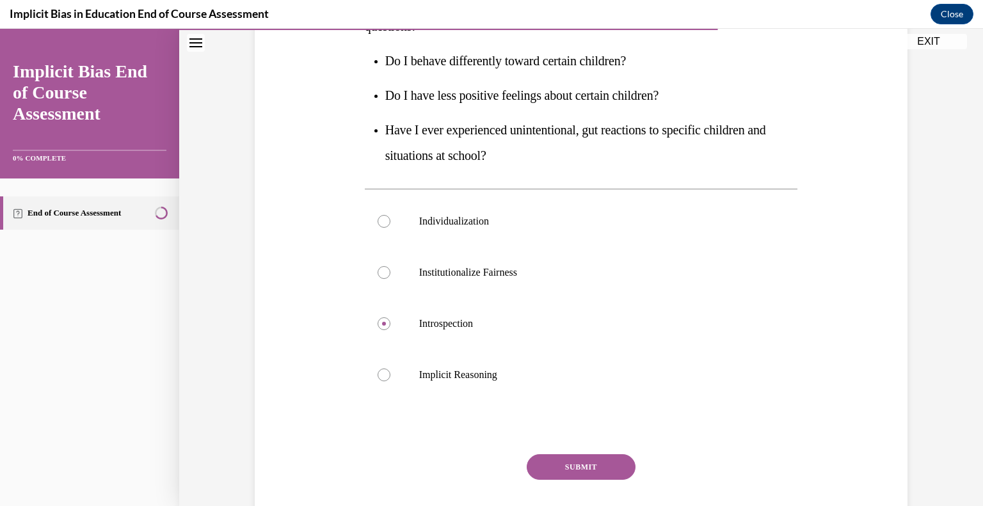
click at [573, 471] on button "SUBMIT" at bounding box center [581, 467] width 109 height 26
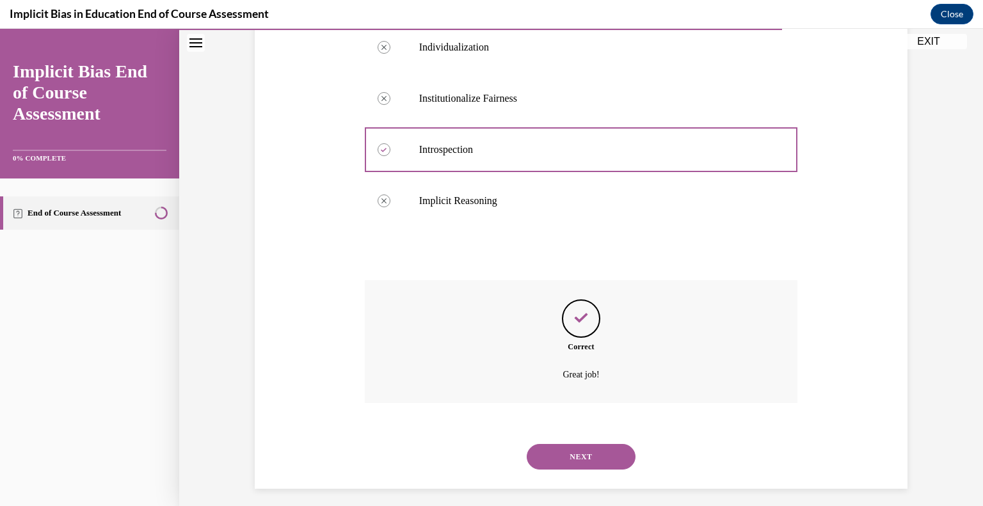
scroll to position [438, 0]
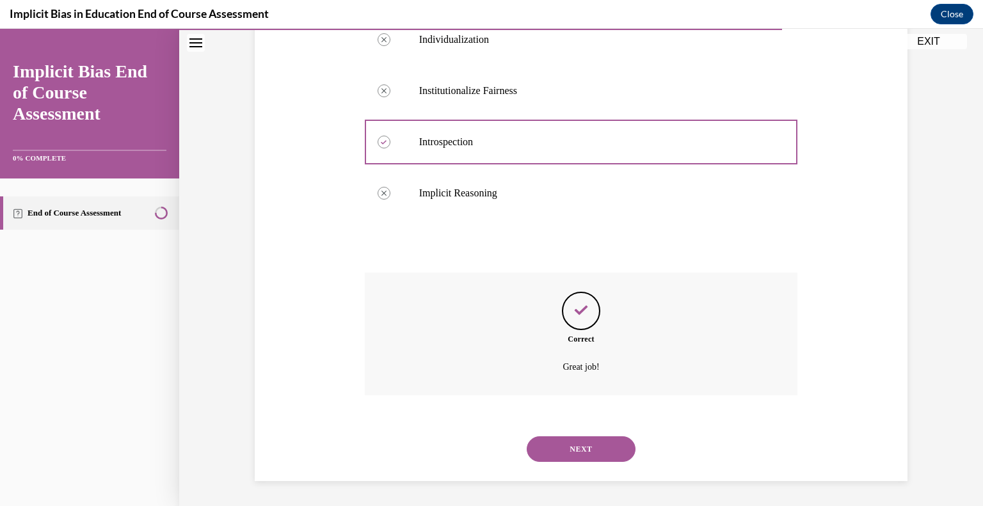
click at [568, 450] on button "NEXT" at bounding box center [581, 449] width 109 height 26
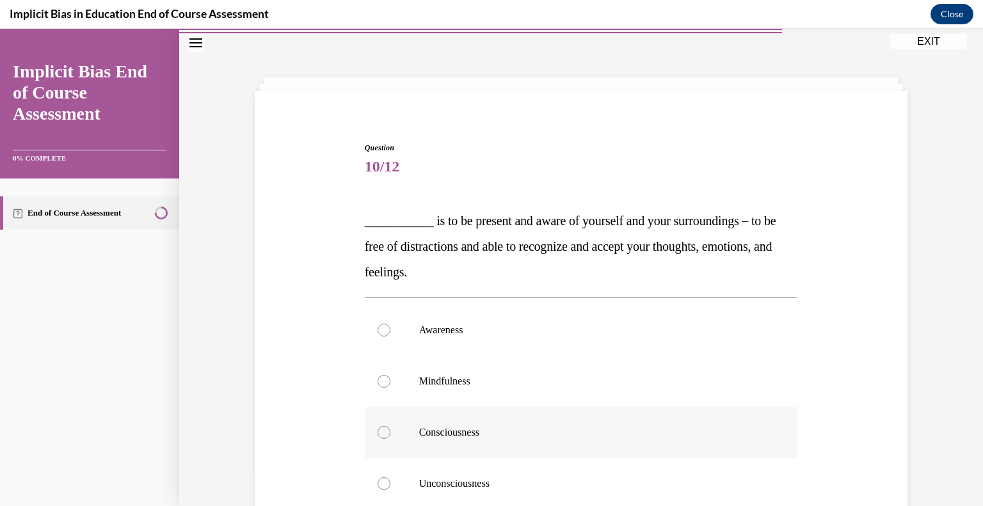
scroll to position [128, 0]
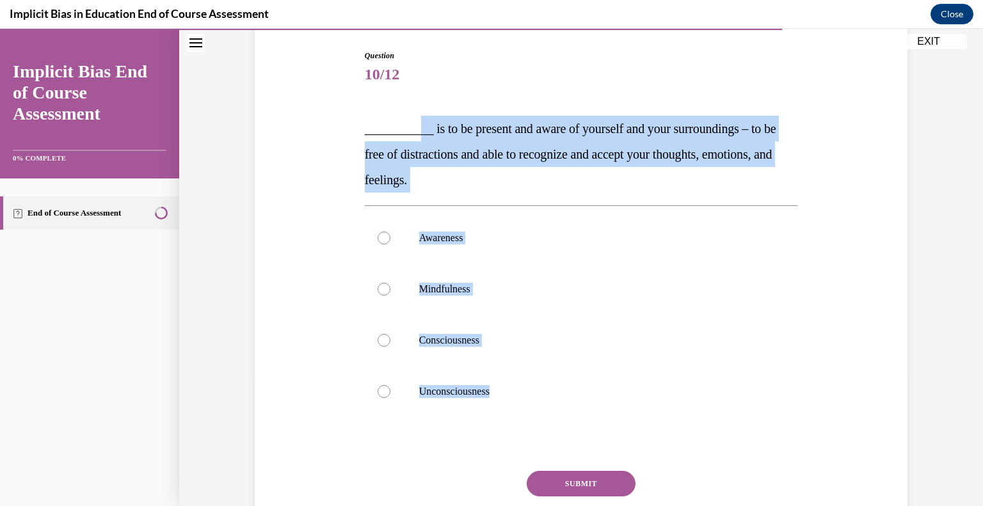
drag, startPoint x: 505, startPoint y: 392, endPoint x: 409, endPoint y: 118, distance: 289.6
click at [409, 118] on div "Question 10/12 ___________ is to be present and aware of yourself and your surr…" at bounding box center [581, 313] width 433 height 526
copy div "__ is to be present and aware of yourself and your surroundings – to be free of…"
click at [378, 291] on div at bounding box center [384, 289] width 13 height 13
click at [378, 291] on input "Mindfulness" at bounding box center [384, 289] width 13 height 13
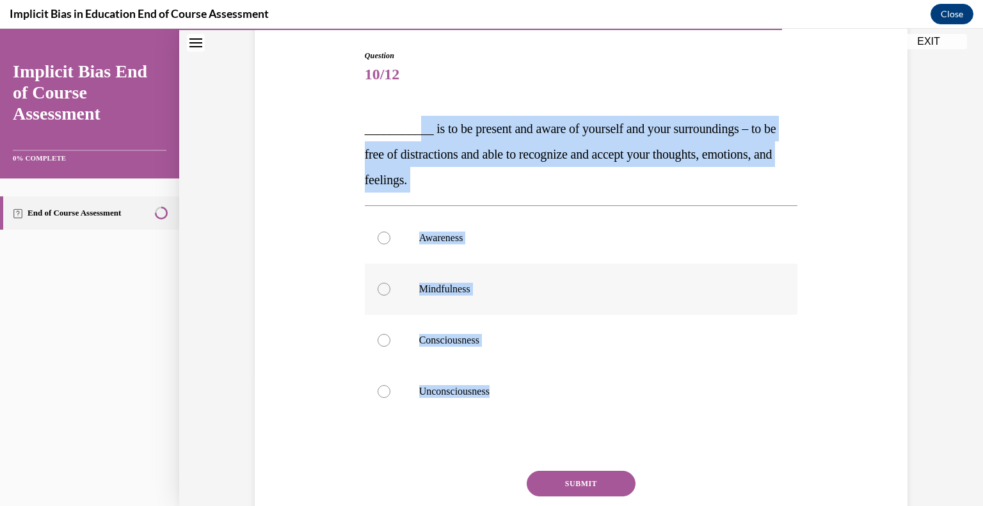
radio input "true"
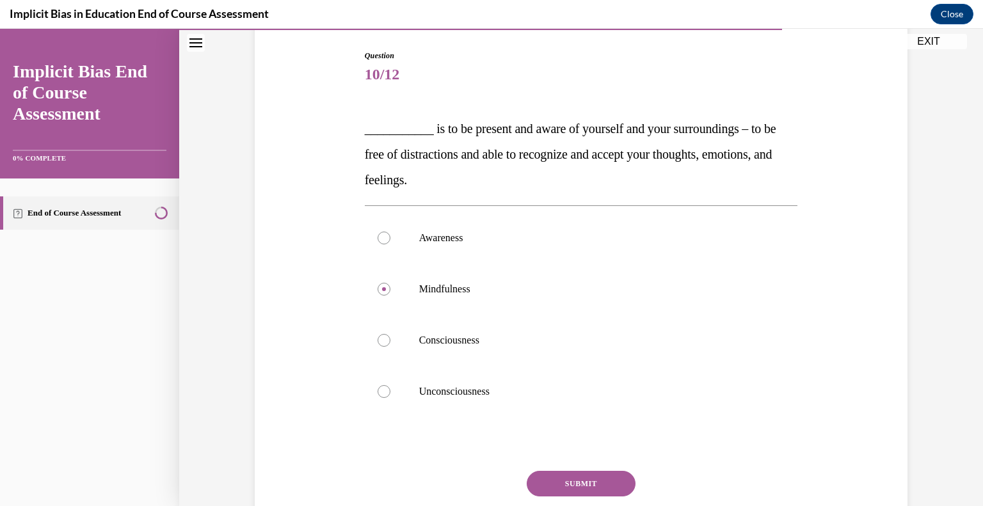
click at [567, 486] on button "SUBMIT" at bounding box center [581, 484] width 109 height 26
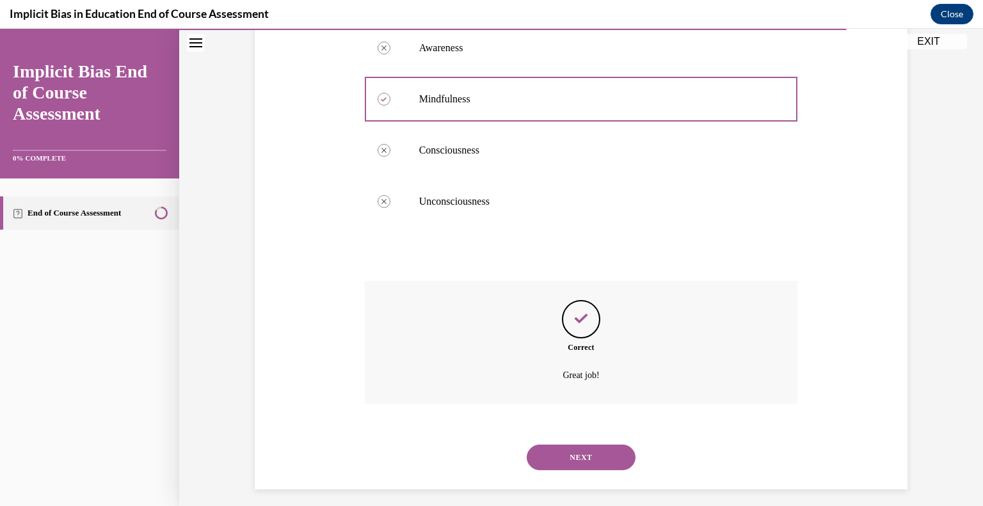
scroll to position [326, 0]
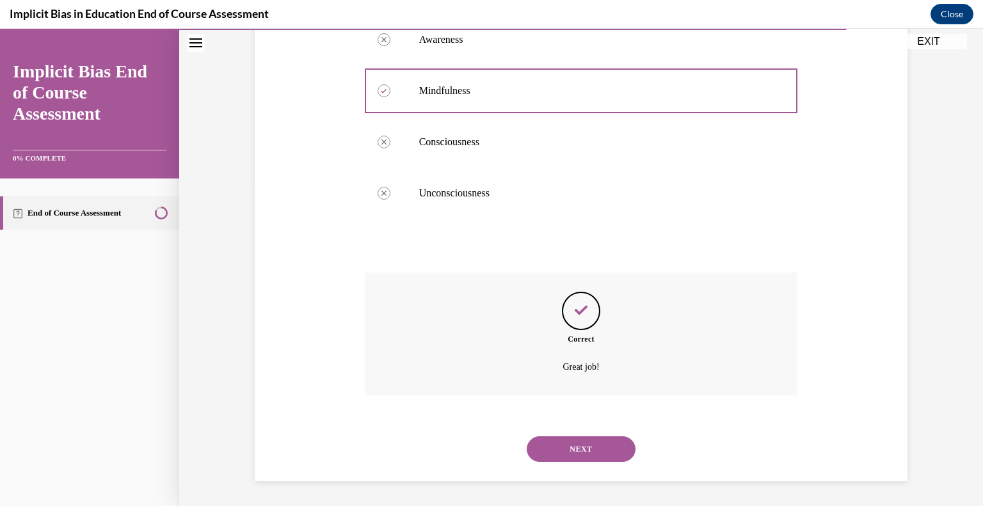
click at [560, 449] on button "NEXT" at bounding box center [581, 449] width 109 height 26
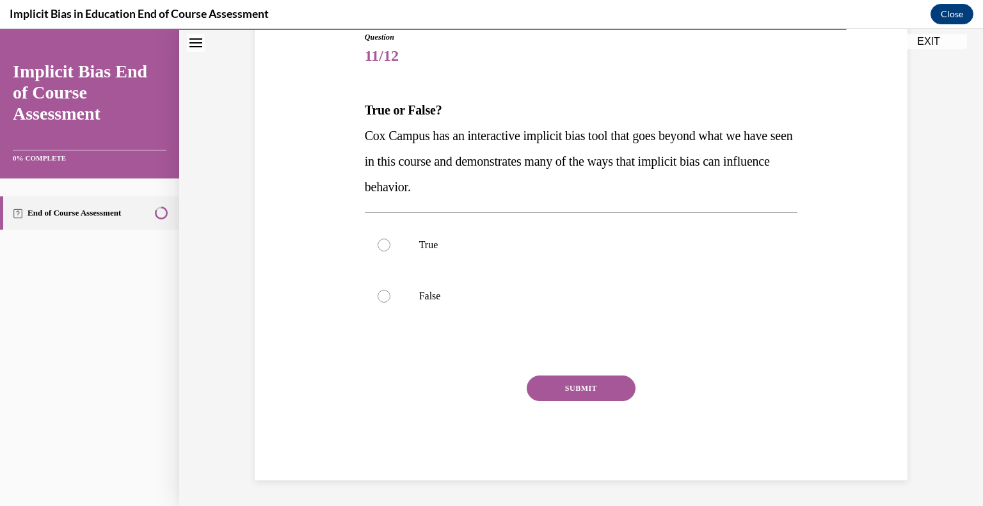
scroll to position [142, 0]
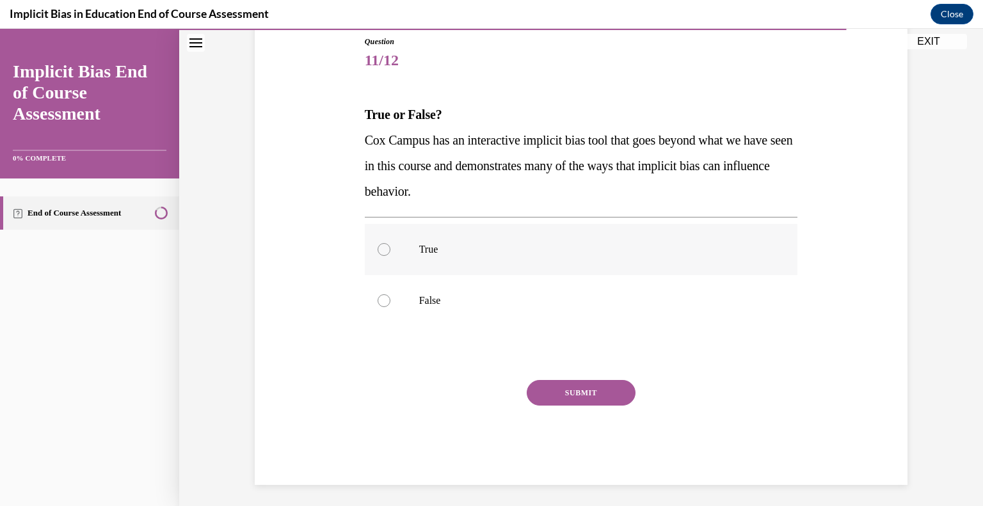
drag, startPoint x: 372, startPoint y: 245, endPoint x: 388, endPoint y: 255, distance: 19.0
click at [373, 245] on label "True" at bounding box center [581, 249] width 433 height 51
click at [378, 245] on input "True" at bounding box center [384, 249] width 13 height 13
radio input "true"
click at [554, 387] on button "SUBMIT" at bounding box center [581, 393] width 109 height 26
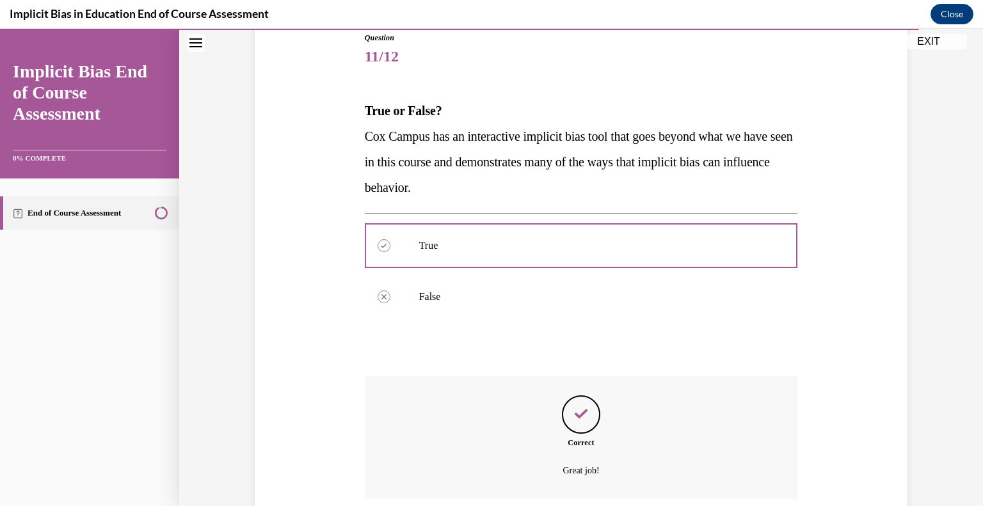
scroll to position [250, 0]
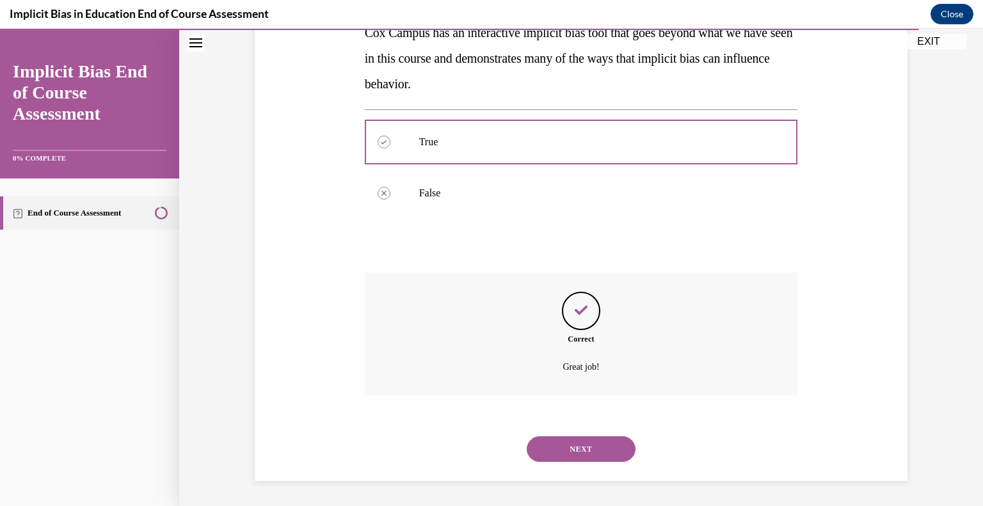
click at [577, 442] on button "NEXT" at bounding box center [581, 449] width 109 height 26
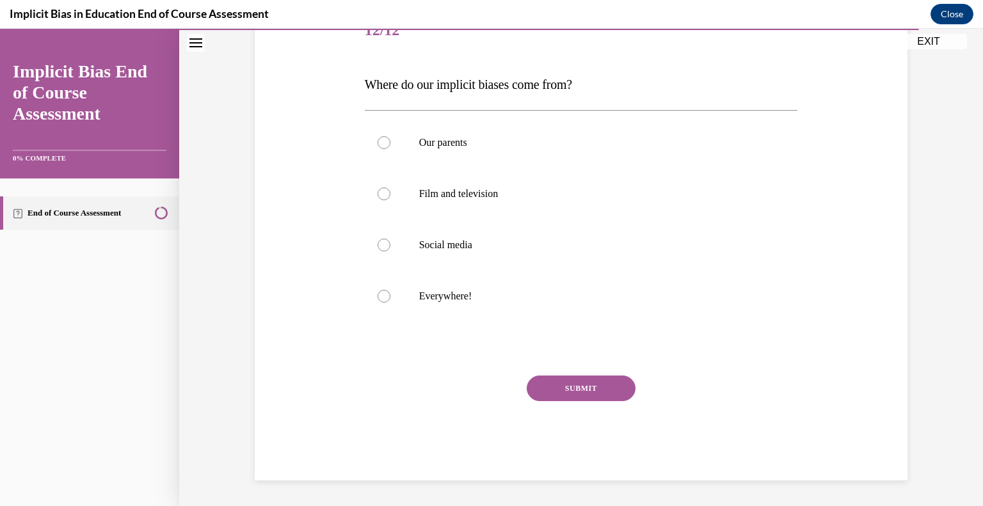
scroll to position [142, 0]
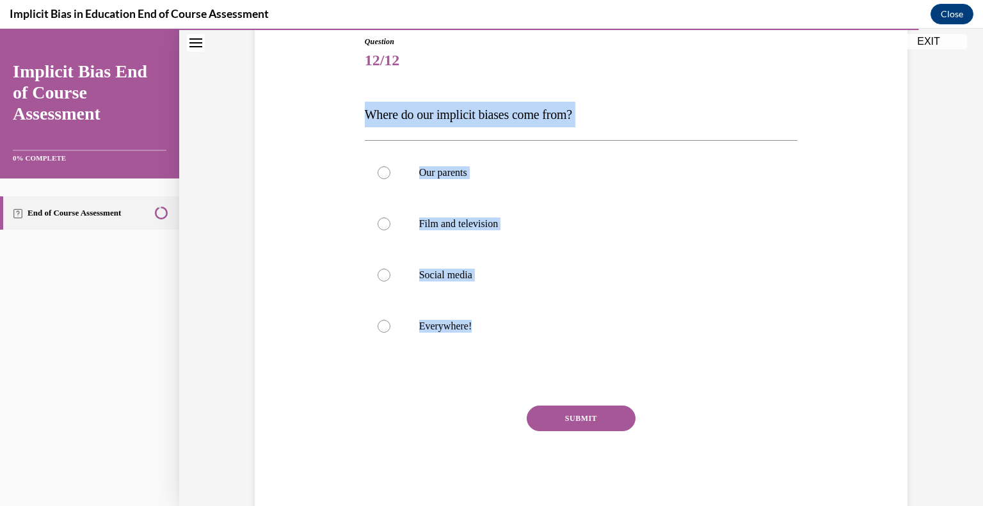
drag, startPoint x: 484, startPoint y: 323, endPoint x: 371, endPoint y: 111, distance: 240.4
click at [365, 111] on div "Question 12/12 Where do our implicit biases come from? Our parents Film and tel…" at bounding box center [581, 273] width 433 height 475
copy div "Where do our implicit biases come from? Our parents Film and television Social …"
click at [381, 327] on div at bounding box center [384, 326] width 13 height 13
click at [381, 327] on input "Everywhere!" at bounding box center [384, 326] width 13 height 13
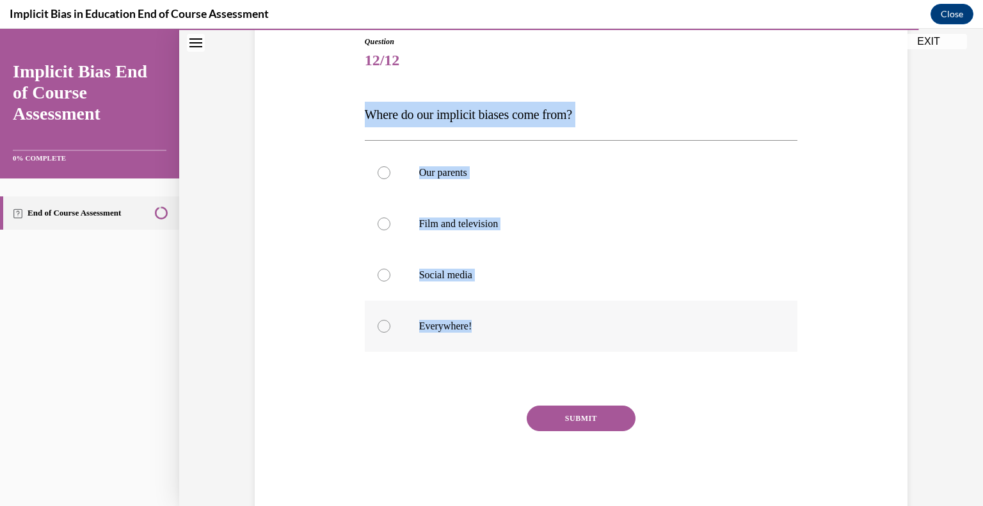
radio input "true"
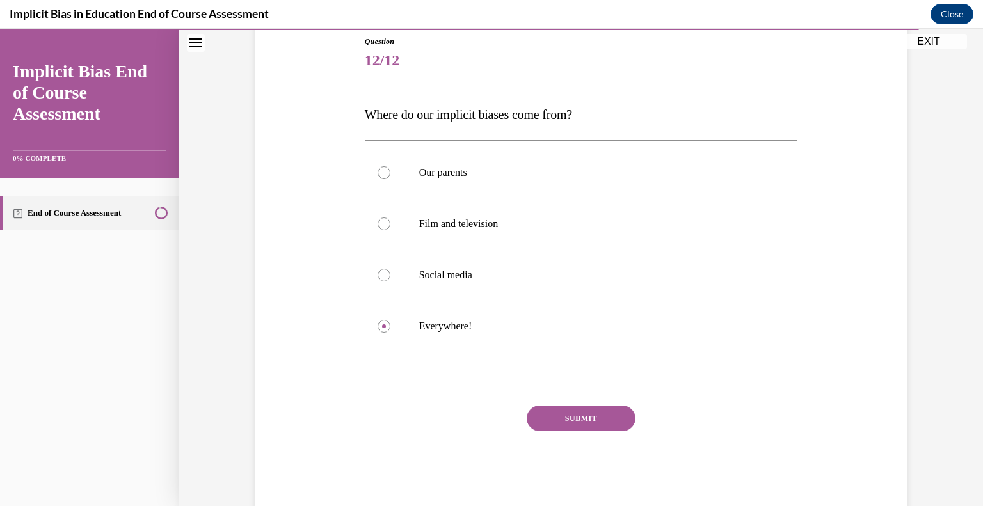
click at [568, 419] on button "SUBMIT" at bounding box center [581, 419] width 109 height 26
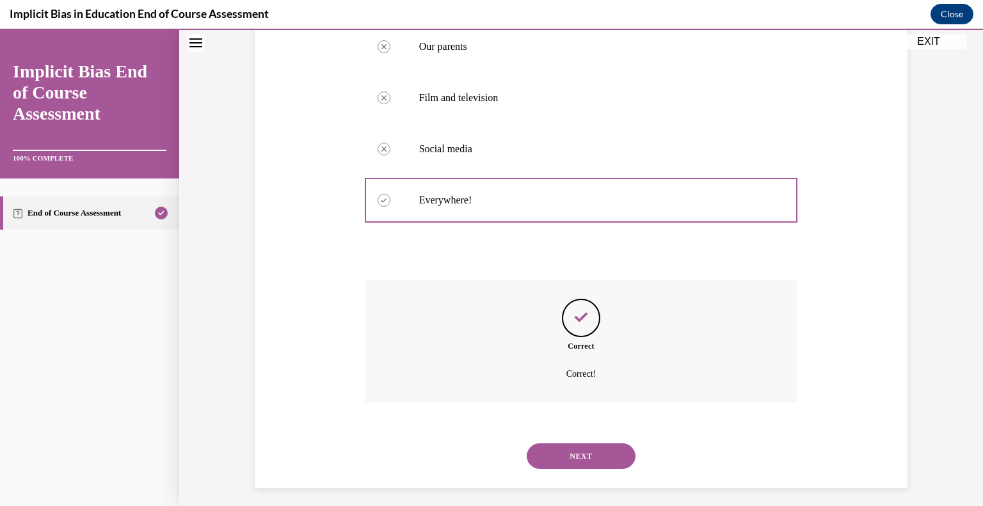
scroll to position [275, 0]
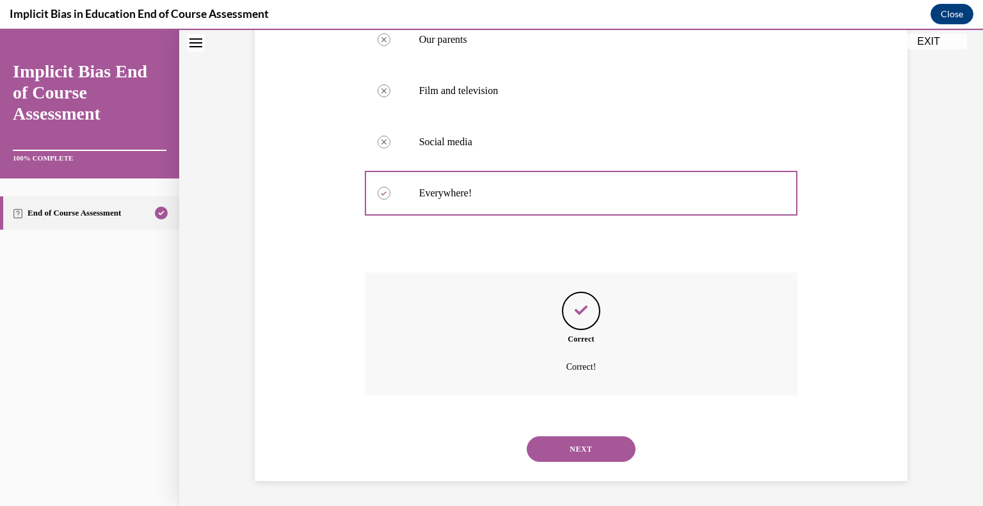
click at [575, 449] on button "NEXT" at bounding box center [581, 449] width 109 height 26
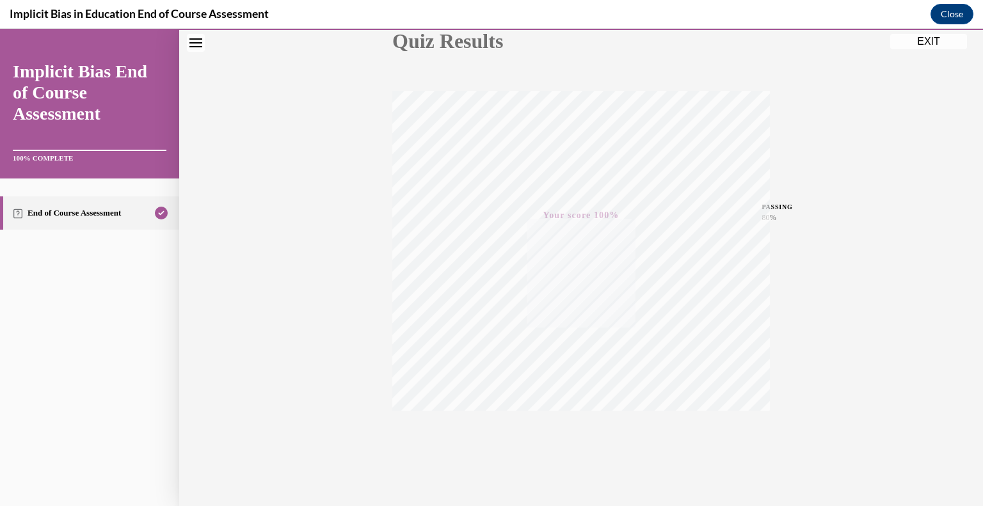
scroll to position [178, 0]
click at [932, 41] on button "EXIT" at bounding box center [928, 41] width 77 height 15
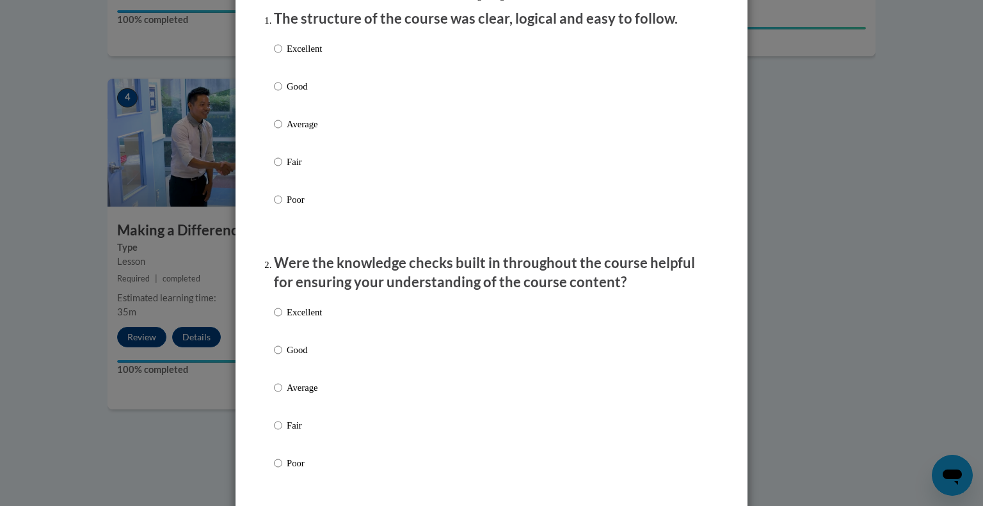
scroll to position [192, 0]
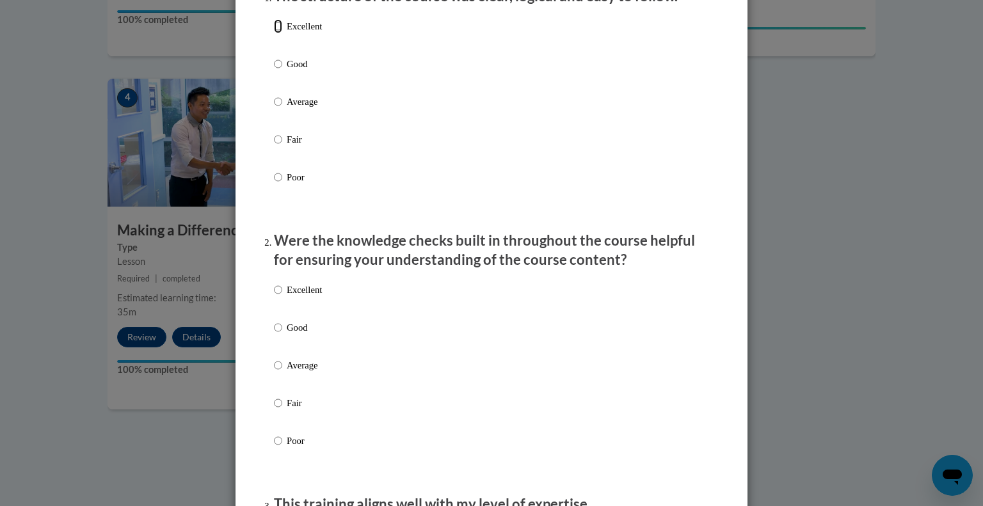
click at [274, 33] on input "Excellent" at bounding box center [278, 26] width 8 height 14
radio input "true"
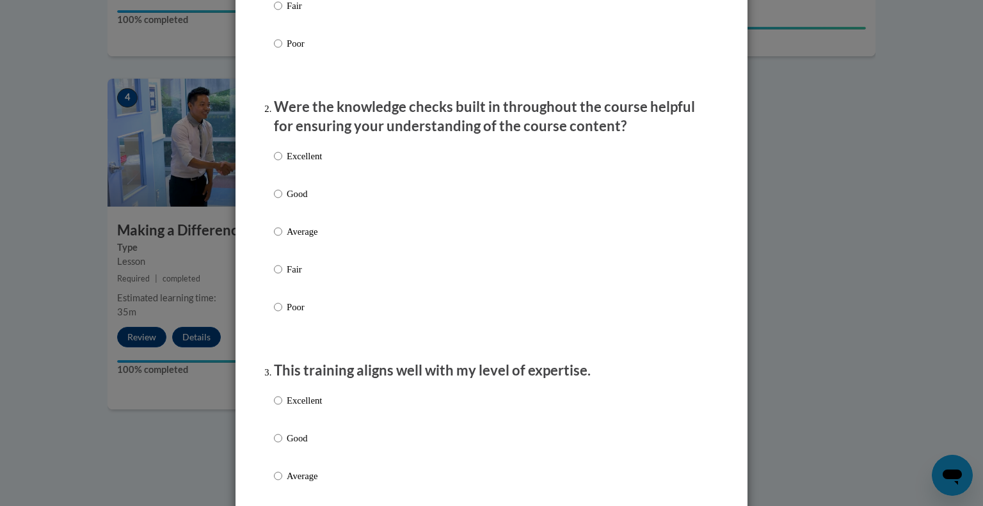
scroll to position [384, 0]
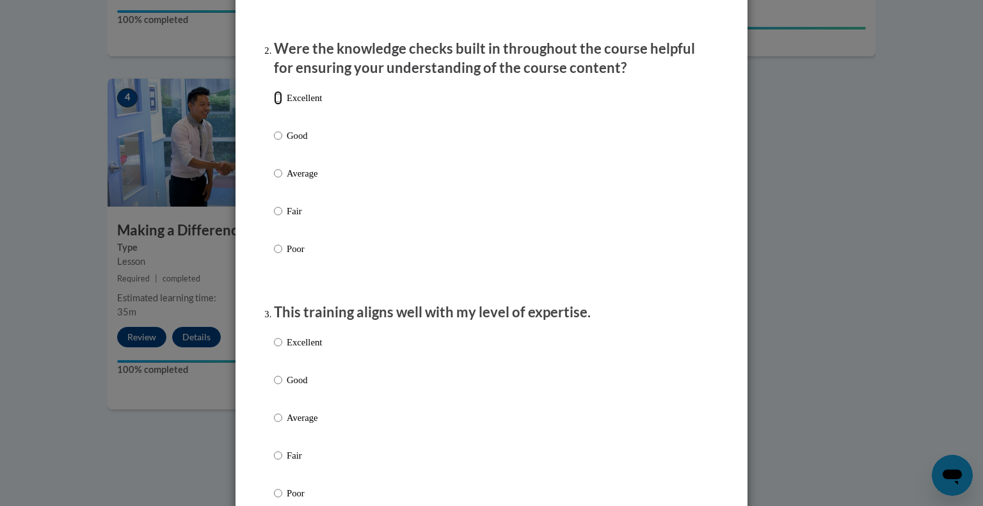
click at [274, 105] on input "Excellent" at bounding box center [278, 98] width 8 height 14
radio input "true"
click at [274, 349] on input "Excellent" at bounding box center [278, 342] width 8 height 14
radio input "true"
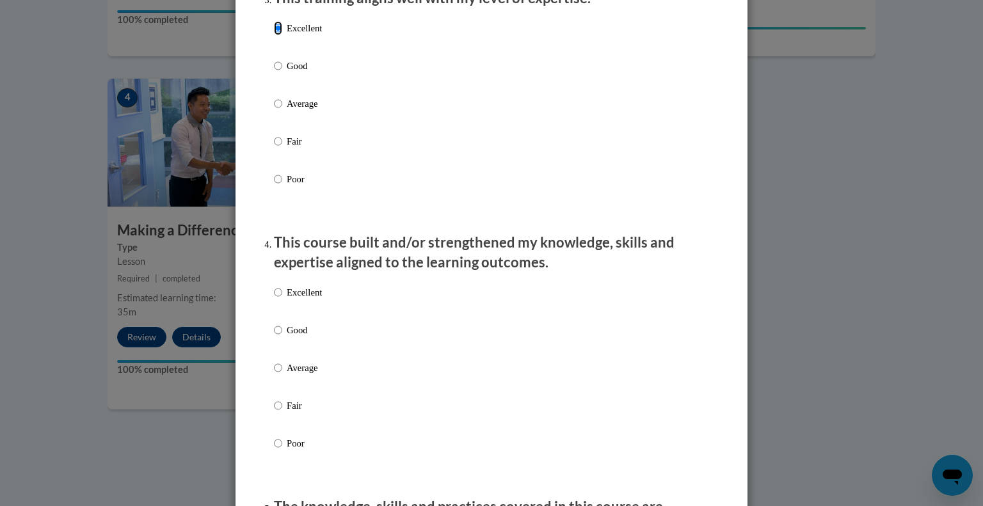
scroll to position [704, 0]
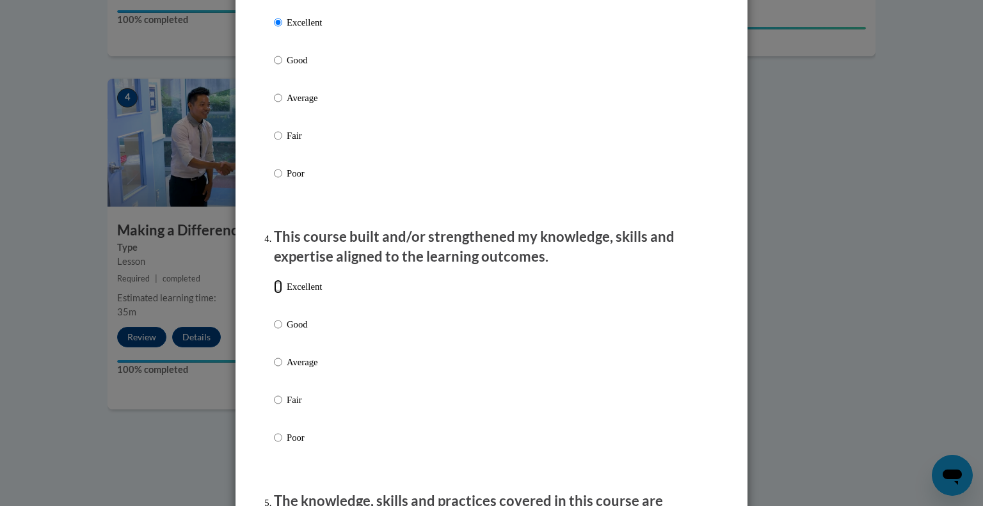
click at [274, 294] on input "Excellent" at bounding box center [278, 287] width 8 height 14
radio input "true"
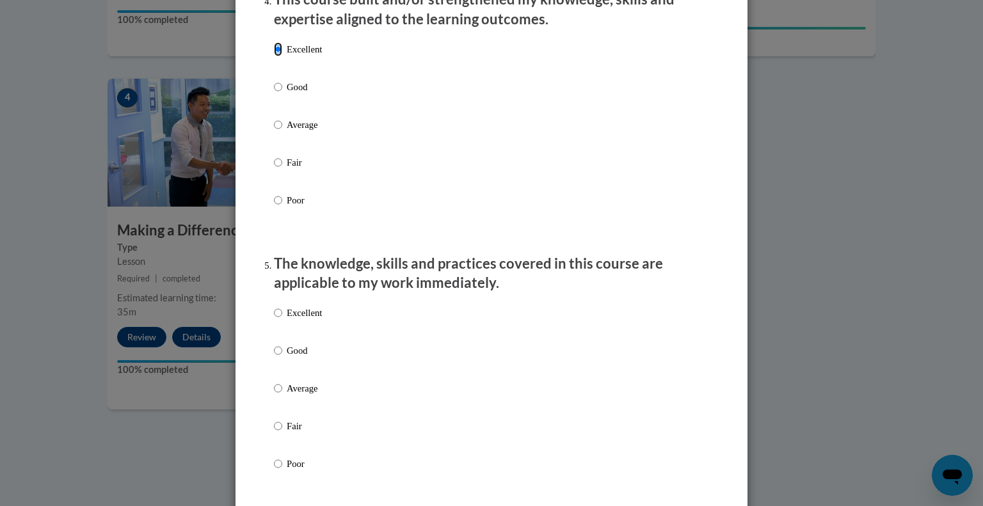
scroll to position [1024, 0]
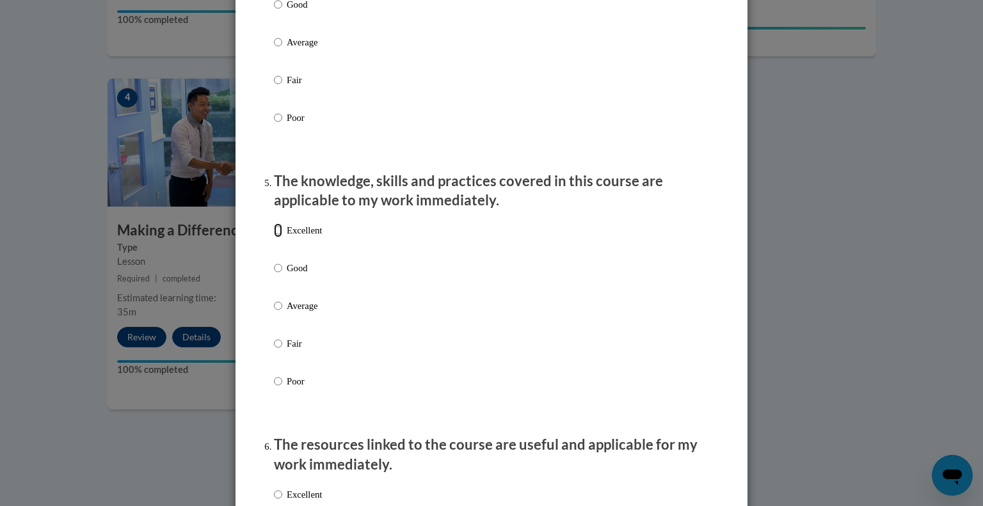
click at [274, 237] on input "Excellent" at bounding box center [278, 230] width 8 height 14
radio input "true"
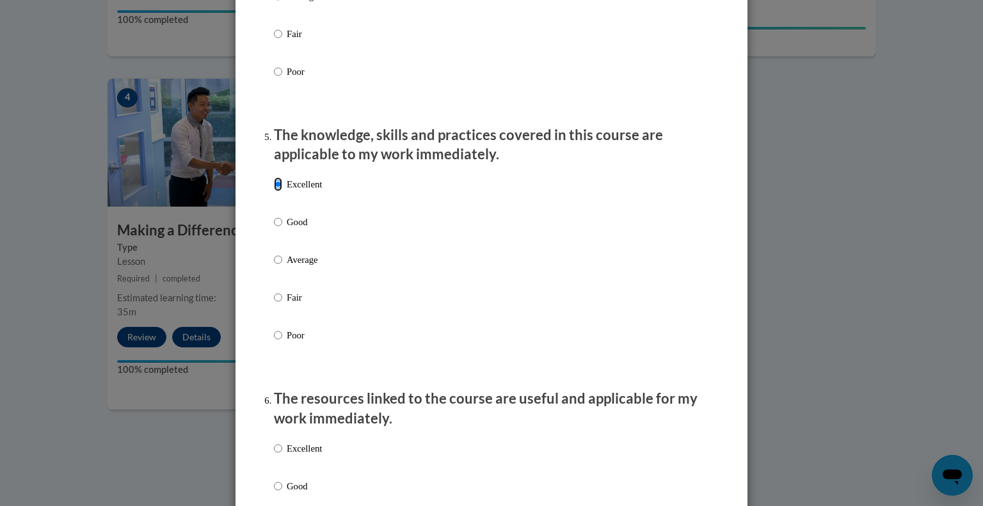
scroll to position [1344, 0]
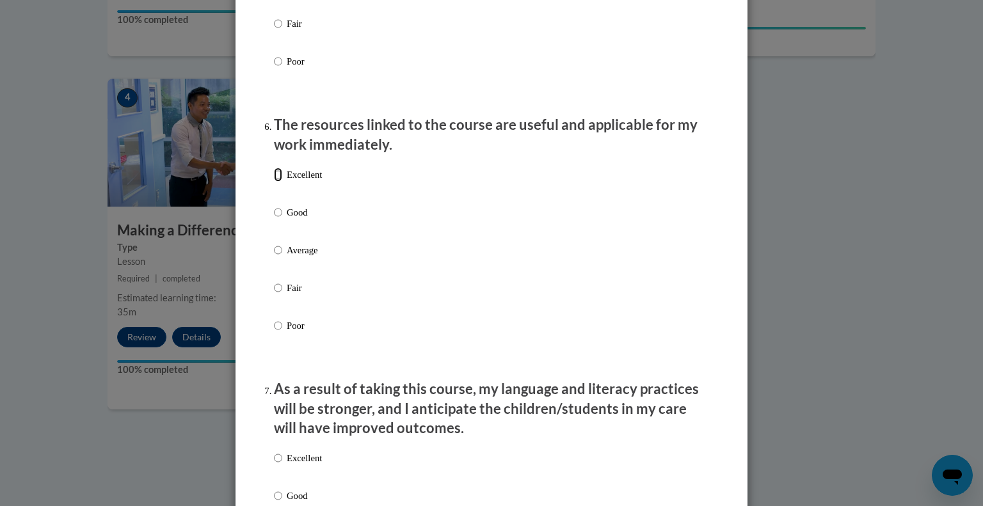
click at [274, 182] on input "Excellent" at bounding box center [278, 175] width 8 height 14
radio input "true"
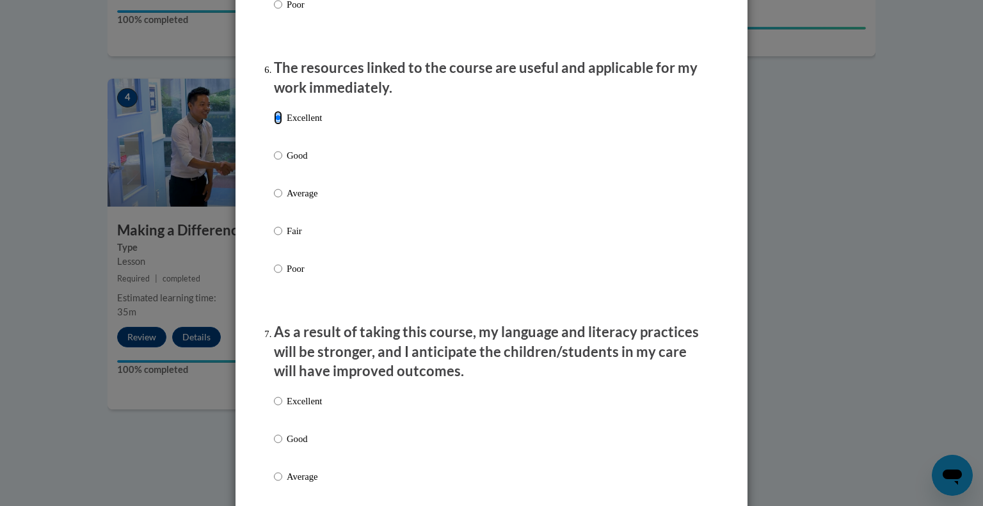
scroll to position [1536, 0]
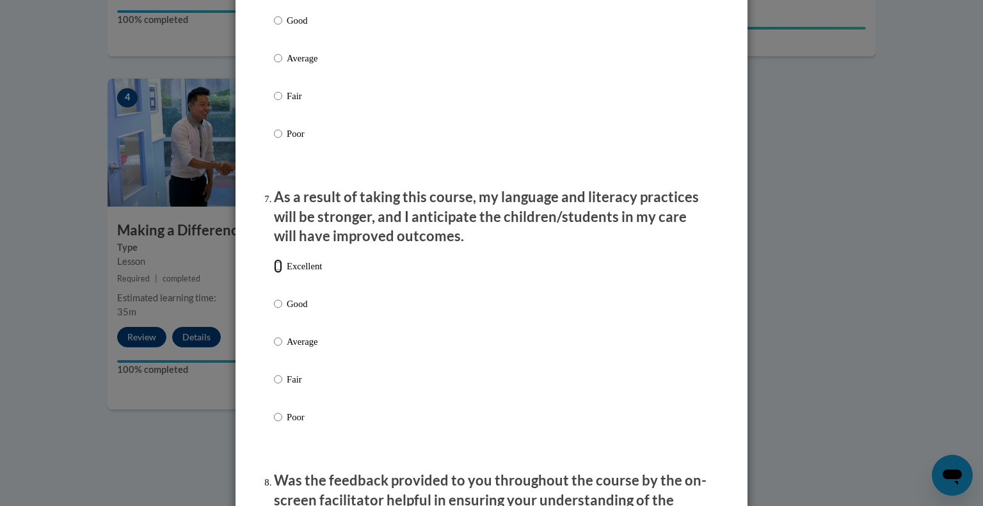
click at [276, 273] on input "Excellent" at bounding box center [278, 266] width 8 height 14
radio input "true"
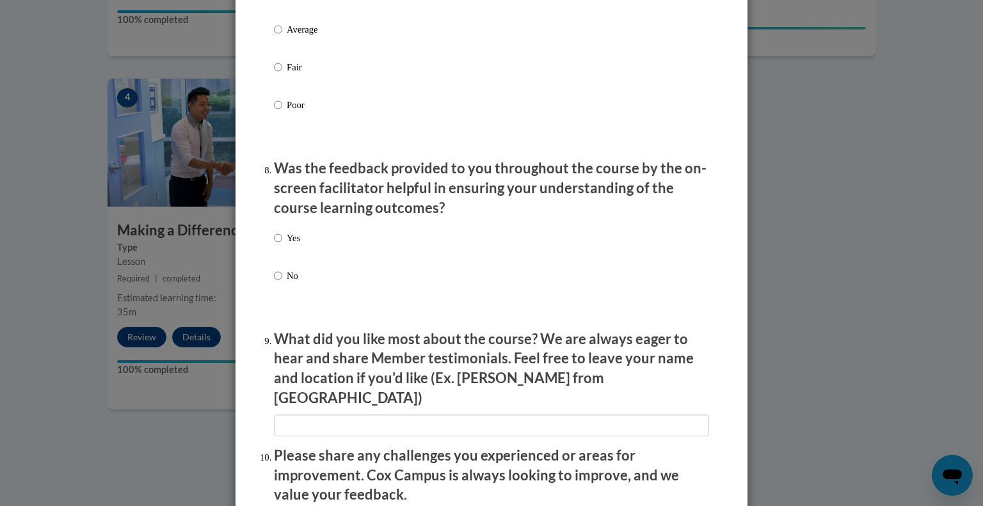
scroll to position [1856, 0]
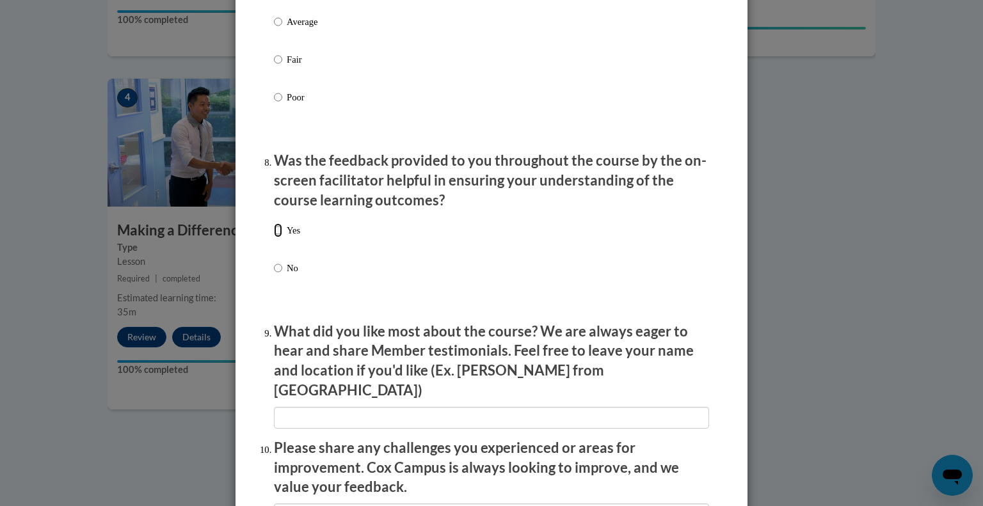
click at [274, 237] on input "Yes" at bounding box center [278, 230] width 8 height 14
radio input "true"
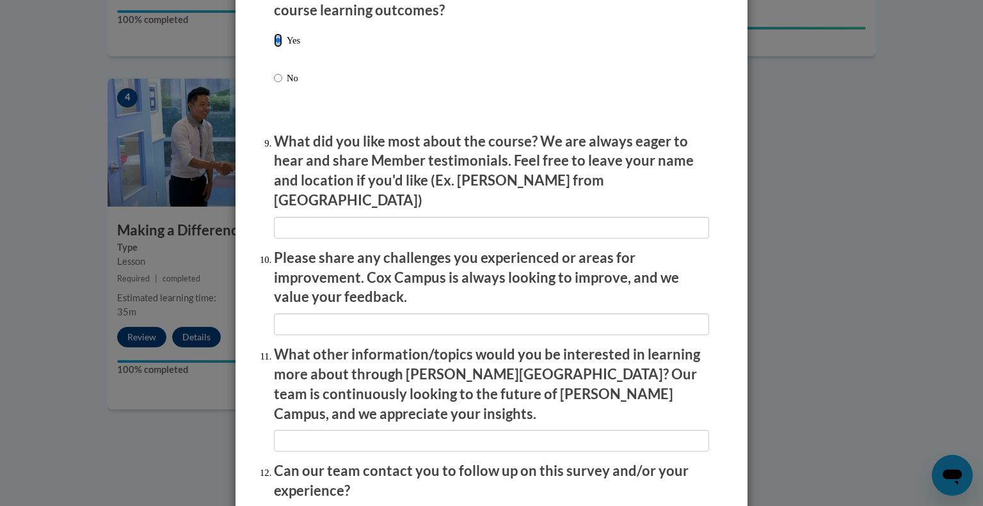
scroll to position [2158, 0]
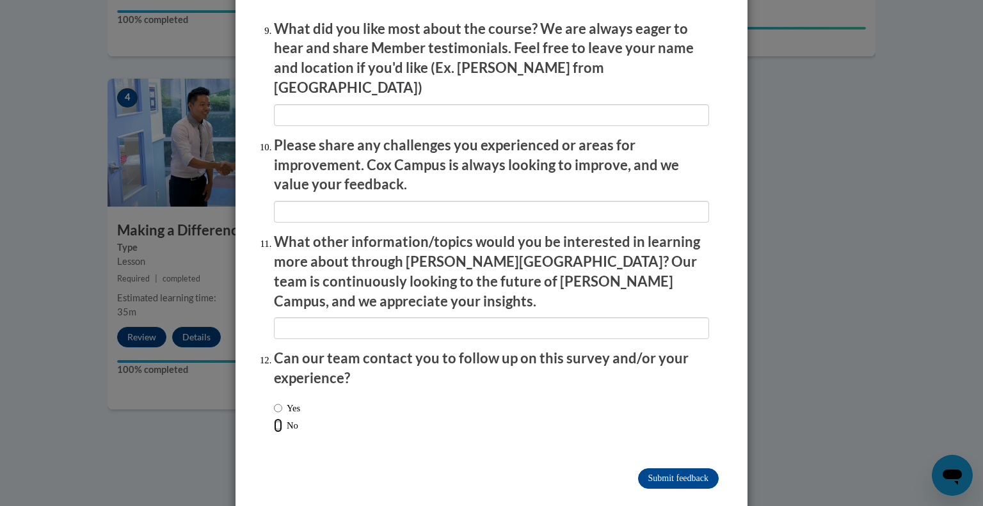
click at [274, 418] on input "No" at bounding box center [278, 425] width 8 height 14
radio input "true"
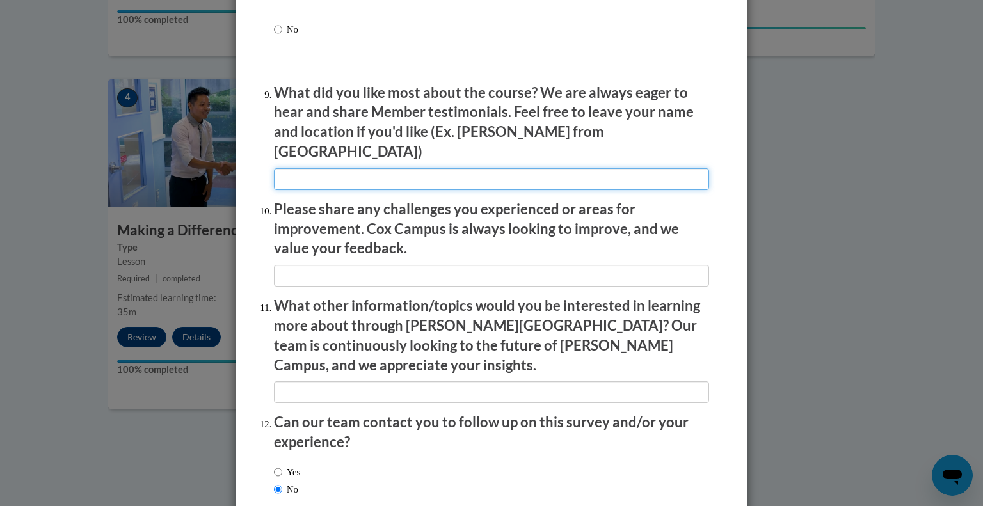
click at [353, 174] on input "textbox" at bounding box center [491, 179] width 435 height 22
type input "T"
type input "Showing bias in the classroom, the examples"
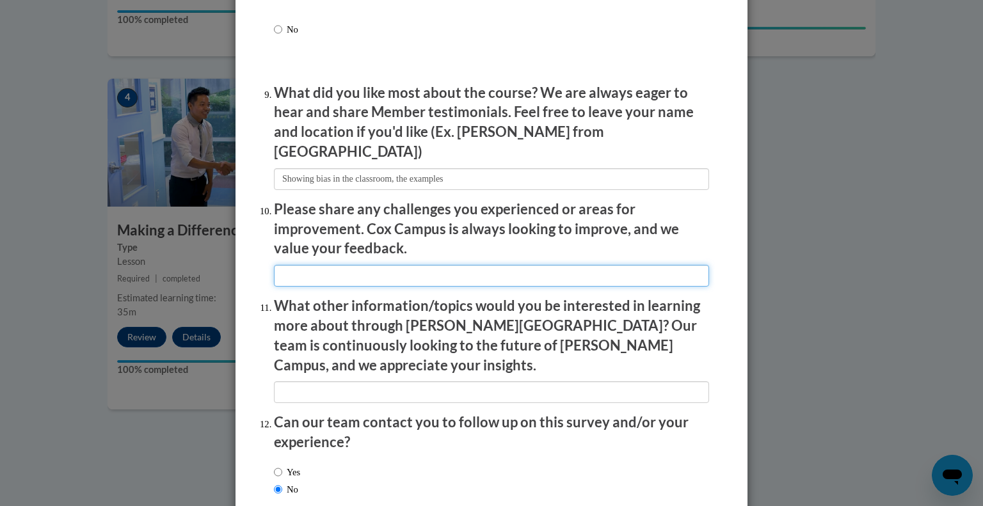
click at [337, 271] on input "textbox" at bounding box center [491, 276] width 435 height 22
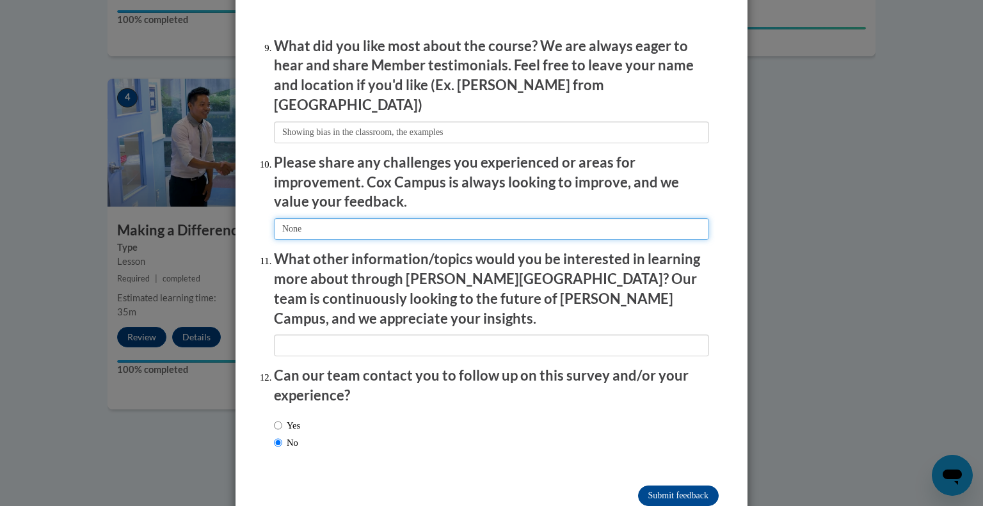
scroll to position [2158, 0]
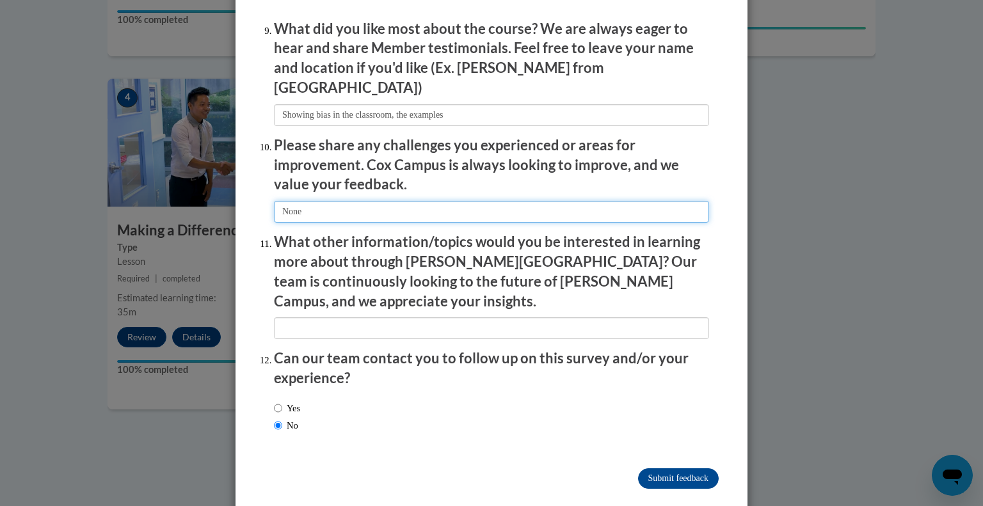
type input "None"
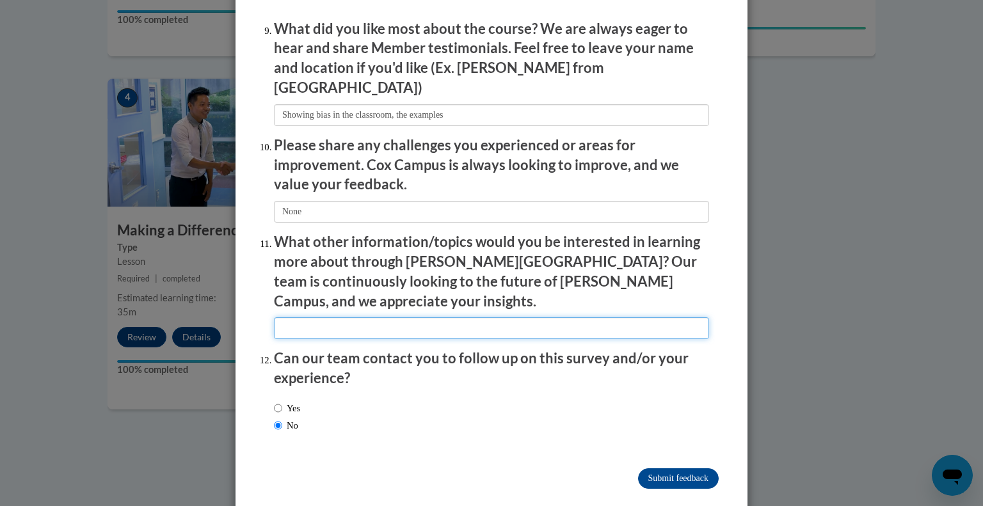
click at [317, 317] on input "textbox" at bounding box center [491, 328] width 435 height 22
type input "None at this time"
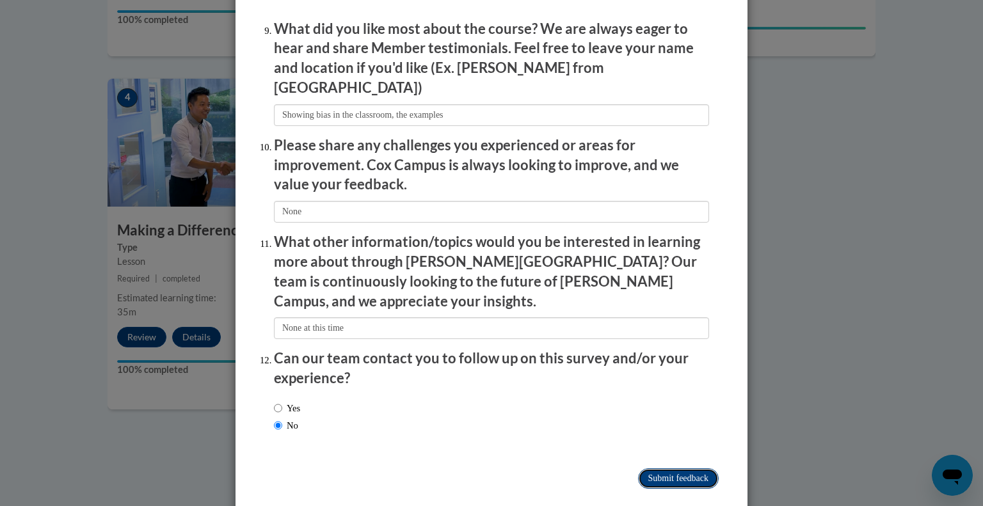
click at [673, 468] on input "Submit feedback" at bounding box center [678, 478] width 81 height 20
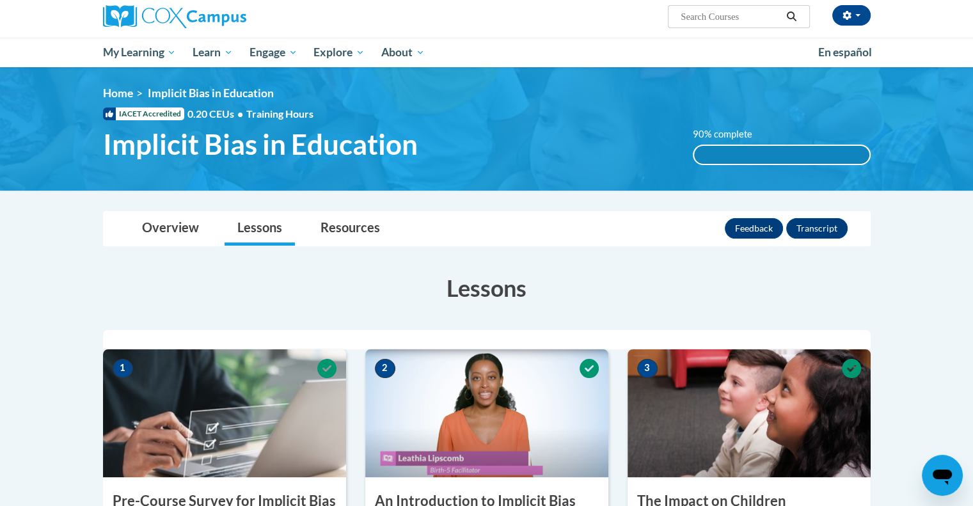
scroll to position [64, 0]
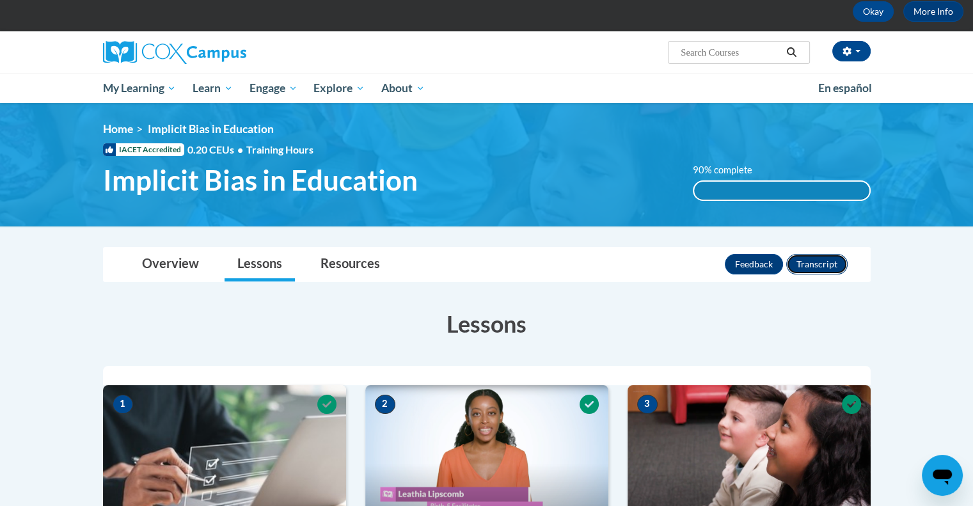
click at [809, 260] on button "Transcript" at bounding box center [816, 264] width 61 height 20
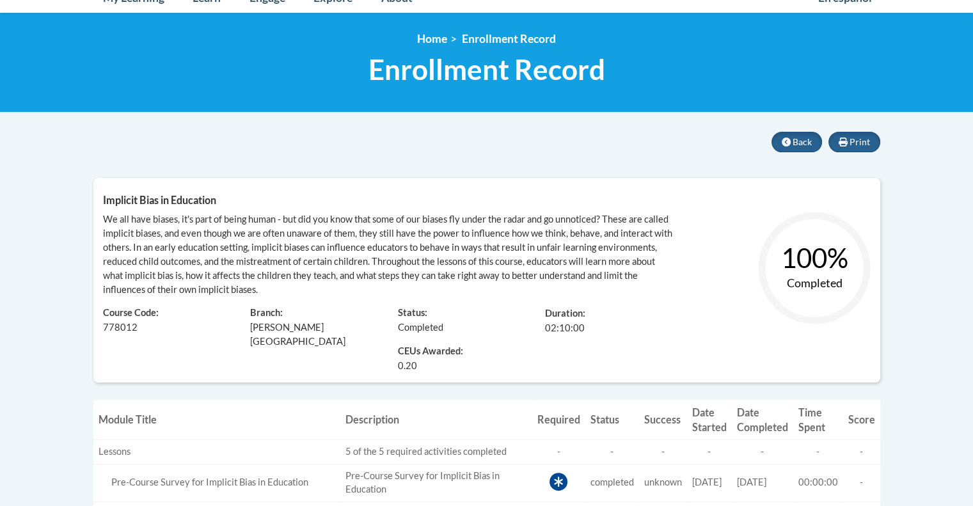
scroll to position [128, 0]
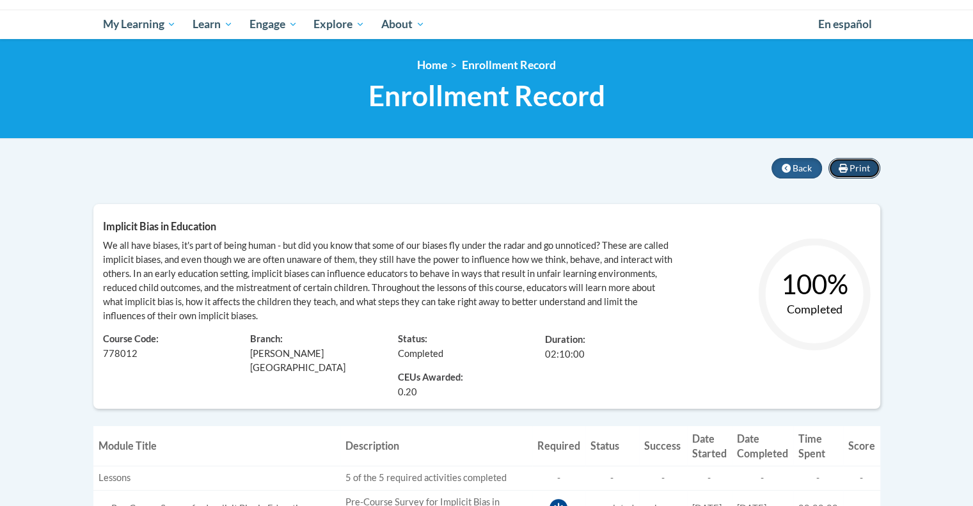
click at [852, 166] on span "Print" at bounding box center [860, 168] width 20 height 11
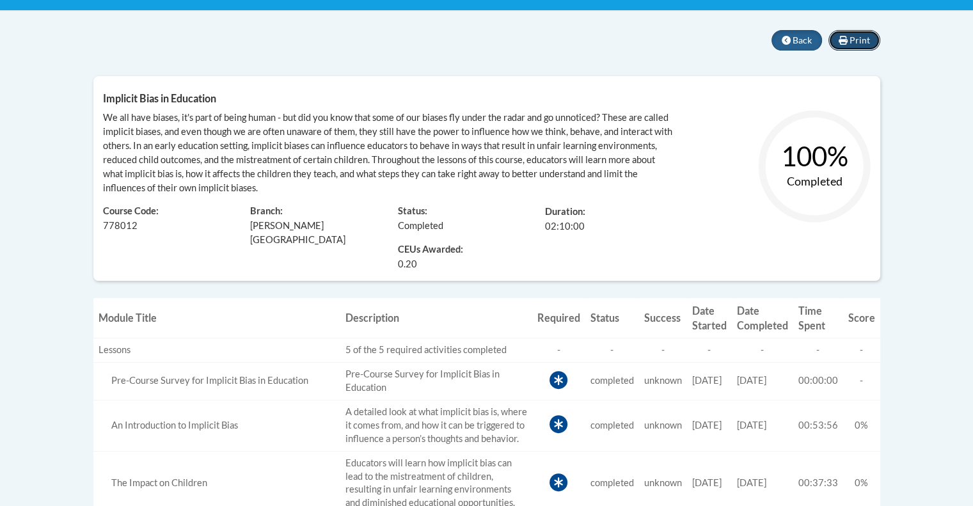
scroll to position [192, 0]
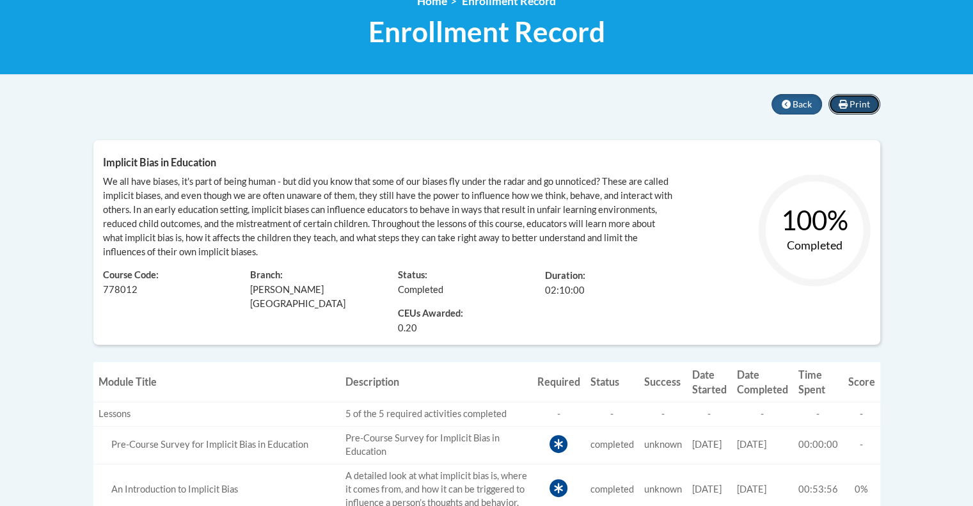
click at [856, 102] on span "Print" at bounding box center [860, 104] width 20 height 11
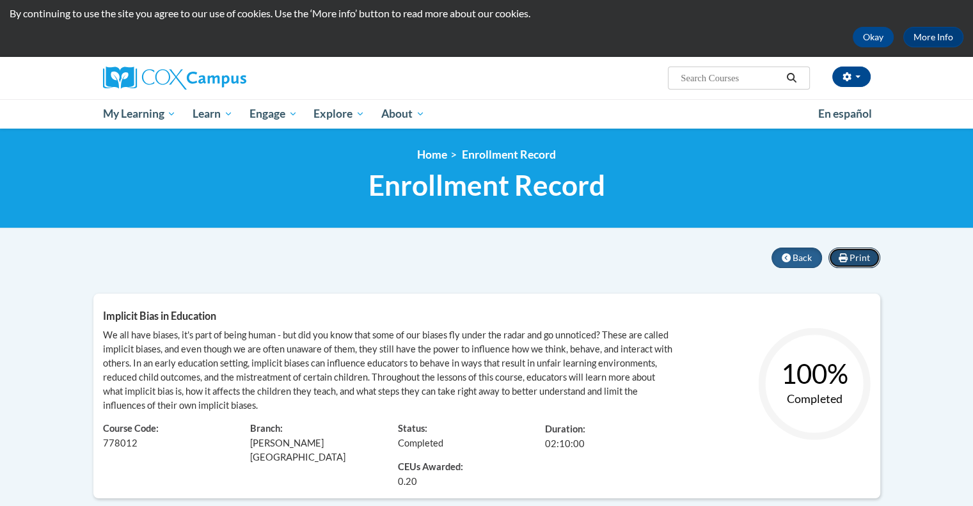
scroll to position [3, 0]
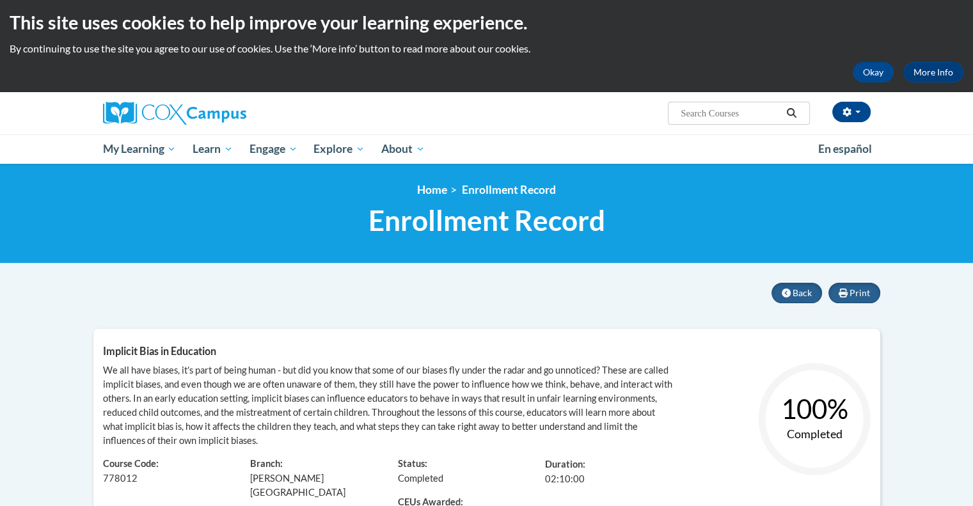
drag, startPoint x: 920, startPoint y: 365, endPoint x: 919, endPoint y: 313, distance: 52.5
